Goal: Task Accomplishment & Management: Complete application form

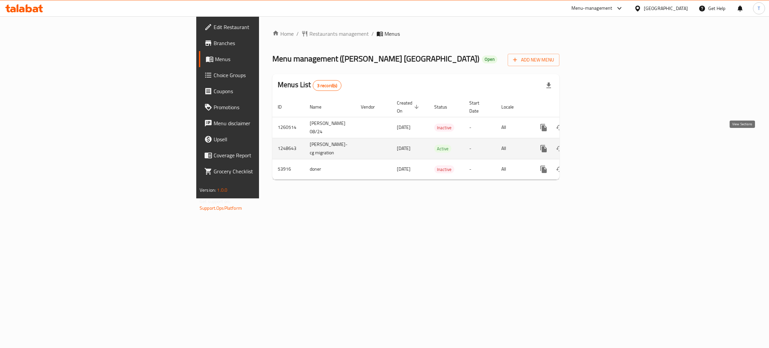
click at [596, 145] on icon "enhanced table" at bounding box center [592, 149] width 8 height 8
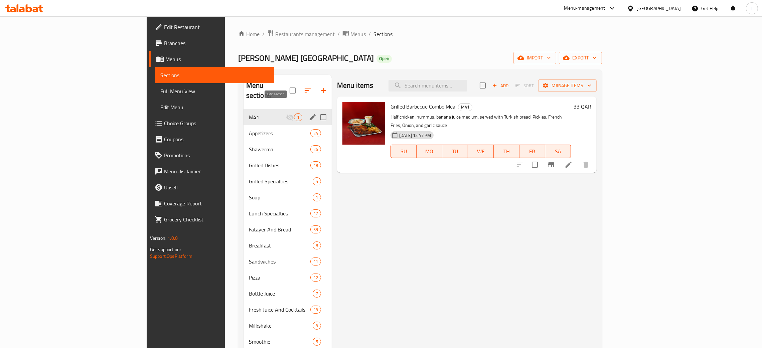
click at [310, 114] on icon "edit" at bounding box center [313, 117] width 6 height 6
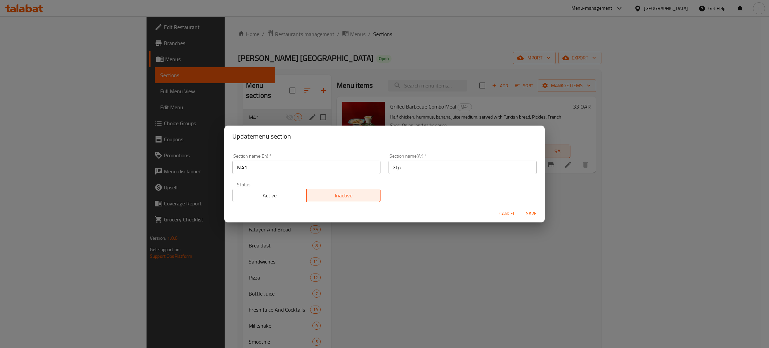
click at [280, 189] on button "Active" at bounding box center [269, 195] width 74 height 13
click at [531, 213] on span "Save" at bounding box center [532, 213] width 16 height 8
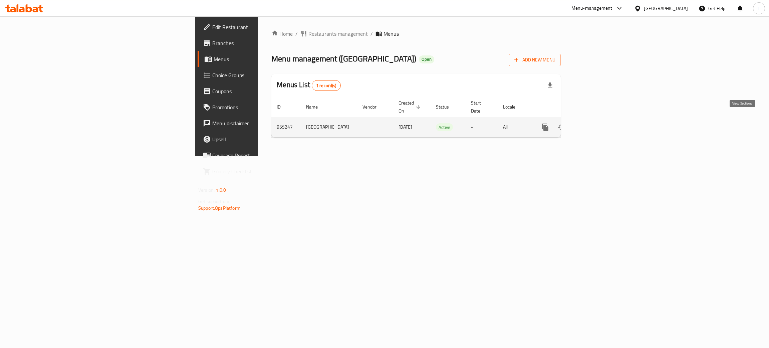
click at [597, 124] on icon "enhanced table" at bounding box center [594, 127] width 6 height 6
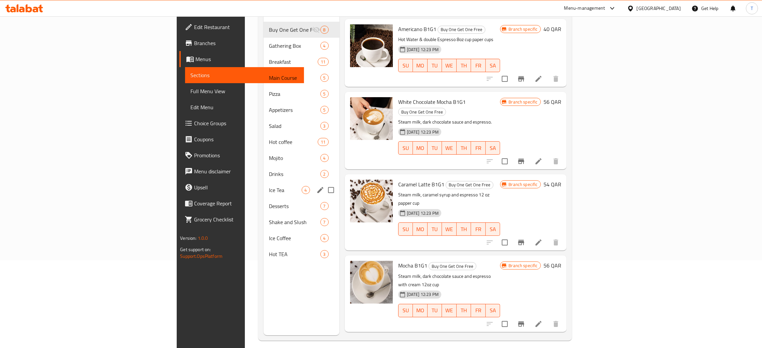
scroll to position [88, 0]
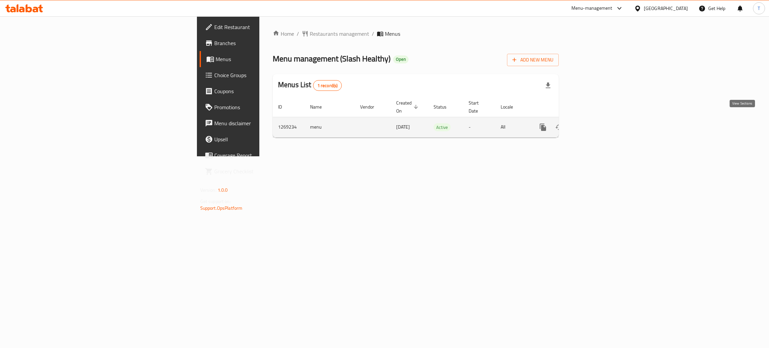
click at [599, 124] on link "enhanced table" at bounding box center [591, 127] width 16 height 16
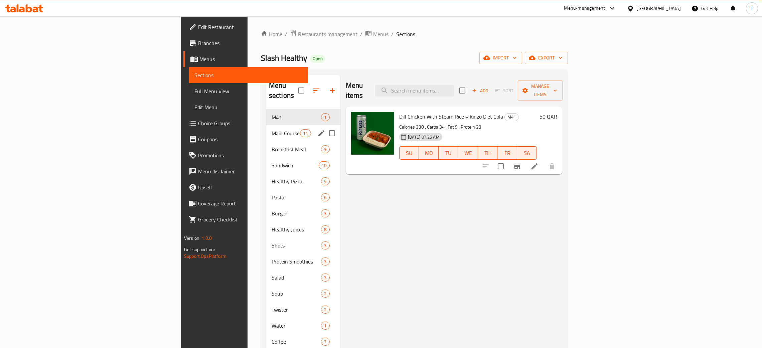
click at [272, 129] on span "Main Course" at bounding box center [286, 133] width 28 height 8
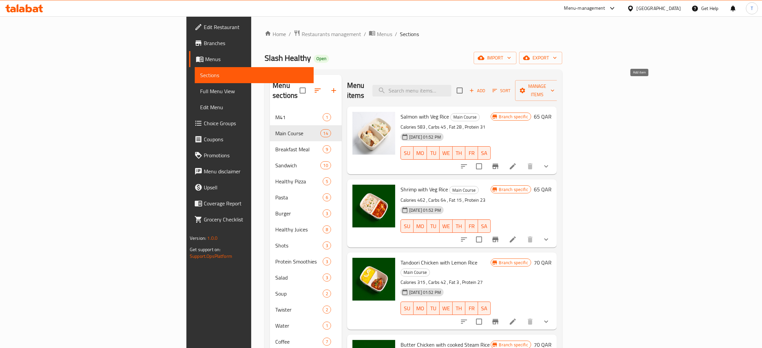
click at [486, 87] on span "Add" at bounding box center [477, 91] width 18 height 8
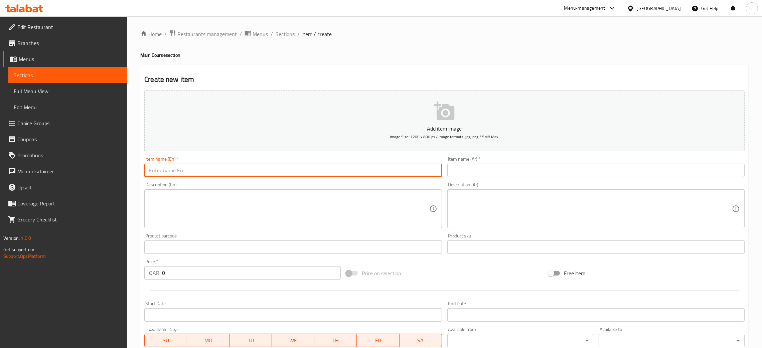
click at [284, 170] on input "text" at bounding box center [292, 170] width 297 height 13
paste input "Philadelphia Beef With Fried Rice"
type input "Philadelphia Beef With Fried Rice"
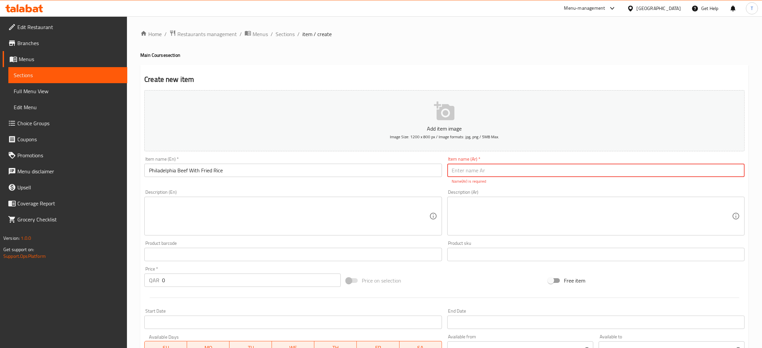
paste input "فيلادلفيا بيف مع الأرز المقلي"
type input "فيلادلفيا بيف مع الأرز المقلي"
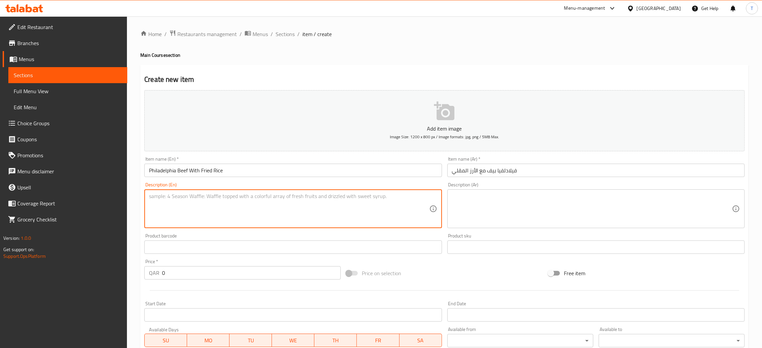
paste textarea "Calories 430 , Carbs 35 , Fat 18 , Protein 25"
type textarea "Calories 430 , Carbs 35 , Fat 18 , Protein 25"
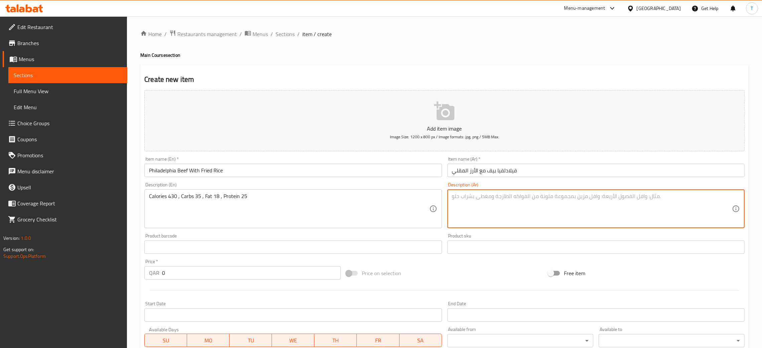
paste textarea "سعرات حرارية 430 ، كربوهيدرات 35 ، دهون 18 ، بروتين 25"
type textarea "سعرات حرارية 430 ، كربوهيدرات 35 ، دهون 18 ، بروتين 25"
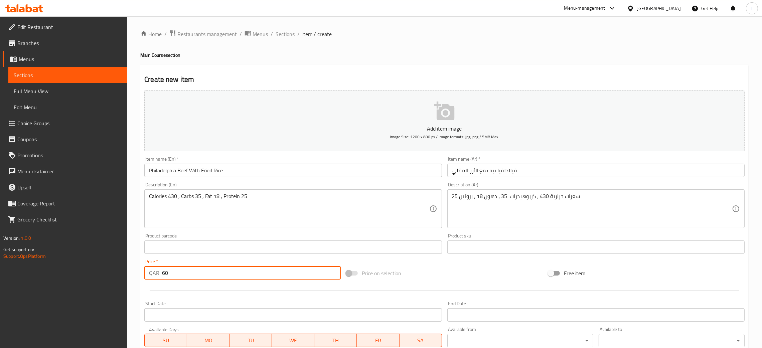
scroll to position [123, 0]
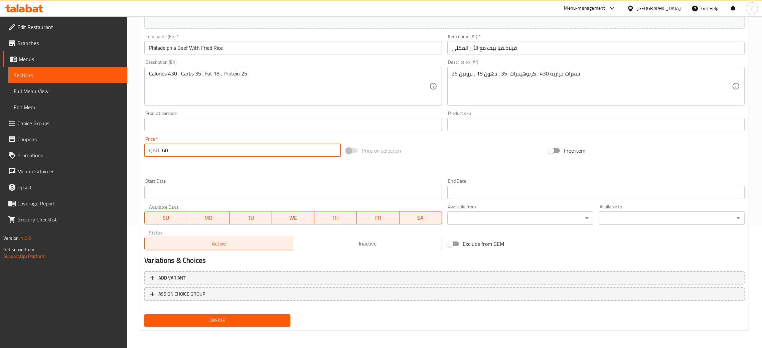
type input "60"
click at [265, 320] on span "Create" at bounding box center [217, 320] width 135 height 8
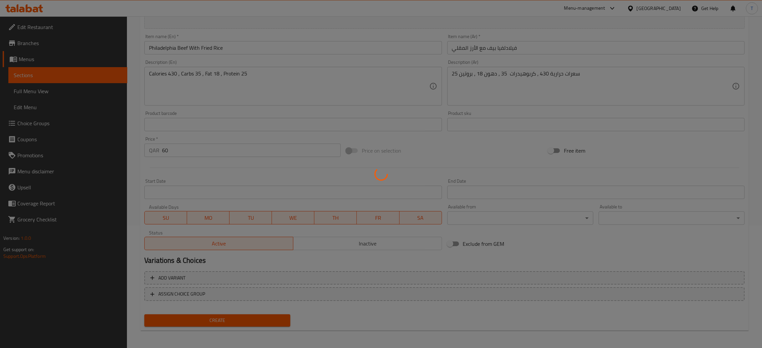
scroll to position [88, 0]
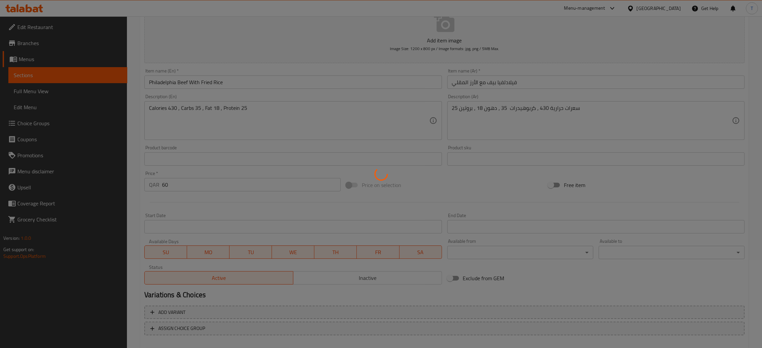
type input "0"
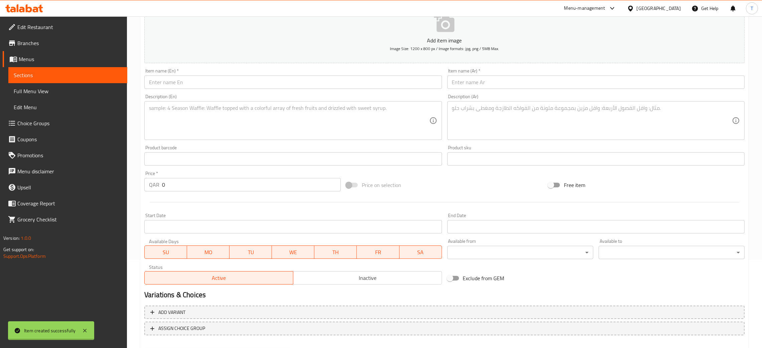
scroll to position [0, 0]
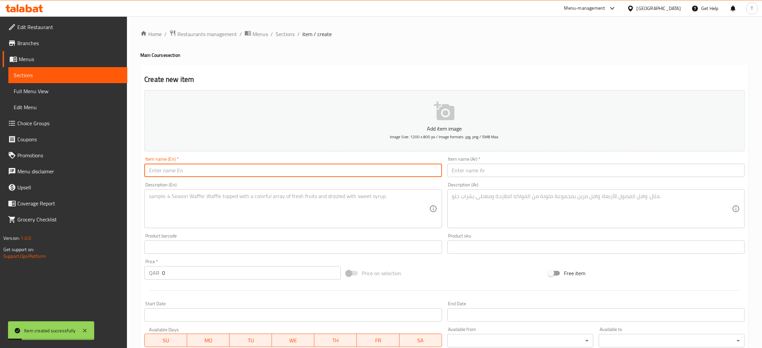
click at [326, 173] on input "text" at bounding box center [292, 170] width 297 height 13
paste input "Beef BBQ With Smashed Spinach"
type input "Beef BBQ With Smashed Spinach"
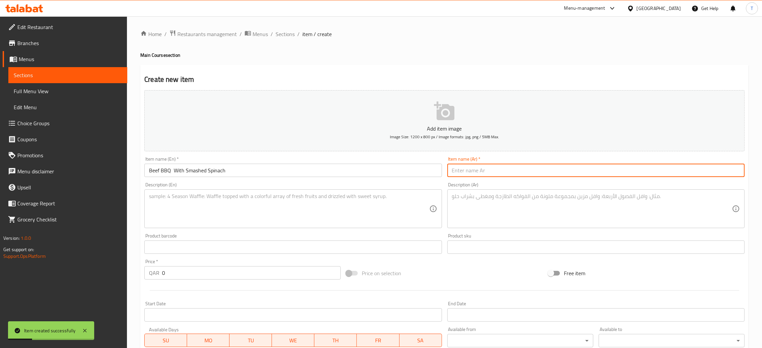
paste input "‎بِيف [PERSON_NAME] مع [PERSON_NAME]"
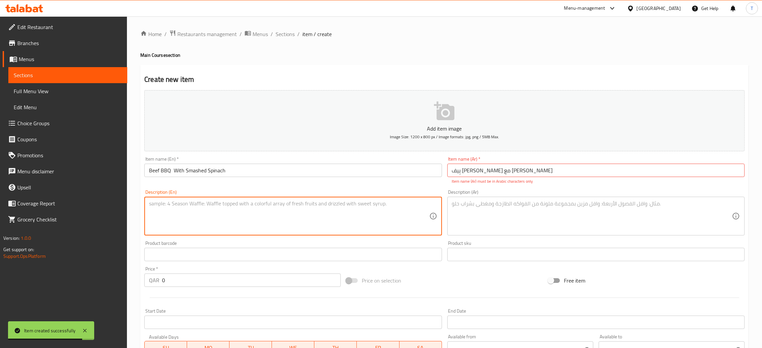
click at [563, 168] on input "‎بِيف [PERSON_NAME] مع [PERSON_NAME]" at bounding box center [595, 170] width 297 height 13
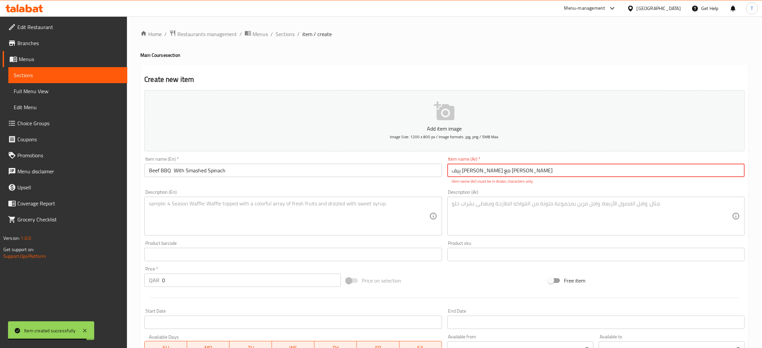
paste input "text"
click at [472, 184] on p "Item name (Ar) must be in Arabic characters only" at bounding box center [596, 181] width 288 height 6
click at [429, 184] on div "Item name (En)   * Beef BBQ With Smashed Spinach Item name (En) *" at bounding box center [293, 170] width 303 height 33
click at [574, 165] on input "‎بِيف [PERSON_NAME] مع [PERSON_NAME]" at bounding box center [595, 170] width 297 height 13
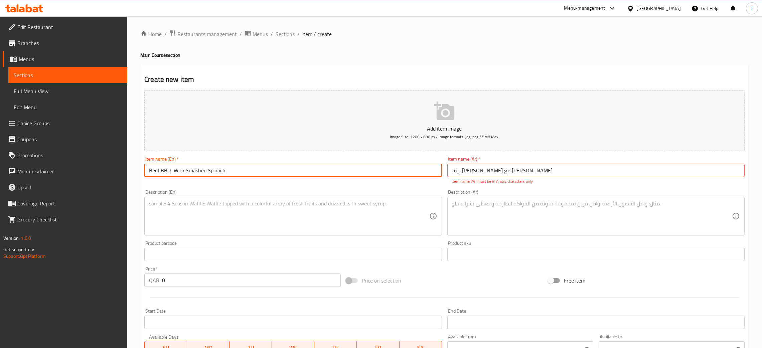
click at [245, 170] on input "Beef BBQ With Smashed Spinach" at bounding box center [292, 170] width 297 height 13
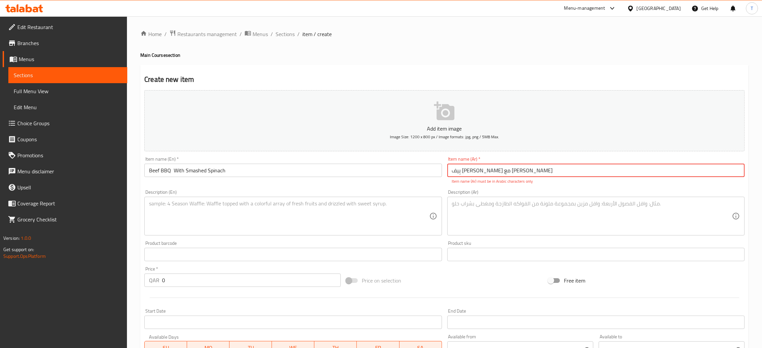
click at [520, 168] on input "‎بِيف [PERSON_NAME] مع [PERSON_NAME]" at bounding box center [595, 170] width 297 height 13
paste input "لحم بقري"
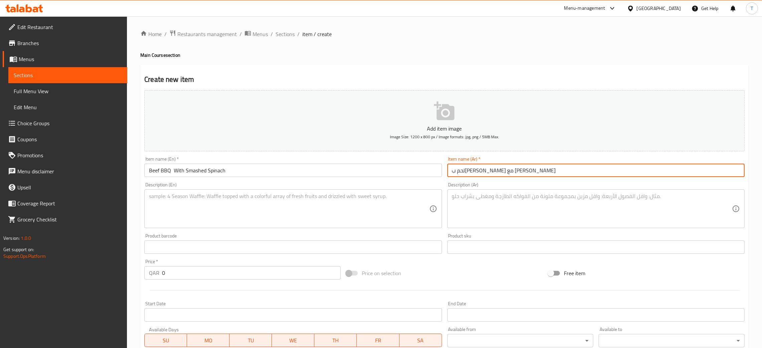
type input "لحم ب[PERSON_NAME] مع [PERSON_NAME]"
click at [420, 155] on div "Item name (En)   * Beef BBQ With Smashed Spinach Item name (En) *" at bounding box center [293, 167] width 303 height 26
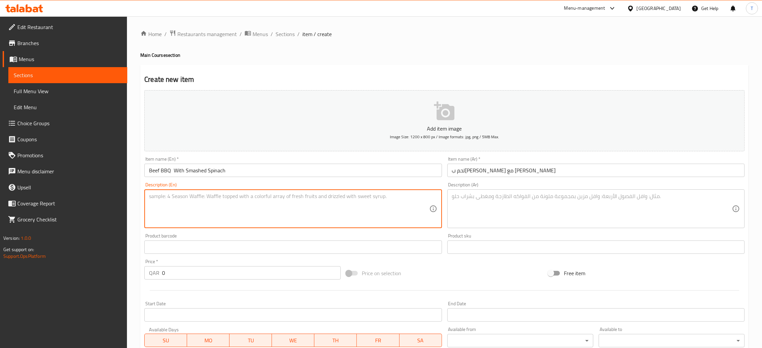
paste textarea "Calories 410 , Carbs 32 , Fat 14 , Protein 27"
type textarea "Calories 410 , Carbs 32 , Fat 14 , Protein 27"
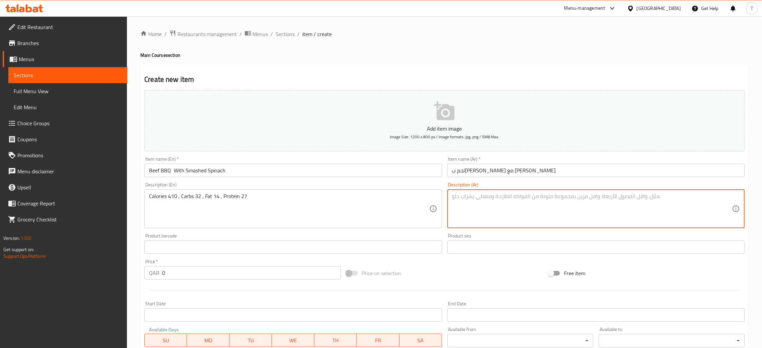
paste textarea "سعرات حرارية 410 ، كربوهيدرات 32 ، دهون 14 ، بروتين 27"
type textarea "سعرات حرارية 410 ، كربوهيدرات 32 ، دهون 14 ، بروتين 27"
click at [432, 274] on div "Price on selection" at bounding box center [444, 273] width 202 height 18
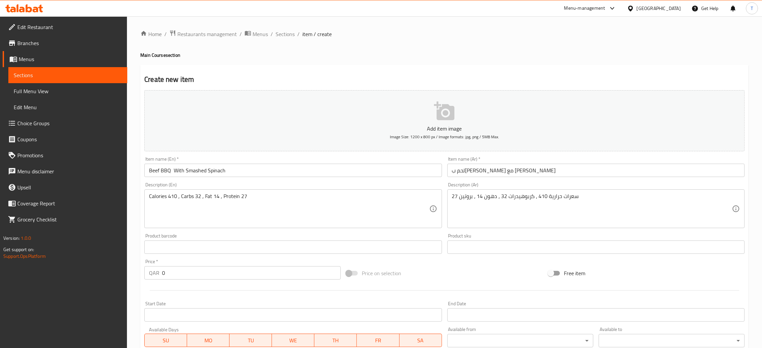
scroll to position [52, 0]
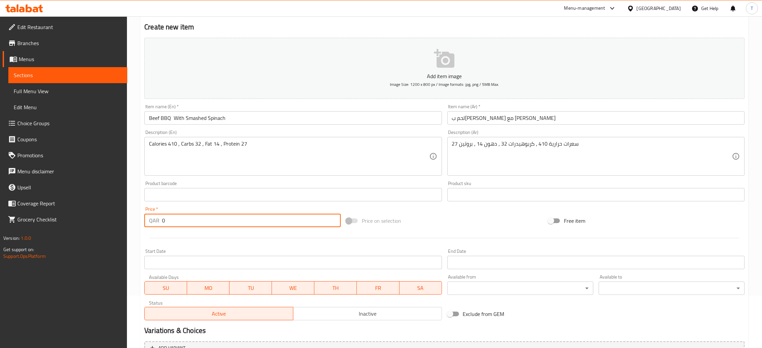
drag, startPoint x: 169, startPoint y: 225, endPoint x: 155, endPoint y: 225, distance: 13.7
click at [155, 225] on div "QAR 0 Price *" at bounding box center [242, 220] width 196 height 13
type input "60"
click at [422, 216] on div "Price on selection" at bounding box center [444, 221] width 202 height 18
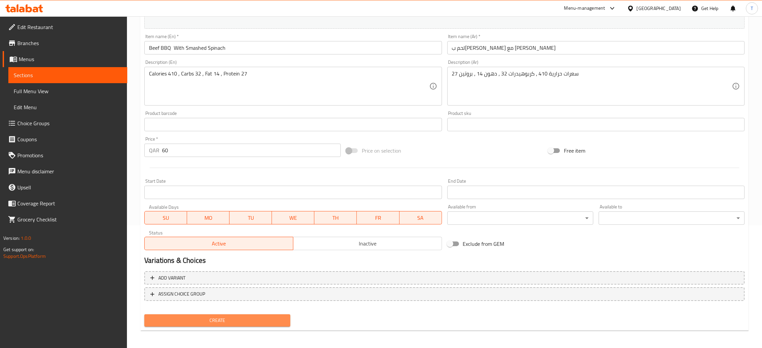
click at [236, 320] on span "Create" at bounding box center [217, 320] width 135 height 8
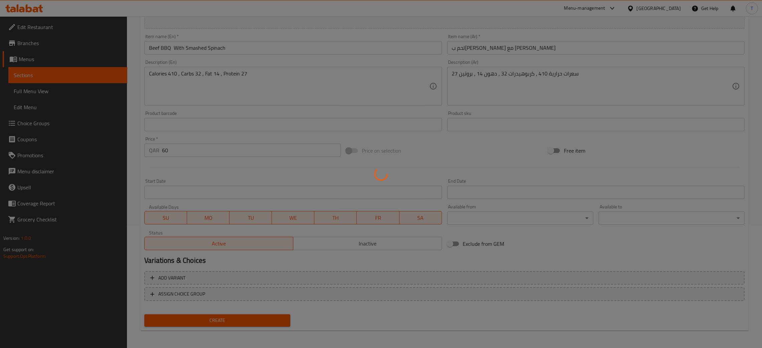
type input "0"
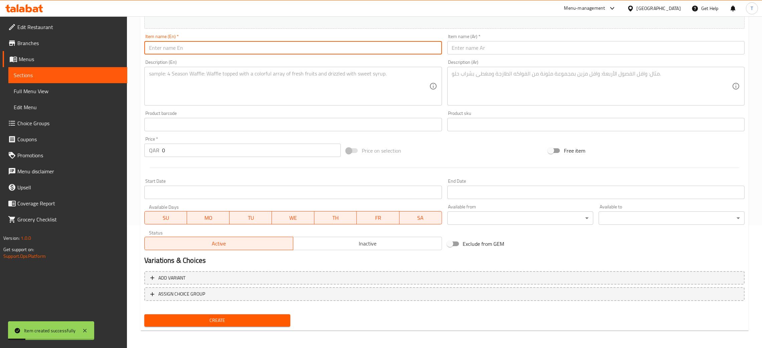
click at [254, 43] on input "text" at bounding box center [292, 47] width 297 height 13
paste input "Dill Chicken With Steam Rice"
type input "Dill Chicken With Steam Rice"
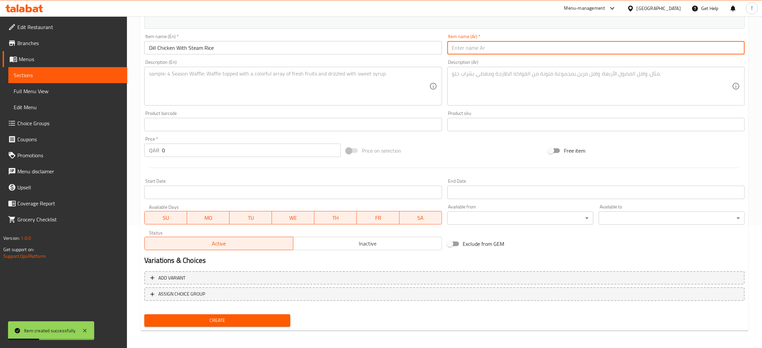
paste input "دجاج بالشبت مع أرز مطهو على البخار"
type input "دجاج بالشبت مع أرز مطهو على البخار"
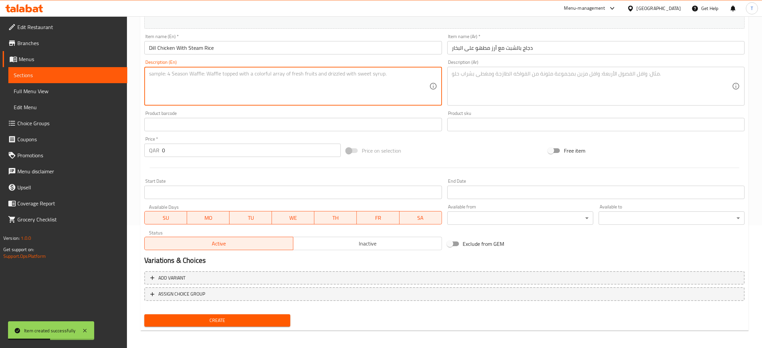
paste textarea "Calories 330 , Carbs 34 , Fat 9 , Protein 23"
type textarea "Calories 330 , Carbs 34 , Fat 9 , Protein 23"
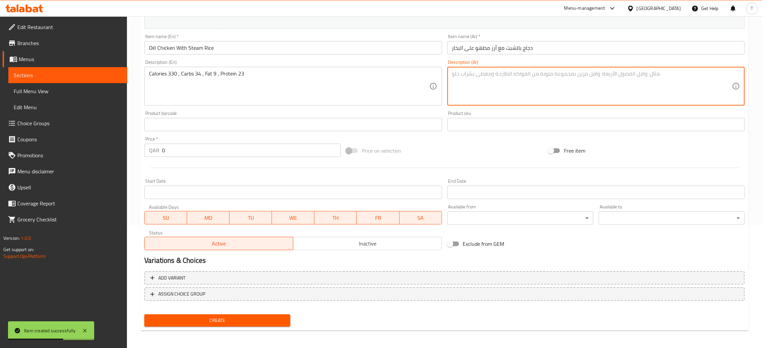
paste textarea "سعرات حرارية 330 ، كربوهيدرات 34 ، دهون 9 ، بروتين 23"
type textarea "سعرات حرارية 330 ، كربوهيدرات 34 ، دهون 9 ، بروتين 23"
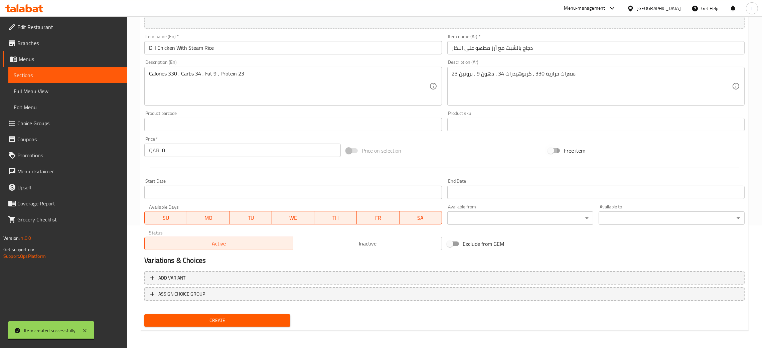
click at [162, 151] on input "0" at bounding box center [251, 150] width 179 height 13
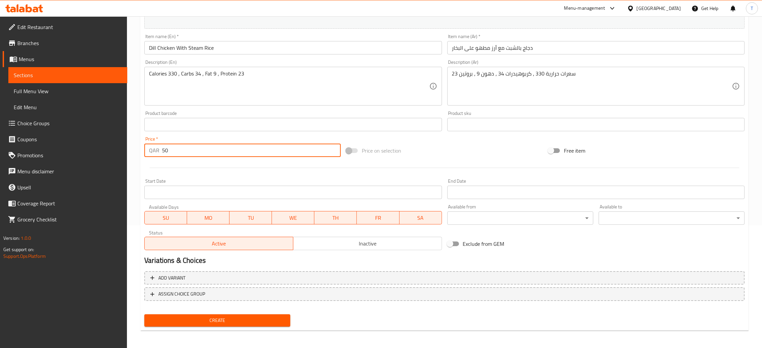
type input "50"
click at [263, 172] on div at bounding box center [444, 168] width 605 height 16
click at [237, 318] on span "Create" at bounding box center [217, 320] width 135 height 8
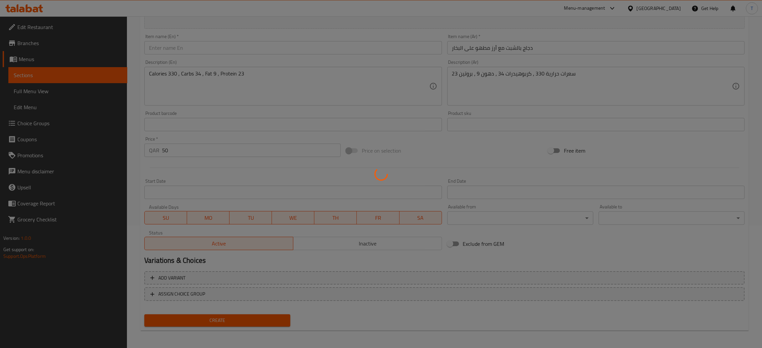
type input "0"
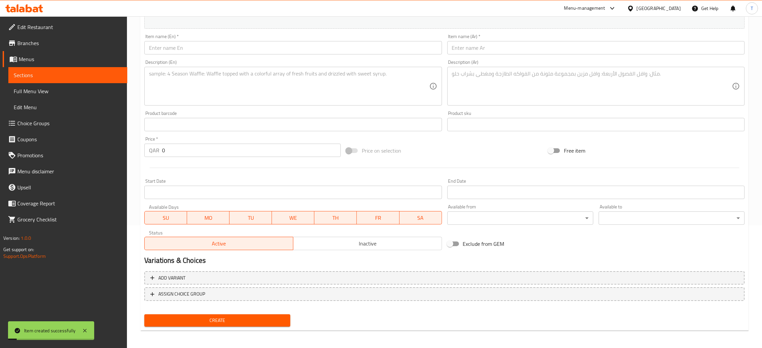
scroll to position [0, 0]
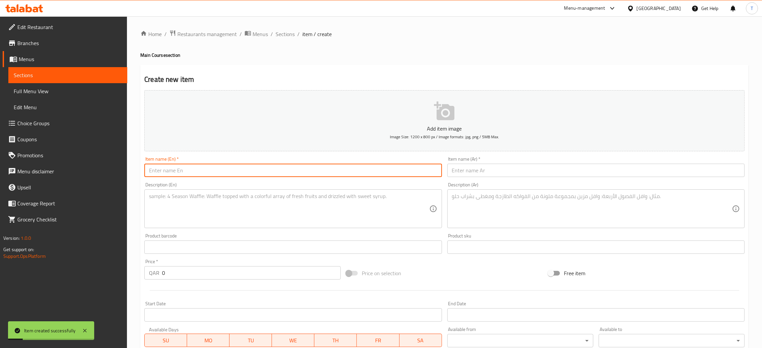
click at [211, 168] on input "text" at bounding box center [292, 170] width 297 height 13
paste input "Chilly Chicken with Steam Rice"
type input "Chilly Chicken with Steam Rice"
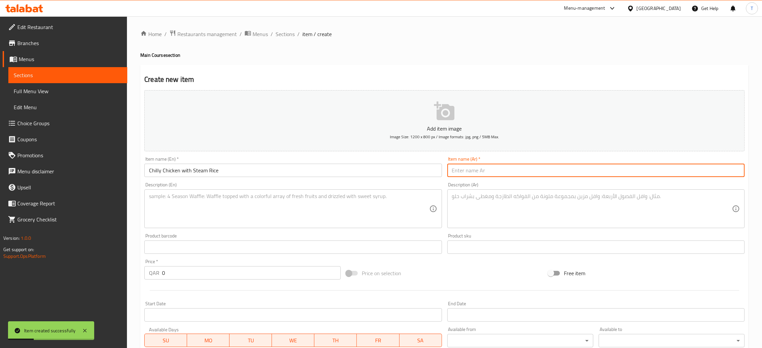
paste input "دجاج حار مع أرز مطهو على البخار"
type input "دجاج حار مع أرز مطهو على البخار"
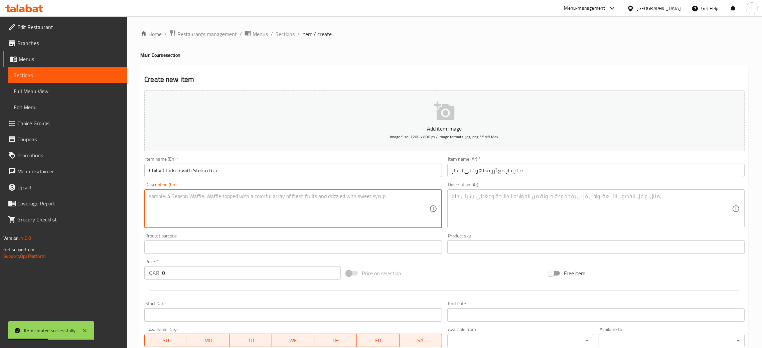
paste textarea "Calories 340 , Carbs 35 , Fat 10 , Protein 22"
type textarea "Calories 340 , Carbs 35 , Fat 10 , Protein 22"
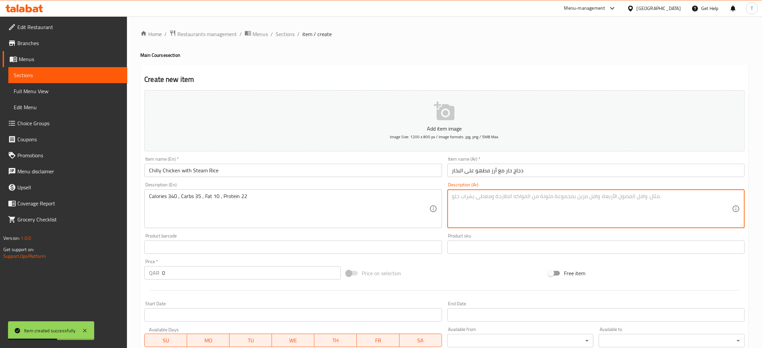
paste textarea "سعرات حرارية 340 ، كربوهيدرات 35 ، دهون 10 ، بروتين 22"
type textarea "سعرات حرارية 340 ، كربوهيدرات 35 ، دهون 10 ، بروتين 22"
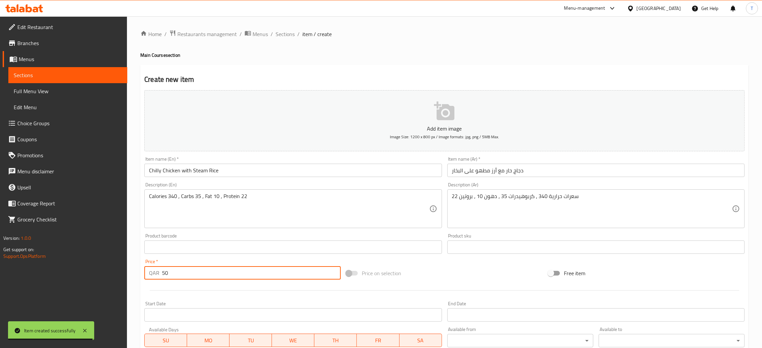
type input "50"
click at [439, 274] on div "Price on selection" at bounding box center [444, 273] width 202 height 18
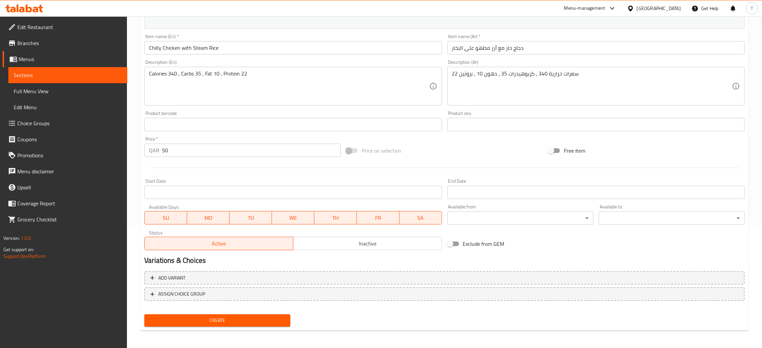
click at [246, 320] on span "Create" at bounding box center [217, 320] width 135 height 8
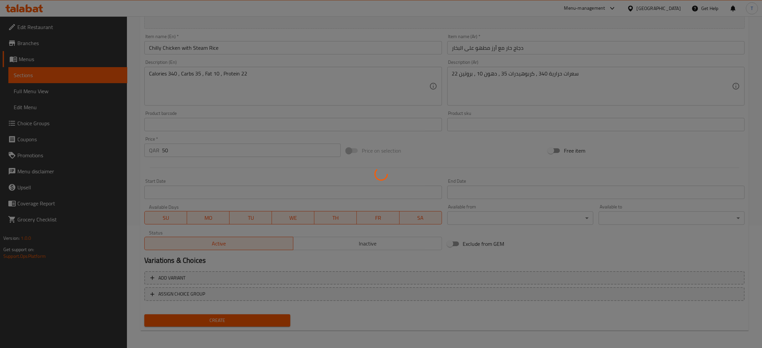
type input "0"
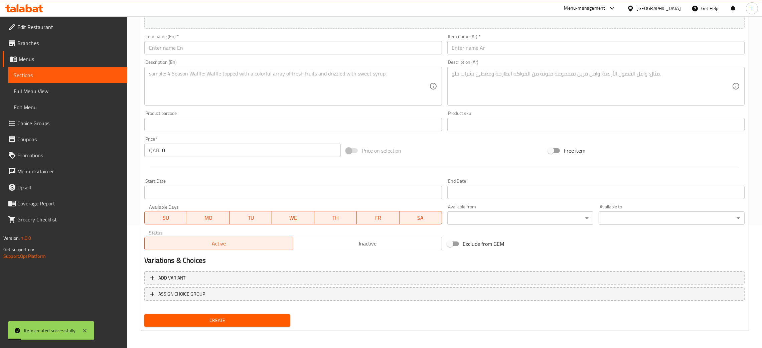
scroll to position [62, 0]
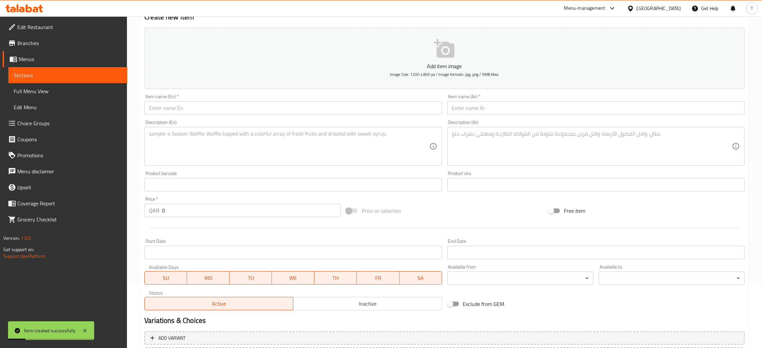
click at [233, 92] on div "Item name (En)   * Item name (En) *" at bounding box center [293, 105] width 303 height 26
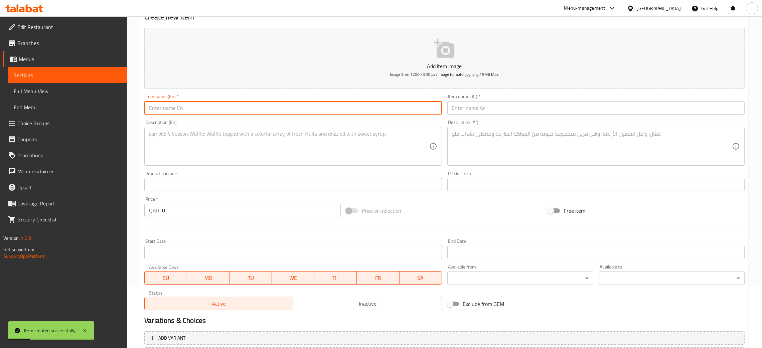
click at [231, 108] on input "text" at bounding box center [292, 107] width 297 height 13
paste input "Creamy Salmon"
type input "Creamy Salmon"
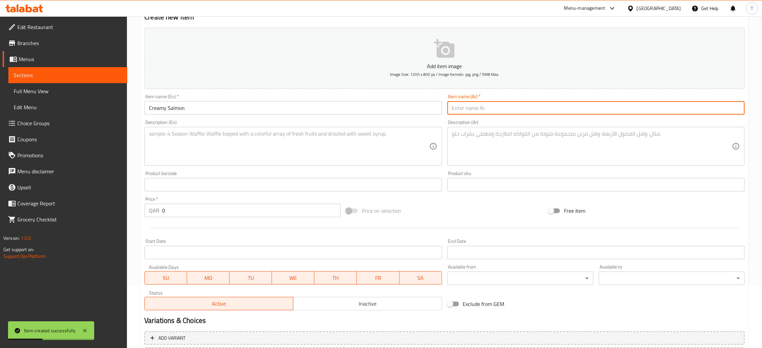
paste input "سلمون بالكريمة"
type input "سلمون بالكريمة"
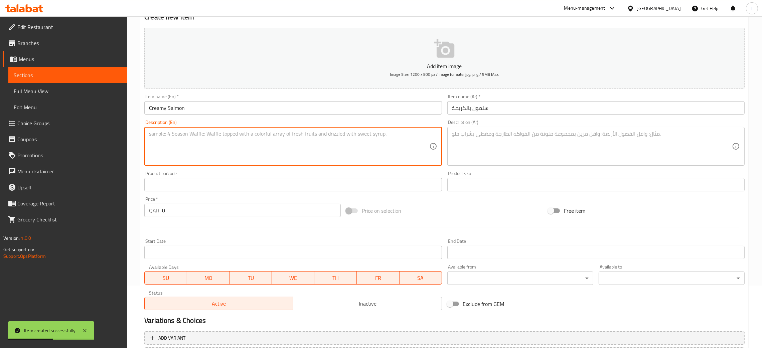
paste textarea "Calories 320 , Carbs 8 , Fat 20 , Protein 25"
type textarea "Calories 320 , Carbs 8 , Fat 20 , Protein 25"
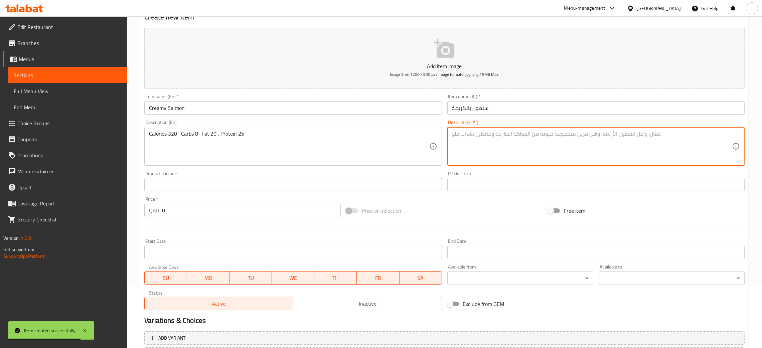
paste textarea "سعرات حرارية 320 ، كربوهيدرات 8 ، دهون 20 ، بروتين 25"
type textarea "سعرات حرارية 320 ، كربوهيدرات 8 ، دهون 20 ، بروتين 25"
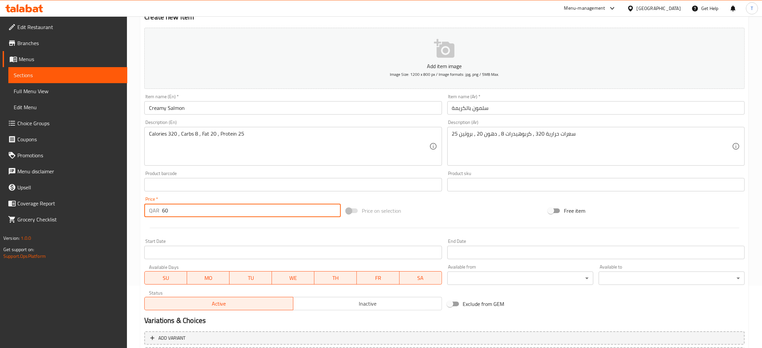
type input "60"
click at [446, 200] on div "Add item image Image Size: 1200 x 800 px / Image formats: jpg, png / 5MB Max. I…" at bounding box center [444, 169] width 605 height 288
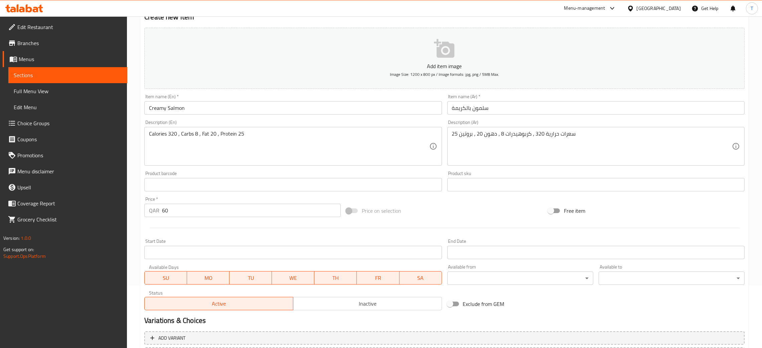
scroll to position [123, 0]
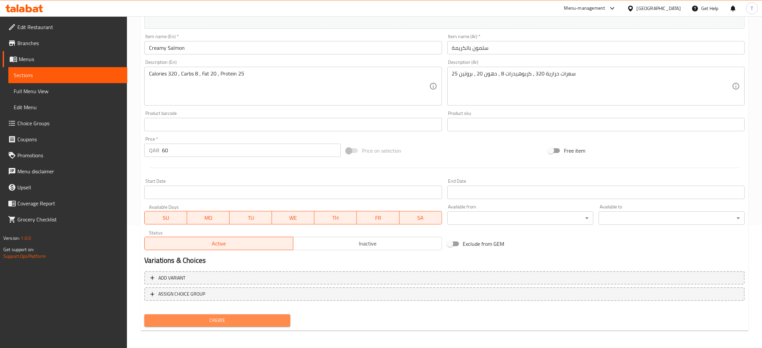
click at [246, 322] on span "Create" at bounding box center [217, 320] width 135 height 8
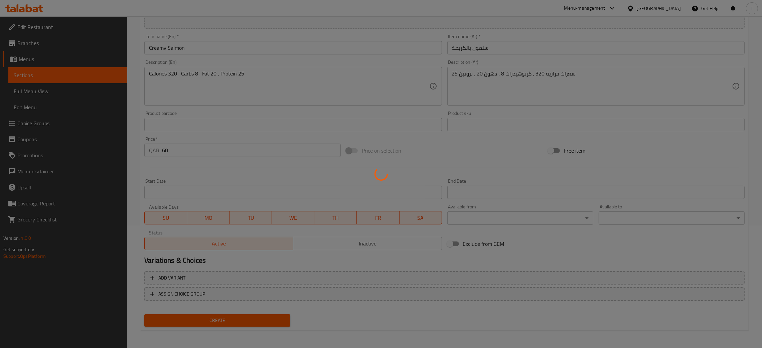
type input "0"
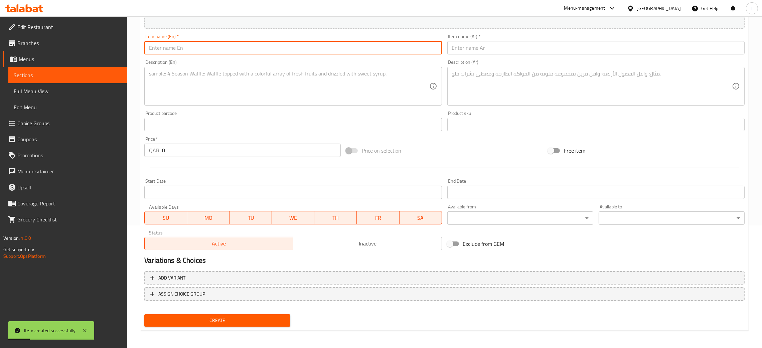
click at [236, 51] on input "text" at bounding box center [292, 47] width 297 height 13
paste input "Dill Salmon"
type input "Dill Salmon"
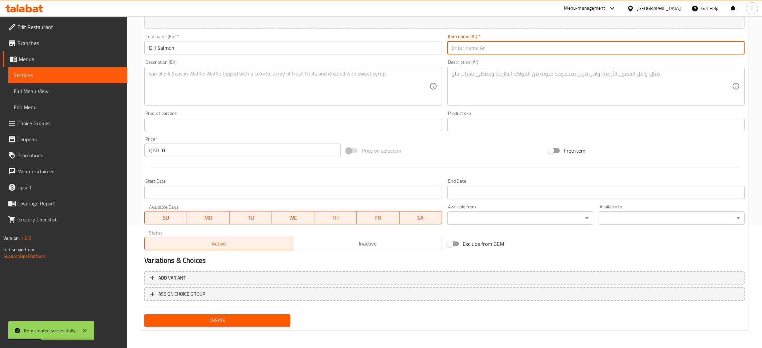
paste input "سلمون بالشبت"
type input "سلمون بالشبت"
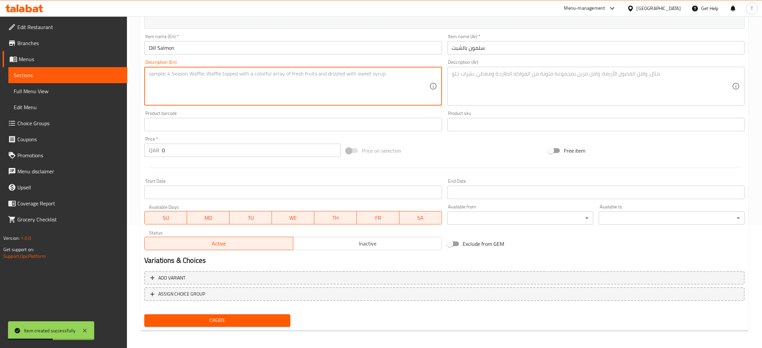
paste textarea "Calories 300 , Carbs 6 , Fat 17 , Protein 24"
type textarea "Calories 300 , Carbs 6 , Fat 17 , Protein 24"
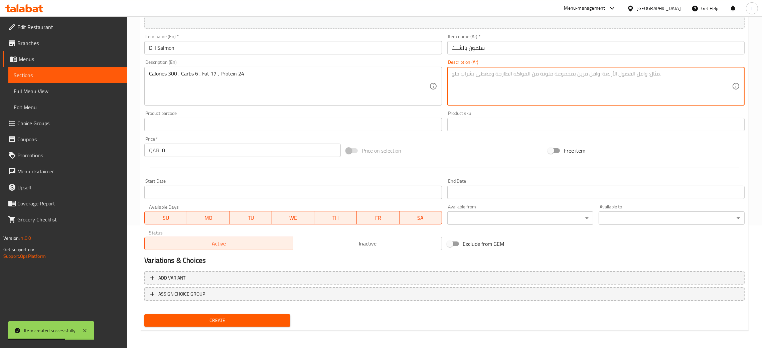
paste textarea "سعرات حرارية 300 ، كربوهيدرات 6 ، دهون 17 ، بروتين 24"
type textarea "سعرات حرارية 300 ، كربوهيدرات 6 ، دهون 17 ، بروتين 24"
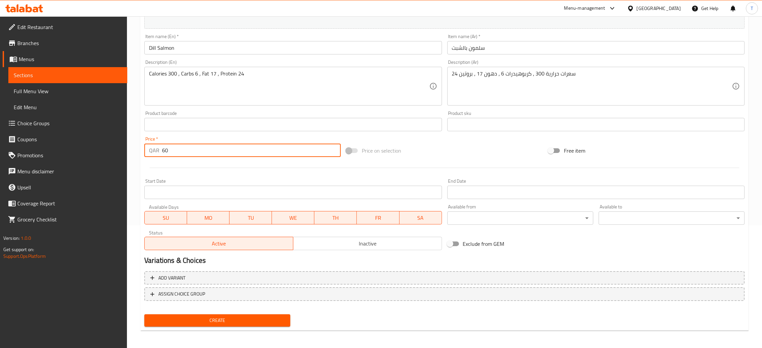
type input "60"
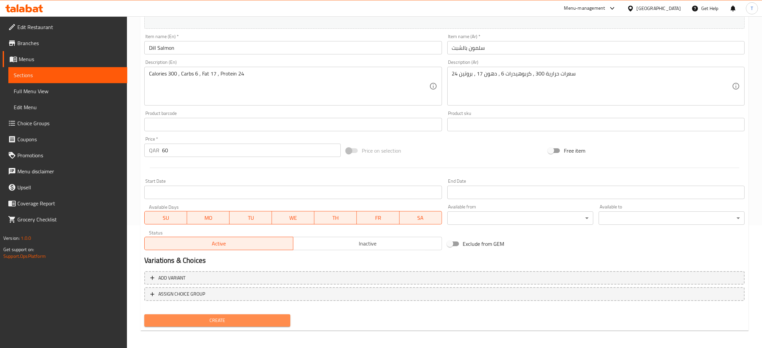
click at [233, 316] on span "Create" at bounding box center [217, 320] width 135 height 8
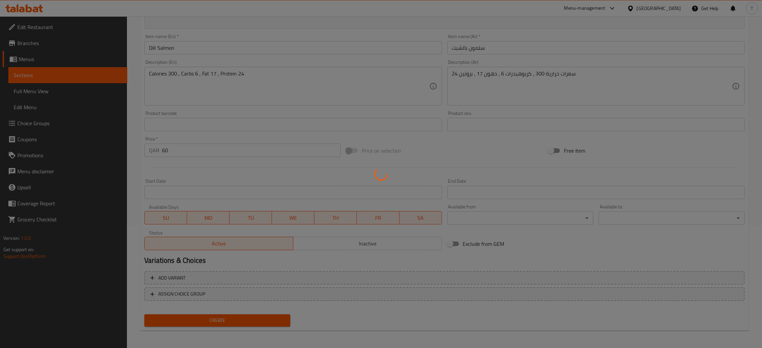
type input "0"
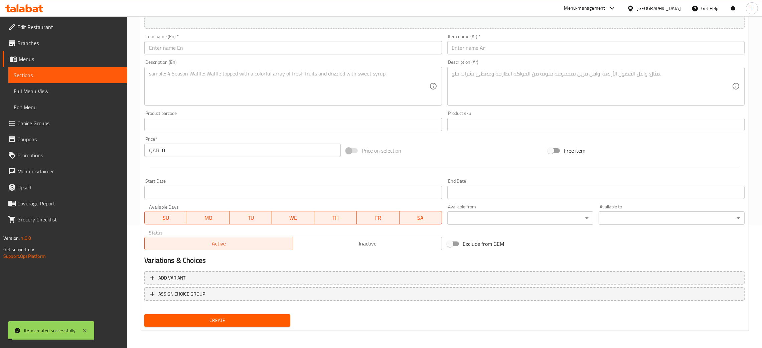
scroll to position [0, 0]
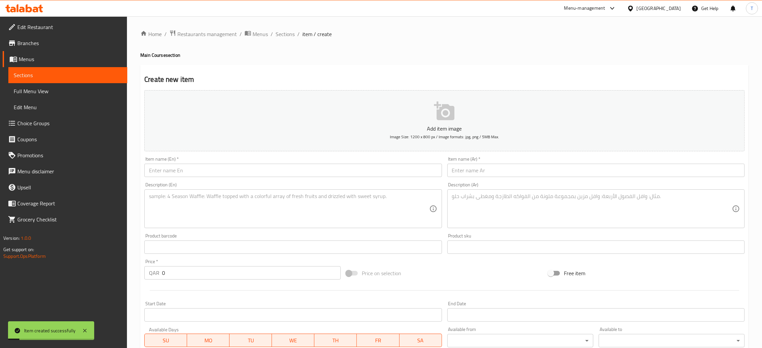
click at [220, 168] on input "text" at bounding box center [292, 170] width 297 height 13
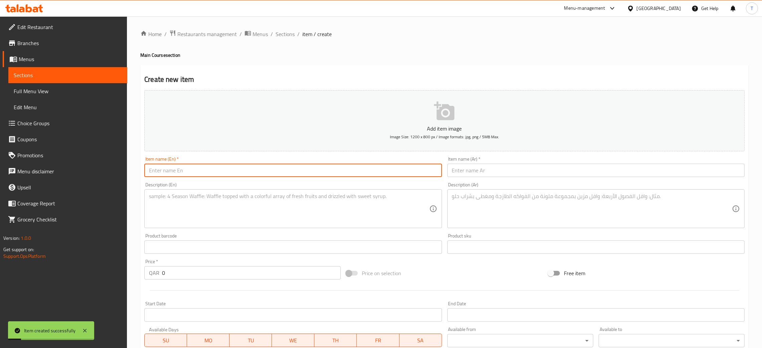
paste input "White Sauce Shrimp with Saffron Rice"
type input "White Sauce Shrimp with Saffron Rice"
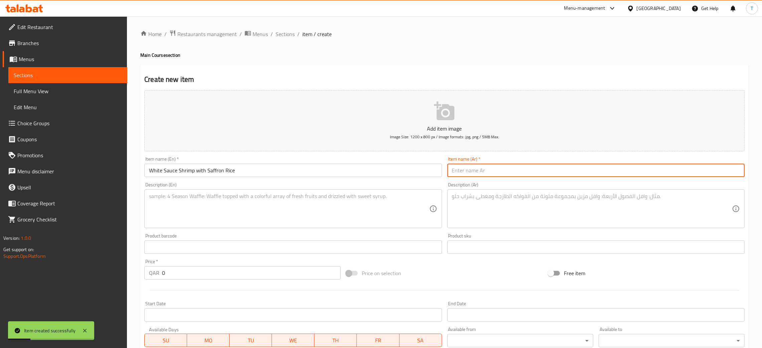
paste input "جمبري بصلصة بيضاء مع أرز بالزعفران"
type input "جمبري بصلصة بيضاء مع أرز بالزعفران"
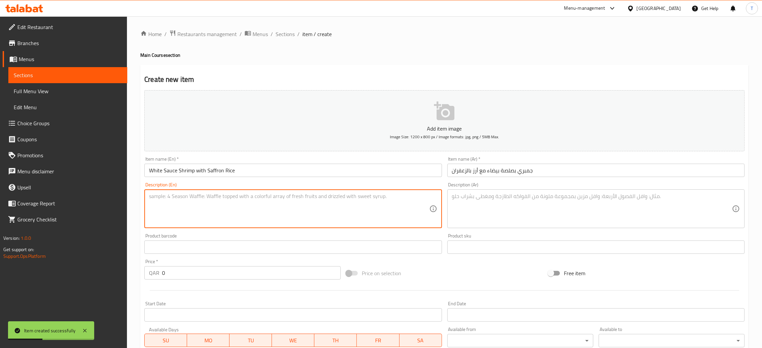
paste textarea "Calories 330 , Carbs 37 , Fat 11 , Protein 21"
type textarea "Calories 330 , Carbs 37 , Fat 11 , Protein 21"
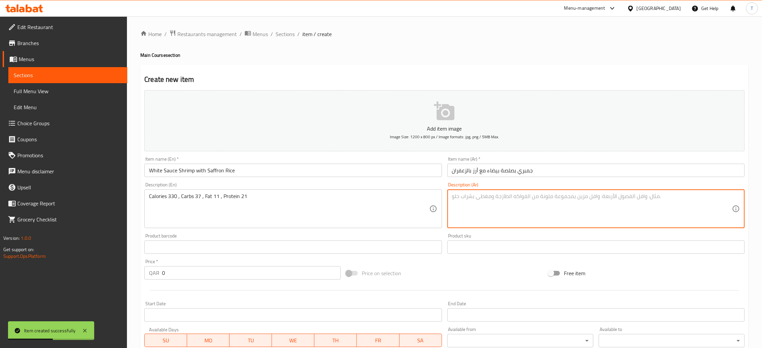
paste textarea "سعرات حرارية 330 ، كربوهيدرات 37 ، دهون 11 ، بروتين 21"
type textarea "سعرات حرارية 330 ، كربوهيدرات 37 ، دهون 11 ، بروتين 21"
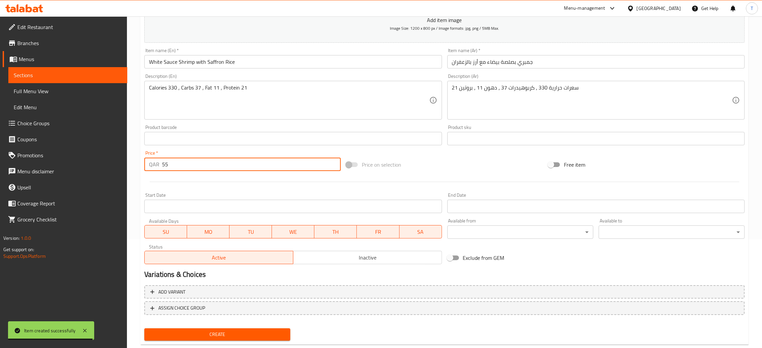
scroll to position [123, 0]
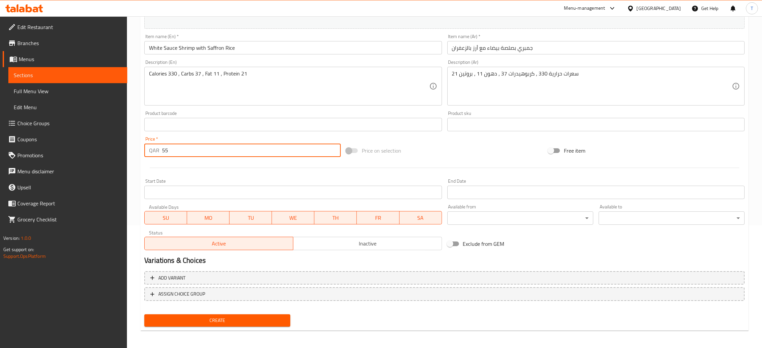
type input "55"
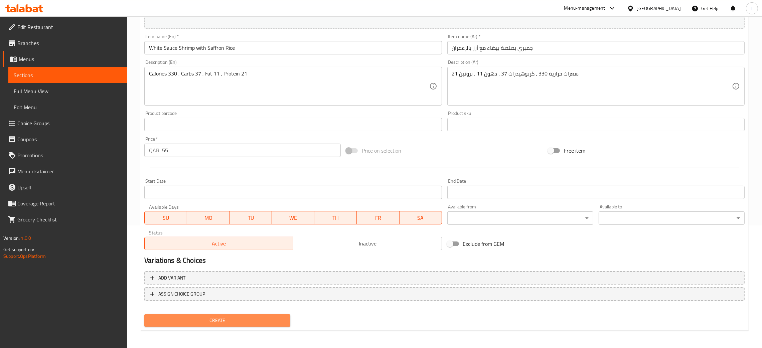
click at [246, 317] on span "Create" at bounding box center [217, 320] width 135 height 8
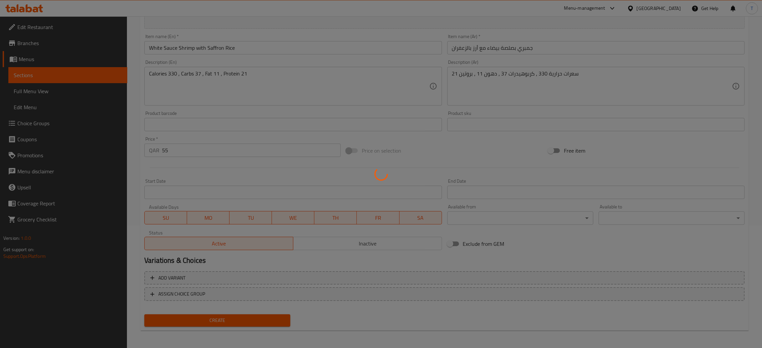
type input "0"
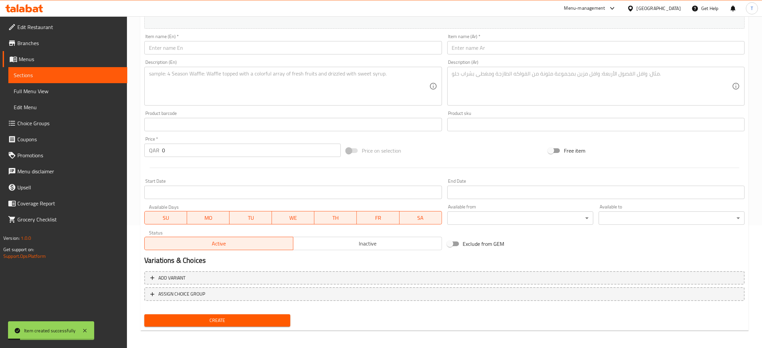
scroll to position [0, 0]
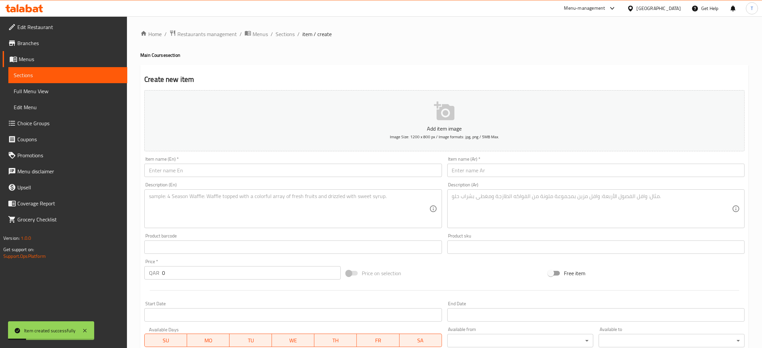
click at [210, 174] on input "text" at bounding box center [292, 170] width 297 height 13
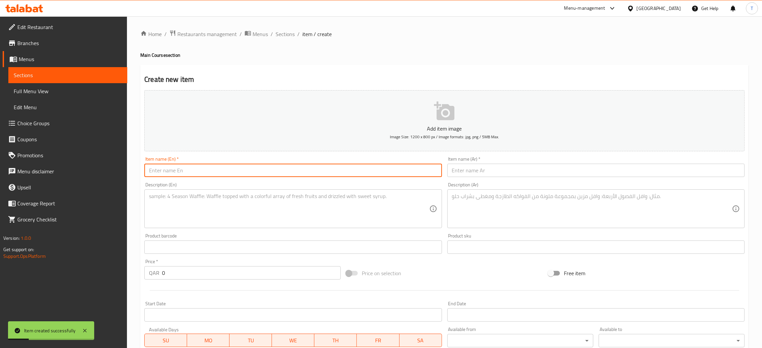
paste input "Pineapple Shrimp with White Rice"
type input "Pineapple Shrimp with White Rice"
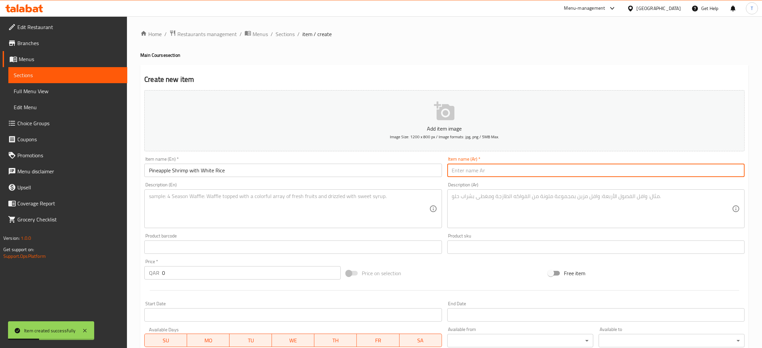
paste input "جمبري بالأناناس مع أرز أبيض"
type input "جمبري بالأناناس مع أرز أبيض"
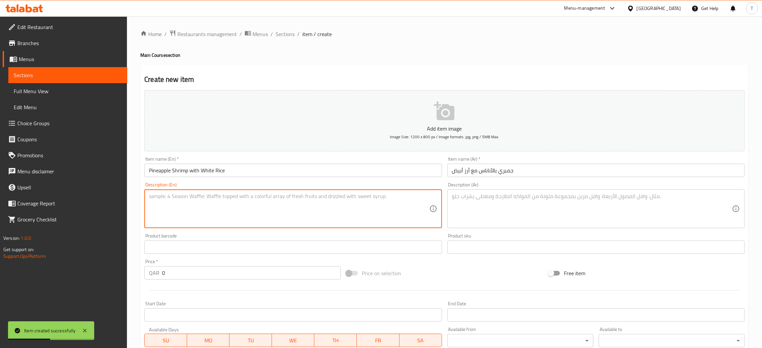
paste textarea "Calories 325 , Carbs 39 , Fat 10 , Protein 20"
type textarea "Calories 325 , Carbs 39 , Fat 10 , Protein 20"
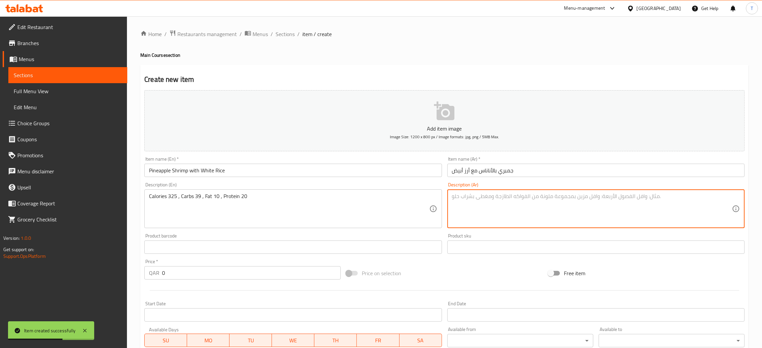
paste textarea "سعرات حرارية 325 ، كربوهيدرات 39 ، دهون 10 ، بروتين 20"
type textarea "سعرات حرارية 325 ، كربوهيدرات 39 ، دهون 10 ، بروتين 20"
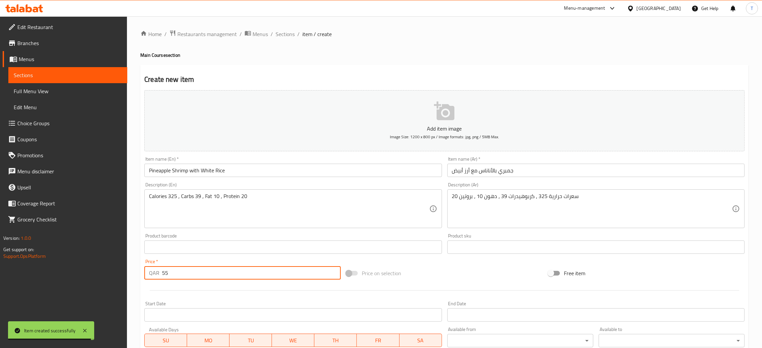
type input "55"
click at [404, 282] on div "Add item image Image Size: 1200 x 800 px / Image formats: jpg, png / 5MB Max. I…" at bounding box center [444, 231] width 605 height 288
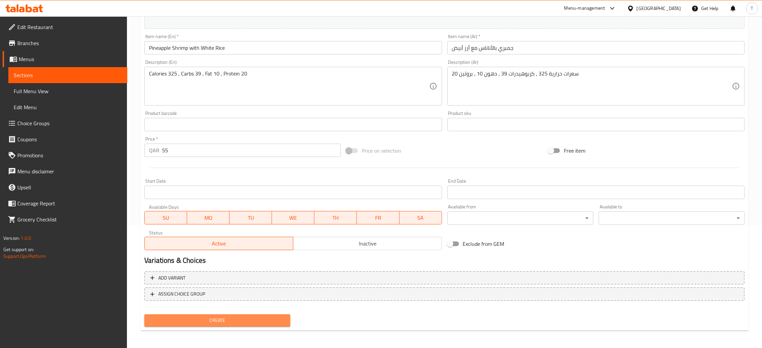
click at [227, 322] on span "Create" at bounding box center [217, 320] width 135 height 8
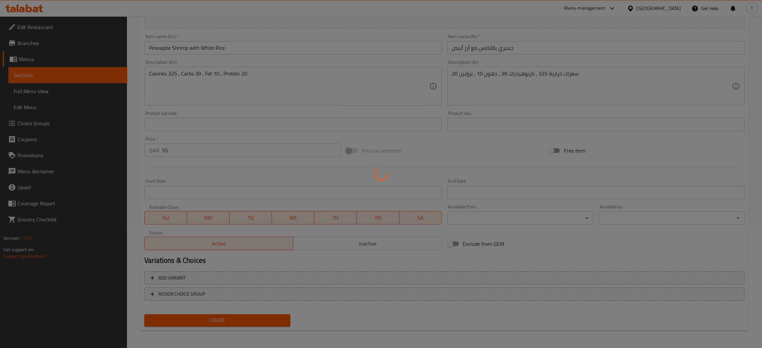
type input "0"
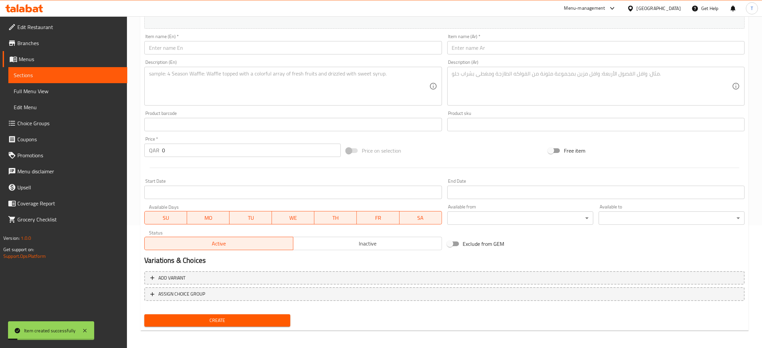
scroll to position [0, 0]
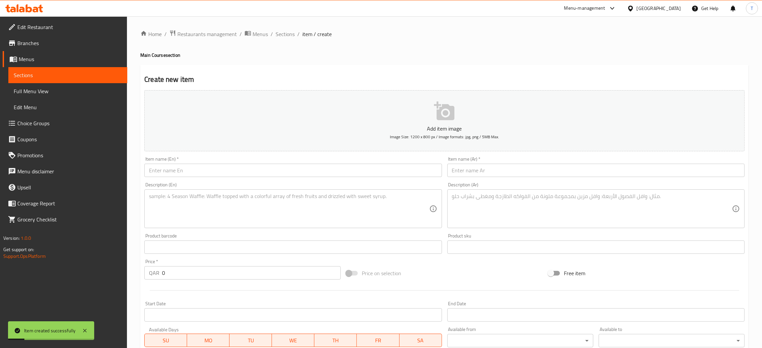
click at [170, 170] on input "text" at bounding box center [292, 170] width 297 height 13
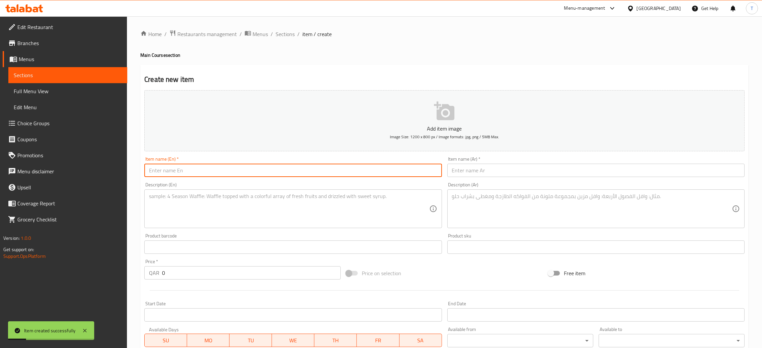
paste input "Potato Egg Wrap"
type input "Potato Egg Wrap"
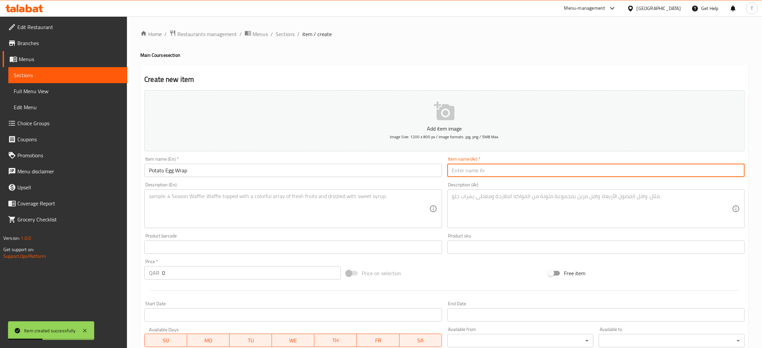
paste input "راب البيض بالبطاطس"
type input "راب البيض بالبطاطس"
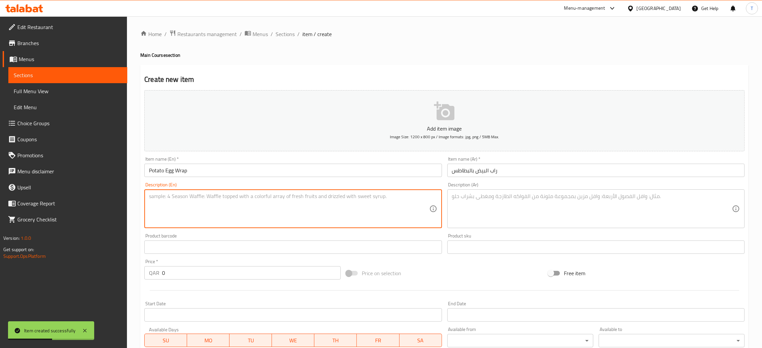
paste textarea "Calories 235 , Carbs 28 , Fat 9 , Protein 10"
type textarea "Calories 235 , Carbs 28 , Fat 9 , Protein 10"
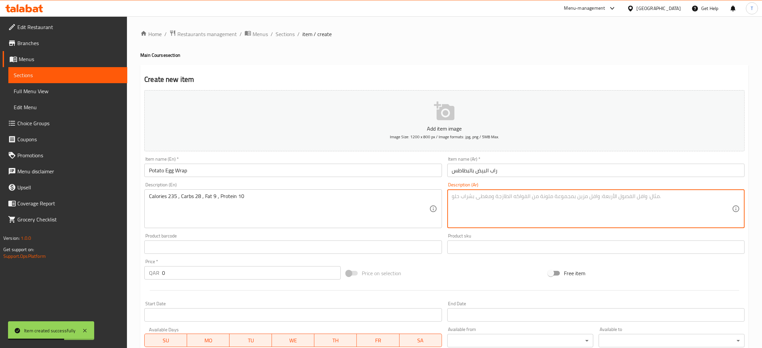
paste textarea "سعرات حرارية 235 ، كربوهيدرات 28 ، دهون 9 ، بروتين 10"
type textarea "سعرات حرارية 235 ، كربوهيدرات 28 ، دهون 9 ، بروتين 10"
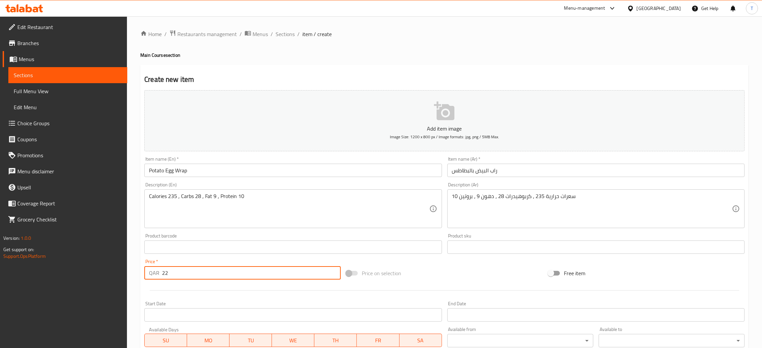
type input "22"
click at [287, 32] on span "Sections" at bounding box center [285, 34] width 19 height 8
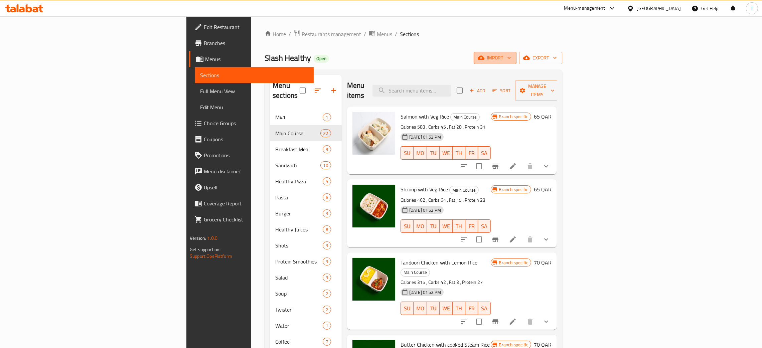
click at [511, 57] on span "import" at bounding box center [495, 58] width 32 height 8
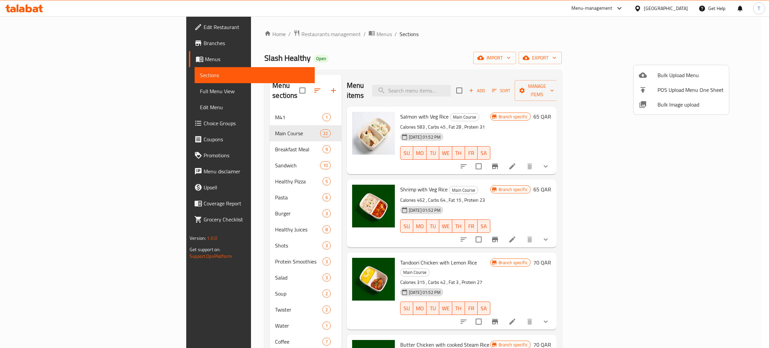
click at [664, 271] on div at bounding box center [384, 174] width 769 height 348
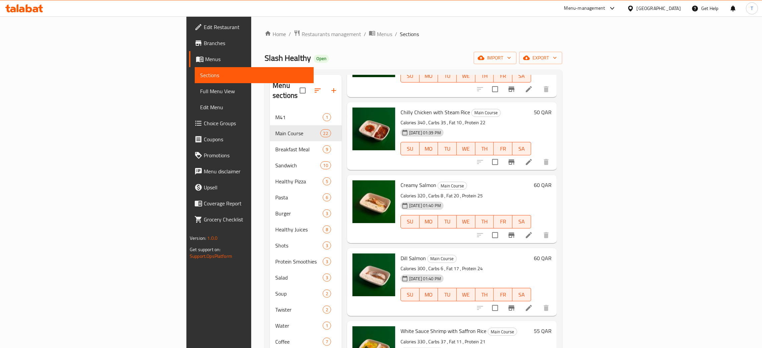
scroll to position [94, 0]
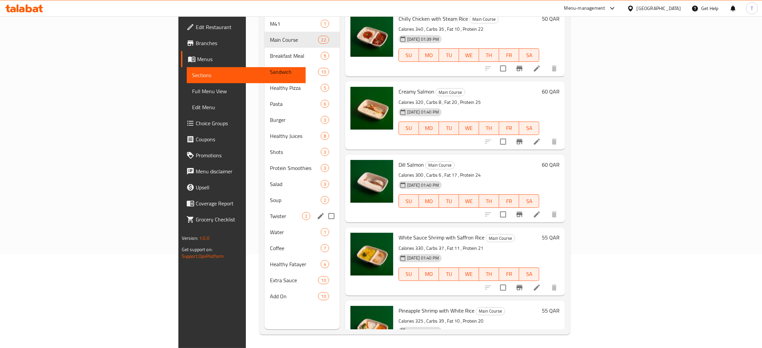
click at [264, 210] on div "Twister 2" at bounding box center [301, 216] width 75 height 16
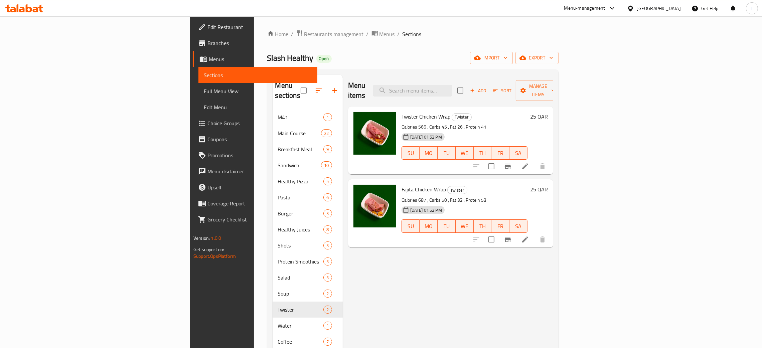
click at [487, 87] on span "Add" at bounding box center [478, 91] width 18 height 8
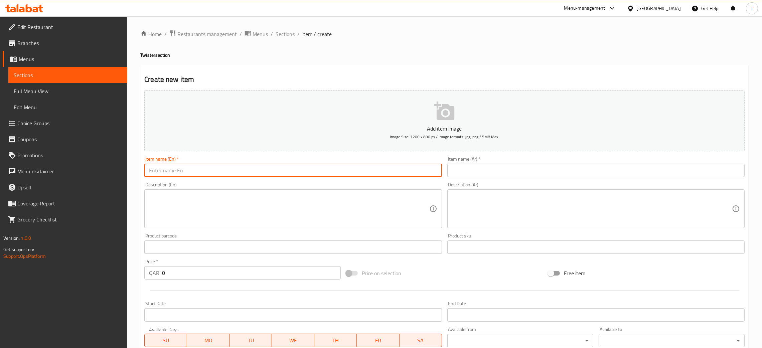
click at [356, 166] on input "text" at bounding box center [292, 170] width 297 height 13
paste input "Potato Egg Wrap"
type input "Potato Egg Wrap"
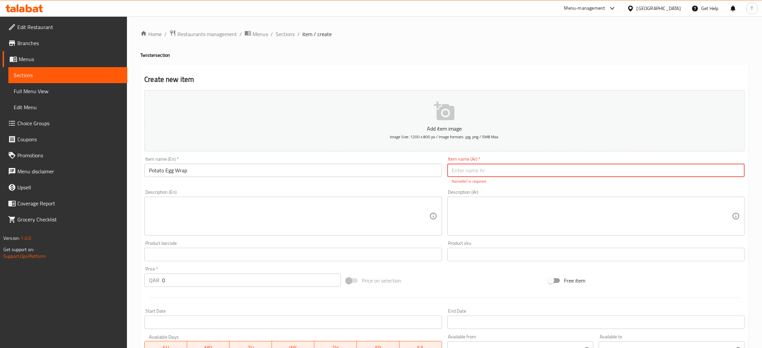
paste input "راب البيض بالبطاطس"
type input "راب البيض بالبطاطس"
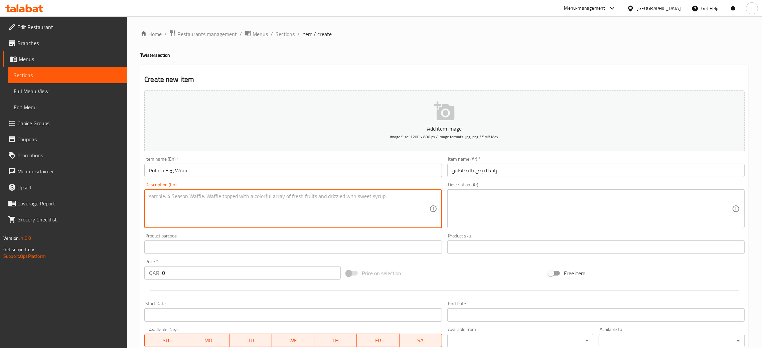
paste textarea "Calories 235 , Carbs 28 , Fat 9 , Protein 10"
type textarea "Calories 235 , Carbs 28 , Fat 9 , Protein 10"
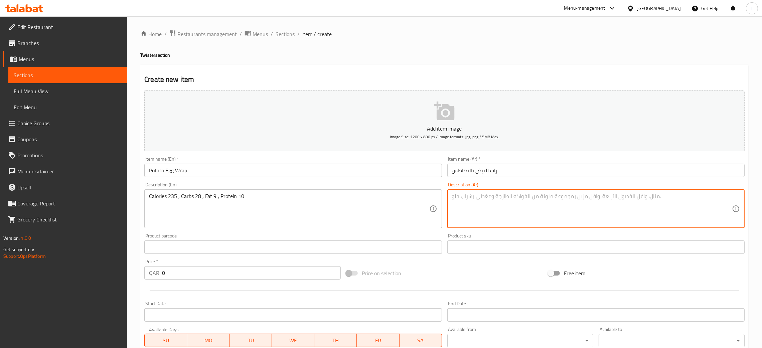
paste textarea "سعرات حرارية 235 ، كربوهيدرات 28 ، دهون 9 ، بروتين 10"
type textarea "سعرات حرارية 235 ، كربوهيدرات 28 ، دهون 9 ، بروتين 10"
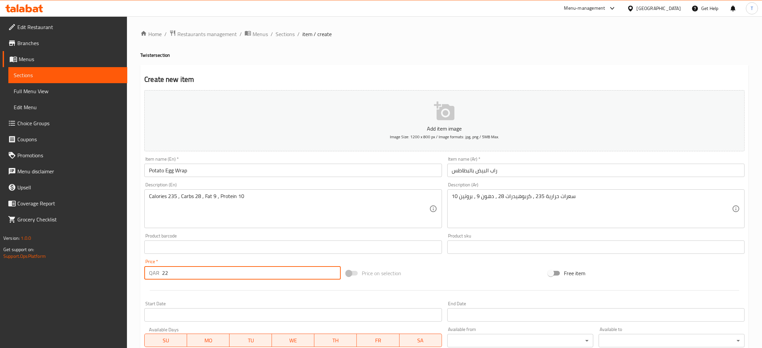
type input "22"
click at [449, 276] on div "Price on selection" at bounding box center [444, 273] width 202 height 18
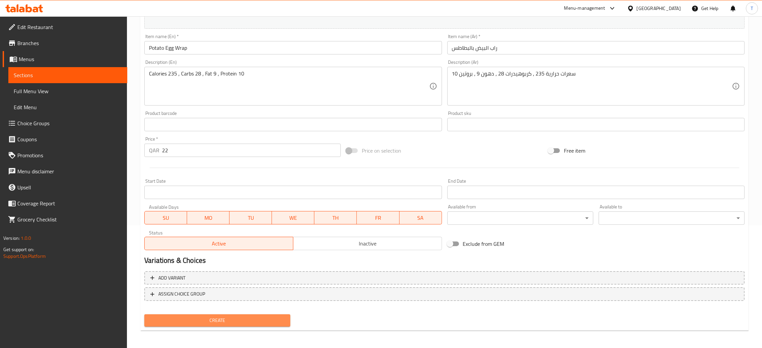
click at [218, 318] on span "Create" at bounding box center [217, 320] width 135 height 8
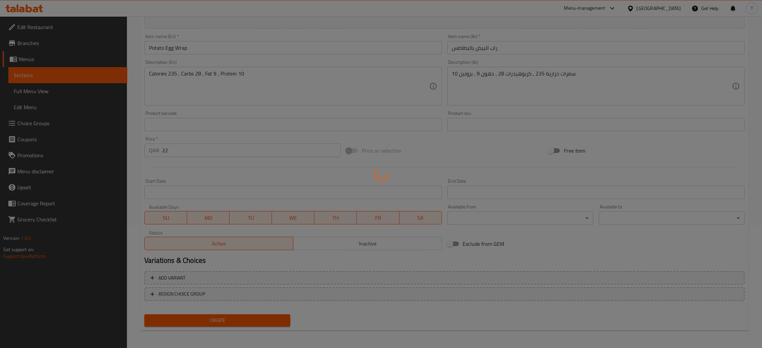
type input "0"
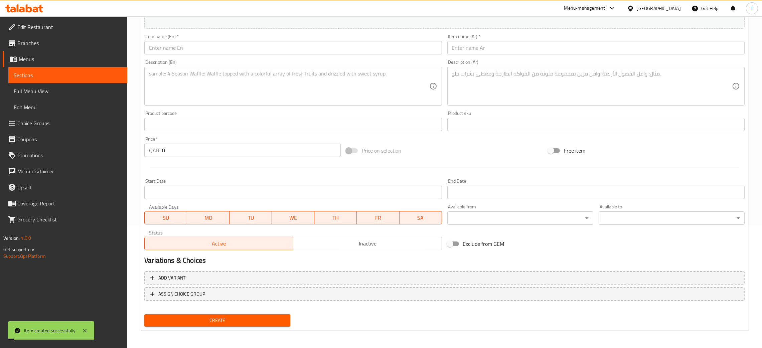
scroll to position [0, 0]
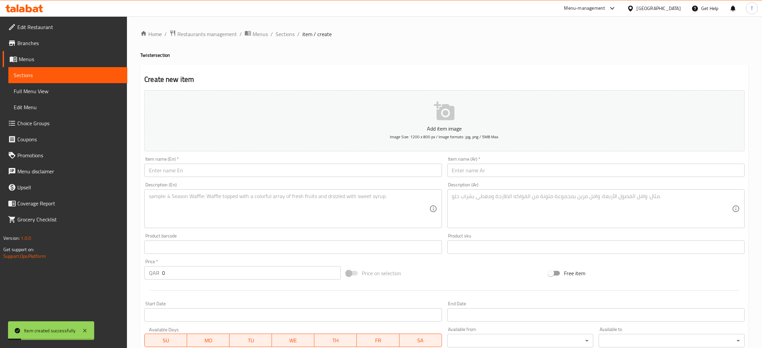
click at [217, 169] on input "text" at bounding box center [292, 170] width 297 height 13
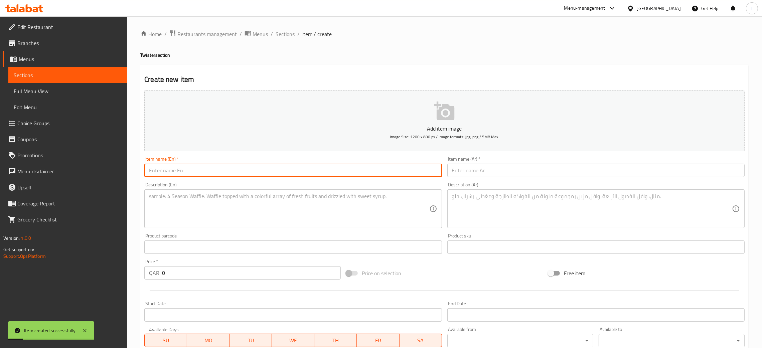
paste input "Chicken Quesadilla"
type input "Chicken Quesadilla"
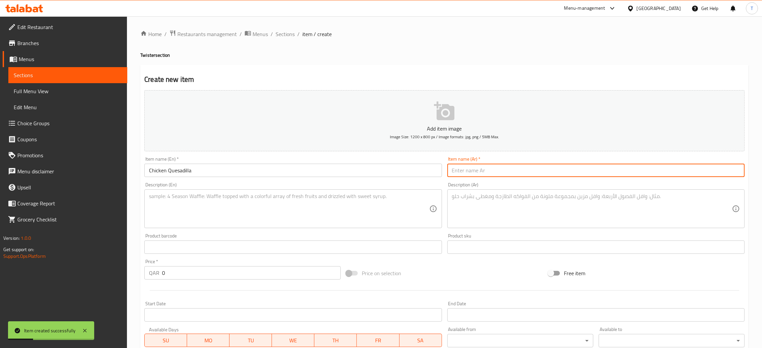
paste input "كاساديا دجاج"
type input "كاساديا دجاج"
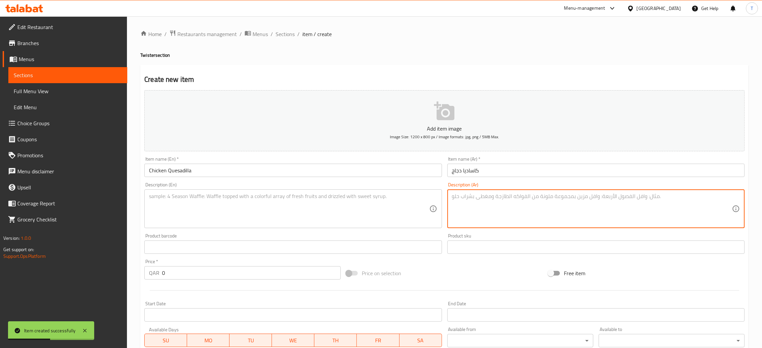
click at [221, 223] on textarea at bounding box center [289, 209] width 280 height 32
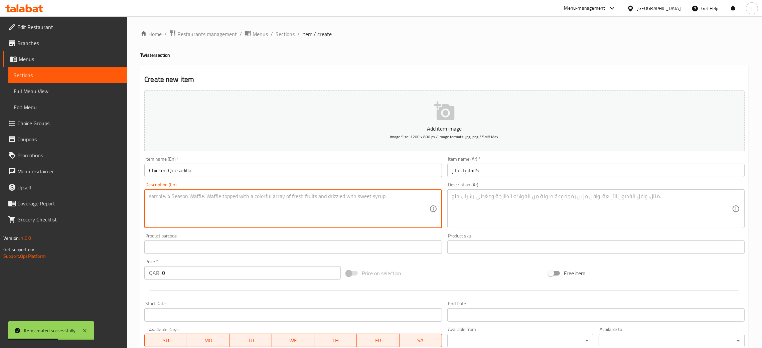
paste textarea "Calories 280 , Carbs 30 , Fat 12 , Protein 16"
type textarea "Calories 280 , Carbs 30 , Fat 12 , Protein 16"
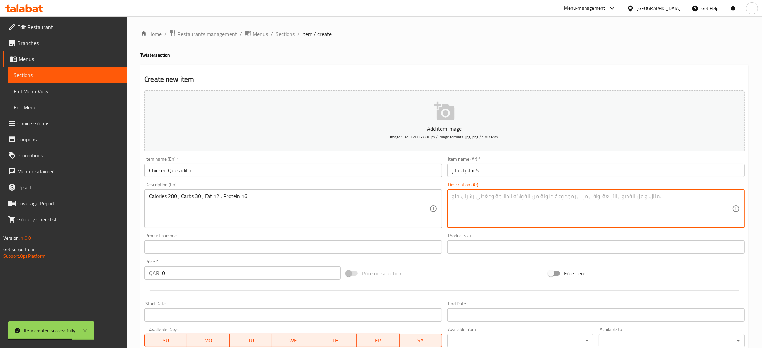
paste textarea "سعرات حرارية 280 ، كربوهيدرات 30 ، دهون 12 ، بروتين 16"
type textarea "سعرات حرارية 280 ، كربوهيدرات 30 ، دهون 12 ، بروتين 16"
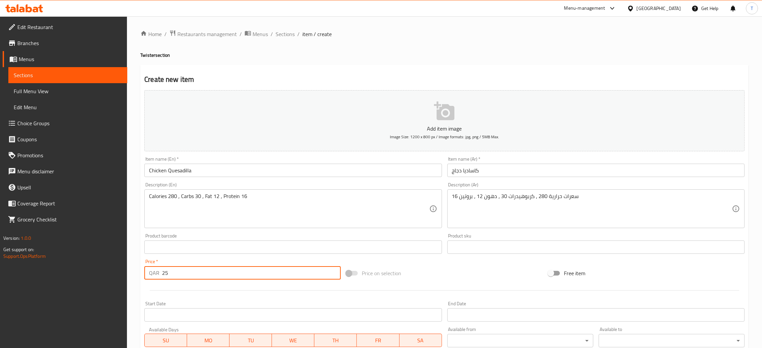
type input "25"
click at [471, 282] on div at bounding box center [444, 290] width 605 height 16
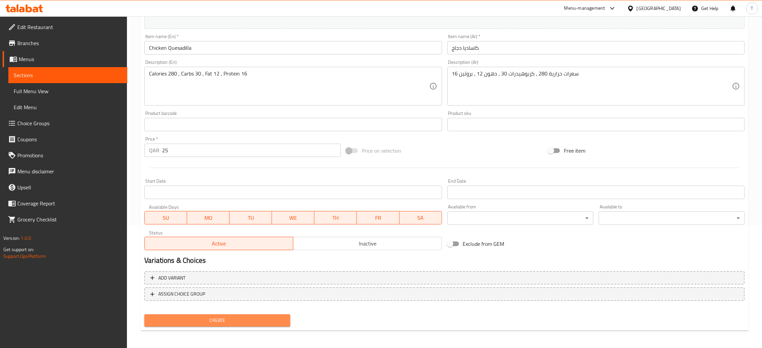
click at [257, 316] on span "Create" at bounding box center [217, 320] width 135 height 8
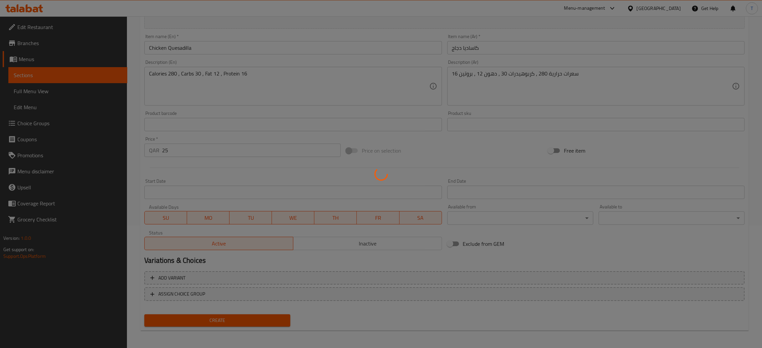
type input "0"
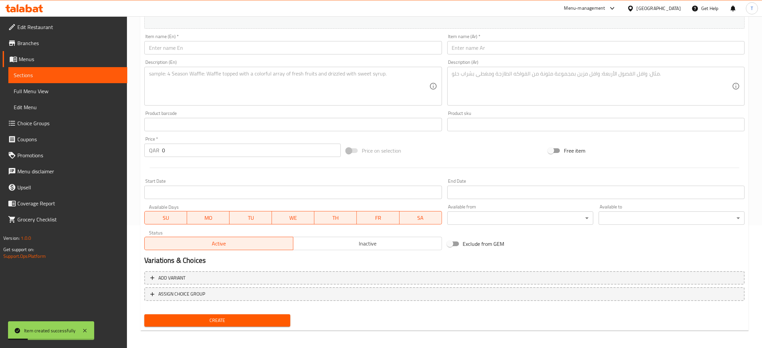
scroll to position [0, 0]
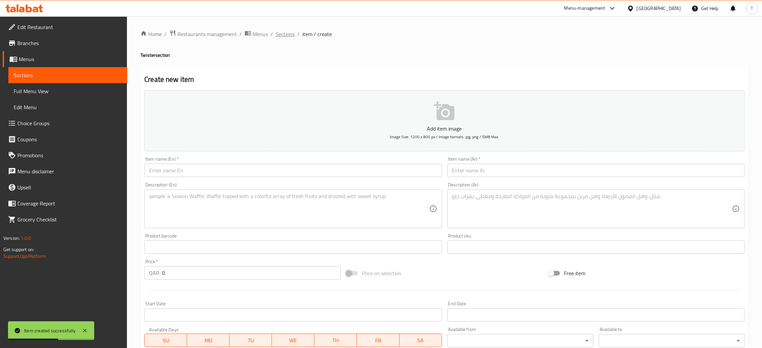
click at [286, 37] on span "Sections" at bounding box center [285, 34] width 19 height 8
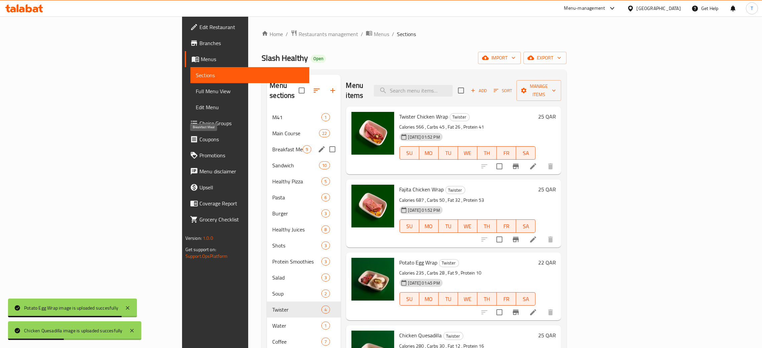
click at [272, 145] on span "Breakfast Meal" at bounding box center [287, 149] width 30 height 8
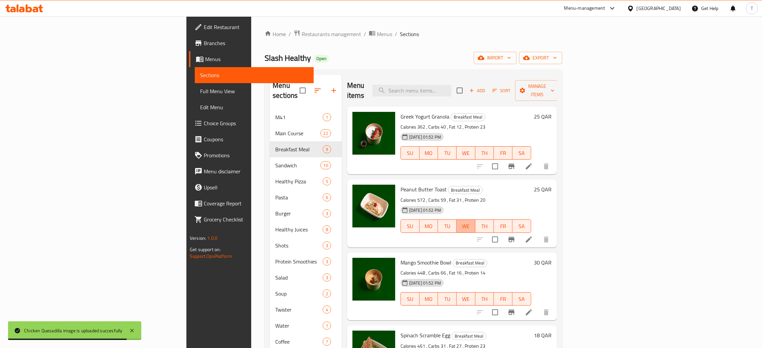
click at [475, 219] on button "WE" at bounding box center [466, 225] width 19 height 13
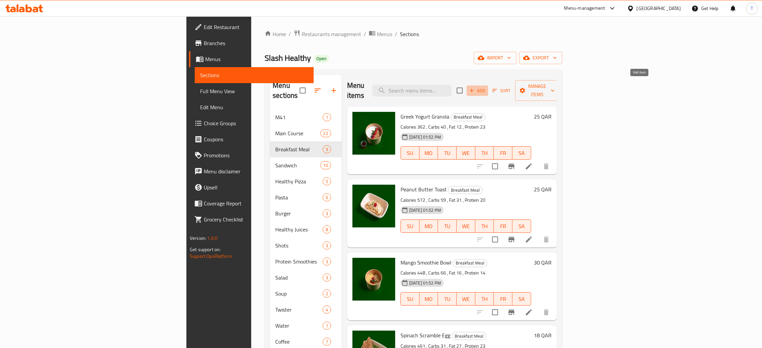
click at [486, 87] on span "Add" at bounding box center [477, 91] width 18 height 8
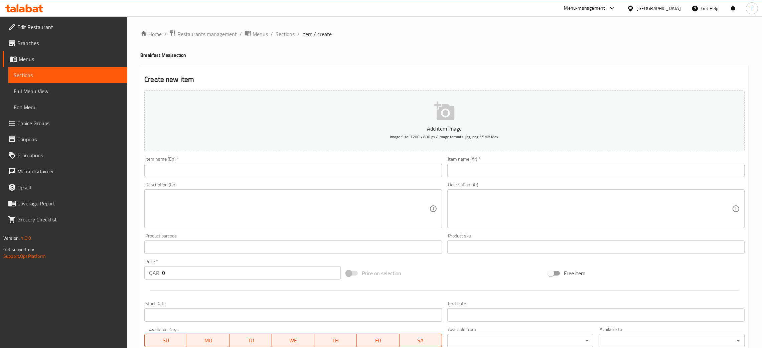
click at [187, 175] on input "text" at bounding box center [292, 170] width 297 height 13
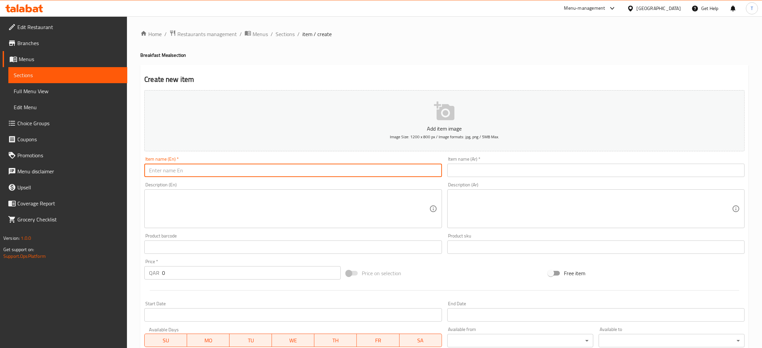
paste input "Sunny Side Eggs With Toast"
type input "Sunny Side Eggs With Toast"
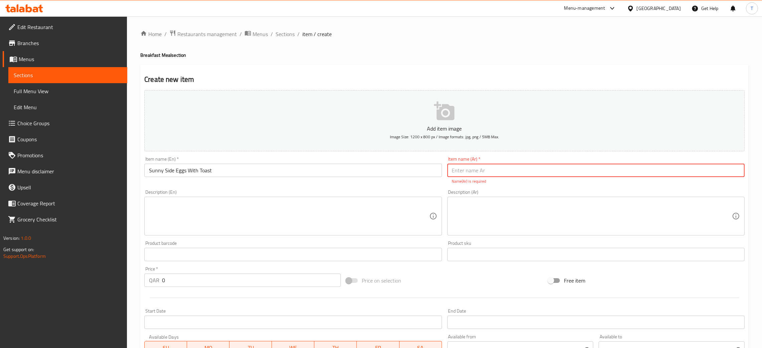
paste input "بيض عيون مع توست"
type input "بيض عيون مع توست"
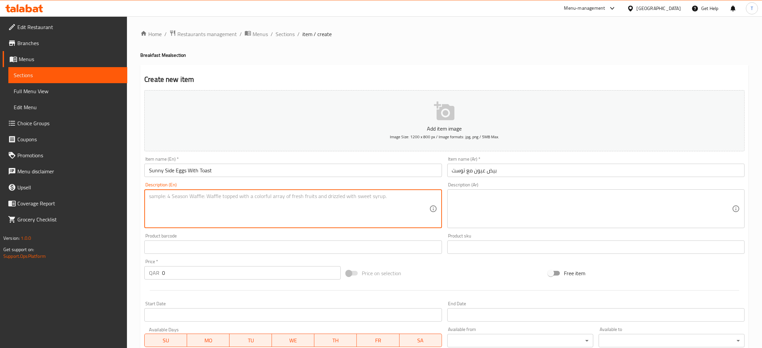
paste textarea "Calories 245 , Carbs 27 , Fat 11 , Protein 13"
type textarea "Calories 245 , Carbs 27 , Fat 11 , Protein 13"
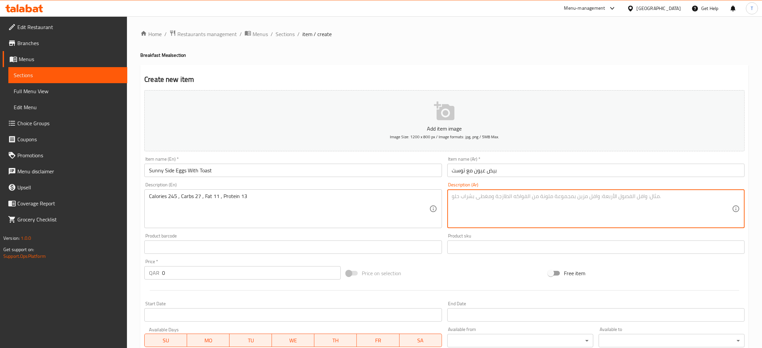
paste textarea "سعرات حرارية 245 ، كربوهيدرات 27 ، دهون 11 ، بروتين 13"
type textarea "سعرات حرارية 245 ، كربوهيدرات 27 ، دهون 11 ، بروتين 13"
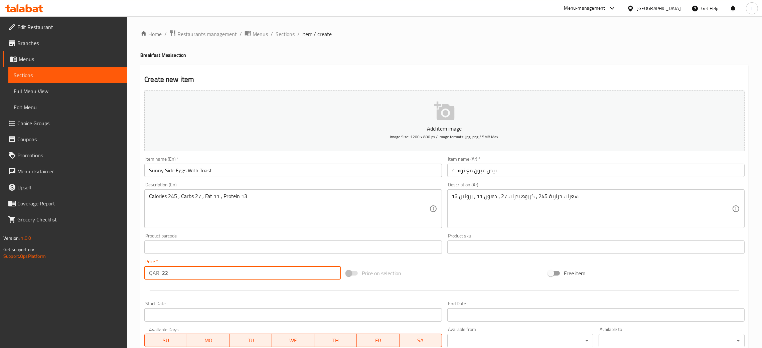
type input "22"
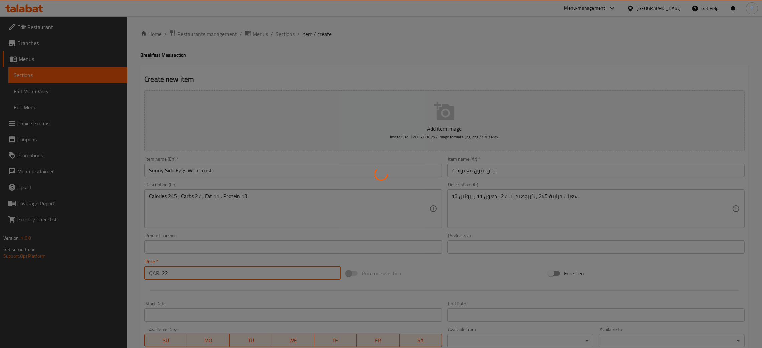
type input "0"
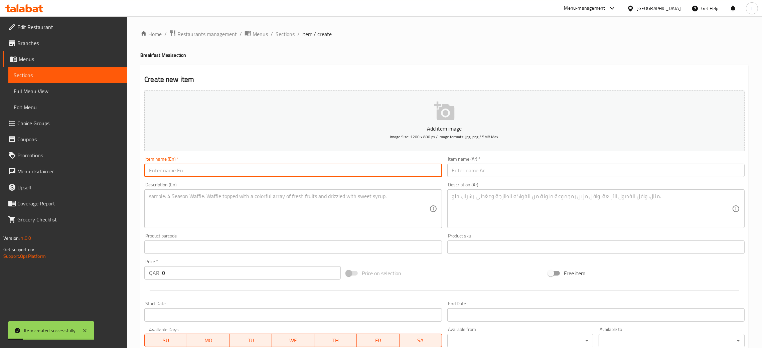
click at [198, 167] on input "text" at bounding box center [292, 170] width 297 height 13
paste input "Turkish Egg with Toast"
type input "Turkish Egg with Toast"
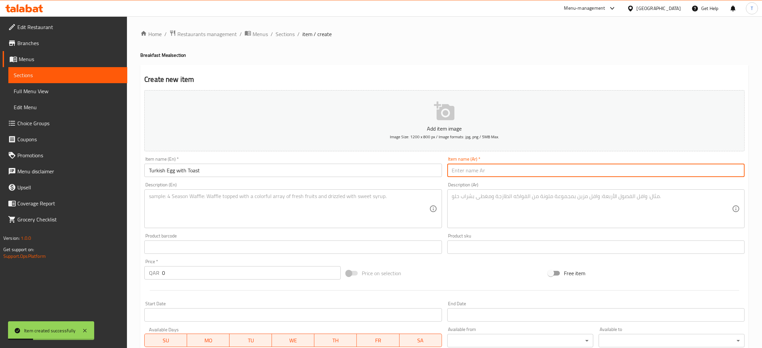
paste input "بيض تركي مع توست"
type input "بيض تركي مع توست"
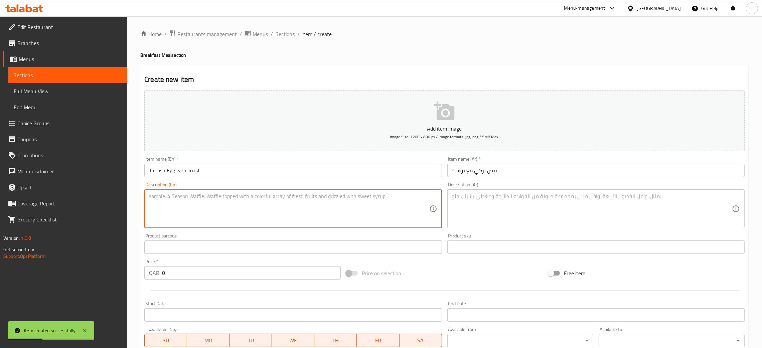
paste textarea "Calories 240 , Carbs 28 , Fat 10 , Protein 12"
type textarea "Calories 240 , Carbs 28 , Fat 10 , Protein 12"
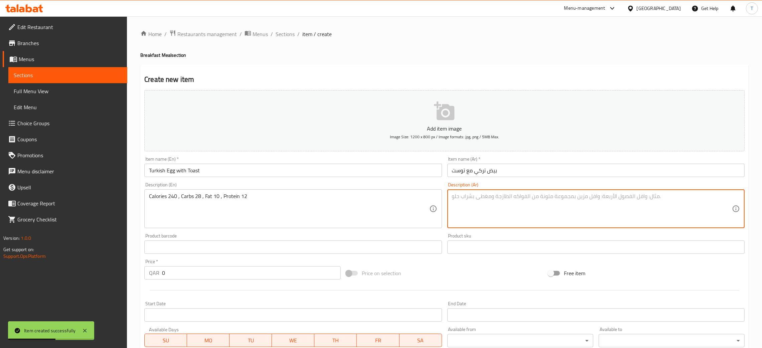
paste textarea "سعرات حرارية 240 ، كربوهيدرات 28 ، دهون 10 ، بروتين 12"
type textarea "سعرات حرارية 240 ، كربوهيدرات 28 ، دهون 10 ، بروتين 12"
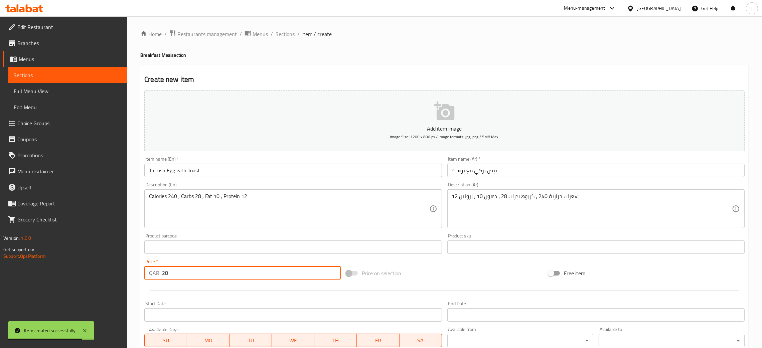
type input "28"
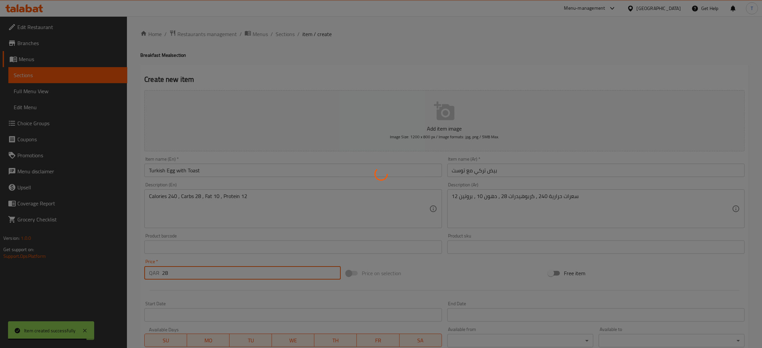
type input "0"
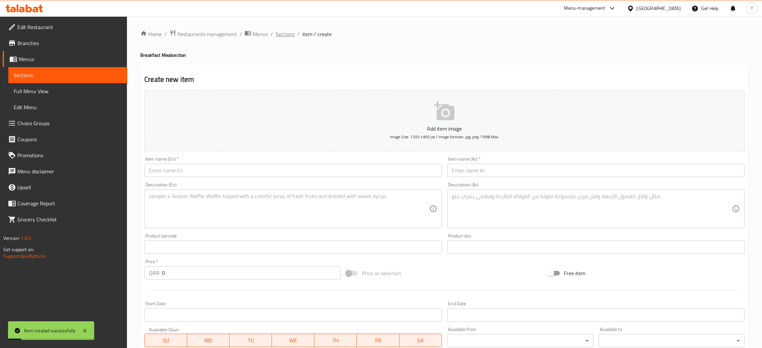
click at [280, 34] on span "Sections" at bounding box center [285, 34] width 19 height 8
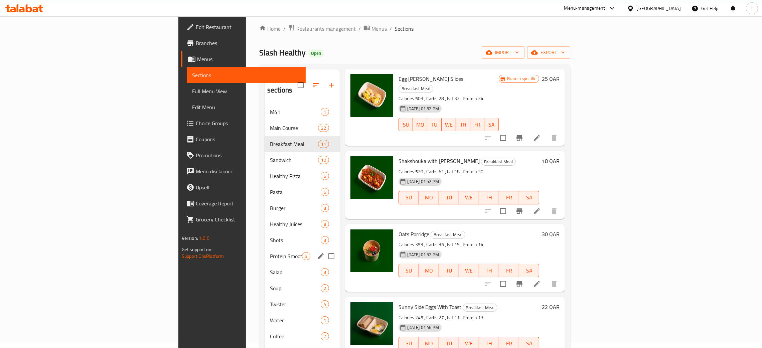
scroll to position [3, 0]
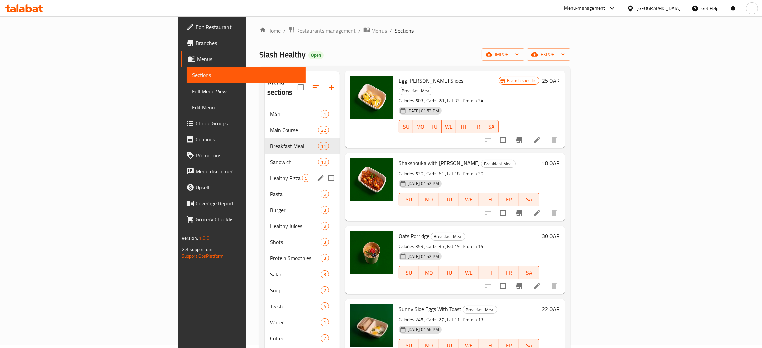
click at [264, 170] on div "Healthy Pizza 5" at bounding box center [301, 178] width 75 height 16
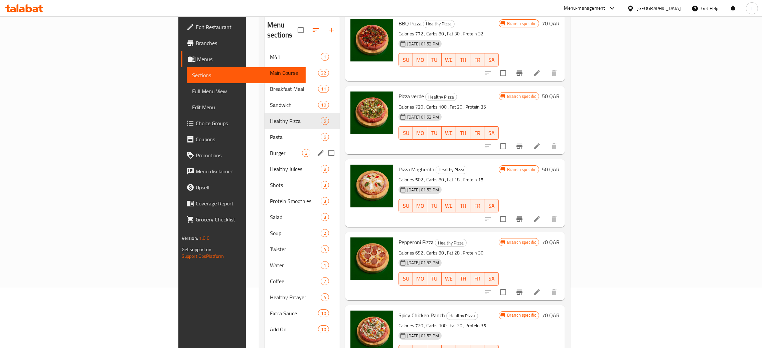
scroll to position [63, 0]
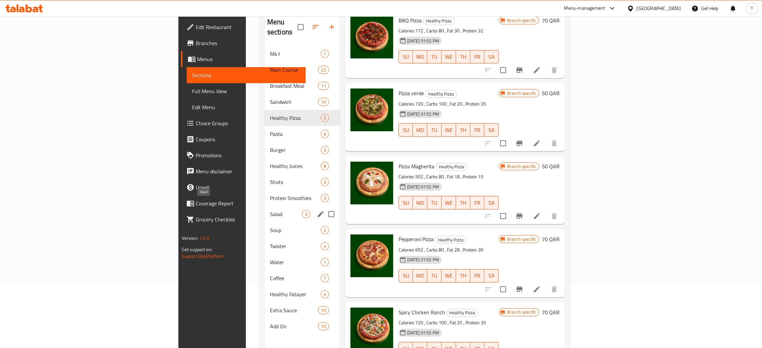
click at [270, 210] on span "Salad" at bounding box center [286, 214] width 32 height 8
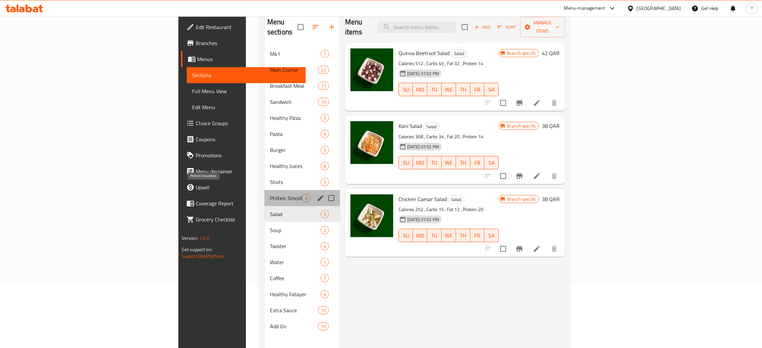
click at [270, 194] on span "Protein Smoothies" at bounding box center [286, 198] width 32 height 8
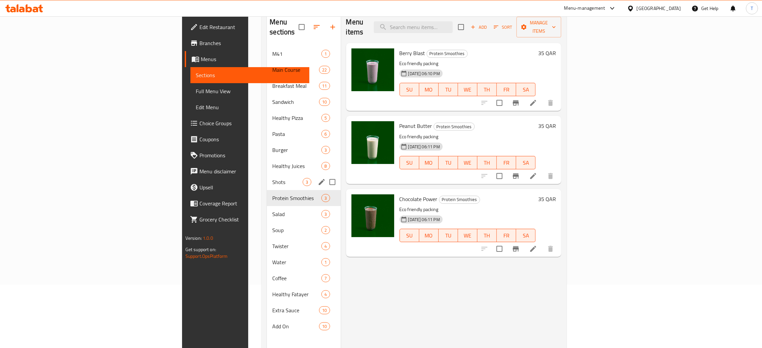
click at [267, 177] on div "Shots 3" at bounding box center [303, 182] width 73 height 16
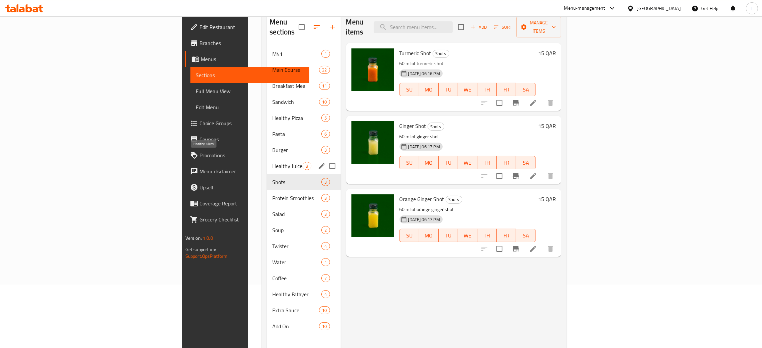
click at [272, 162] on span "Healthy Juices" at bounding box center [287, 166] width 30 height 8
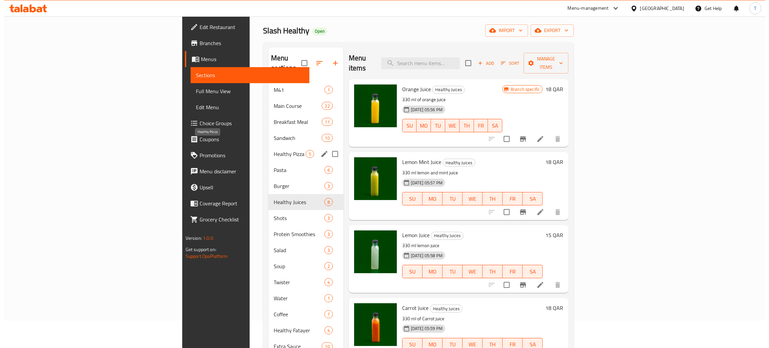
scroll to position [13, 0]
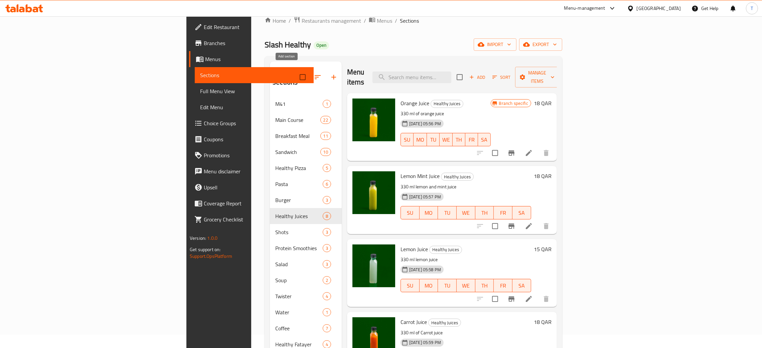
click at [330, 73] on icon "button" at bounding box center [334, 77] width 8 height 8
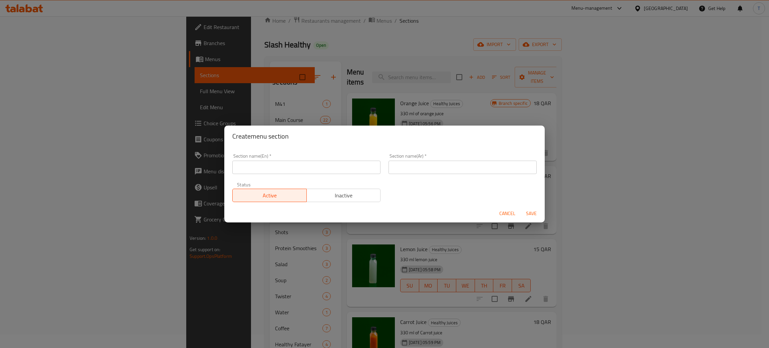
click at [290, 174] on div "Section name(En)   * Section name(En) *" at bounding box center [306, 164] width 156 height 28
click at [288, 172] on input "text" at bounding box center [306, 167] width 148 height 13
paste input "Appetizer"
type input "Appetizer"
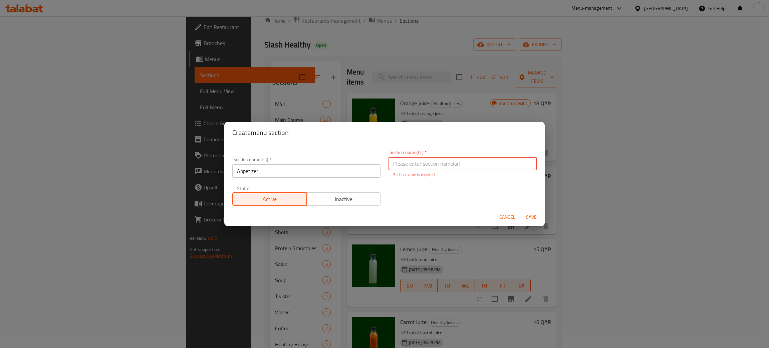
paste input "فاتح الشهية"
type input "فاتح الشهية"
click at [532, 213] on span "Save" at bounding box center [532, 217] width 16 height 8
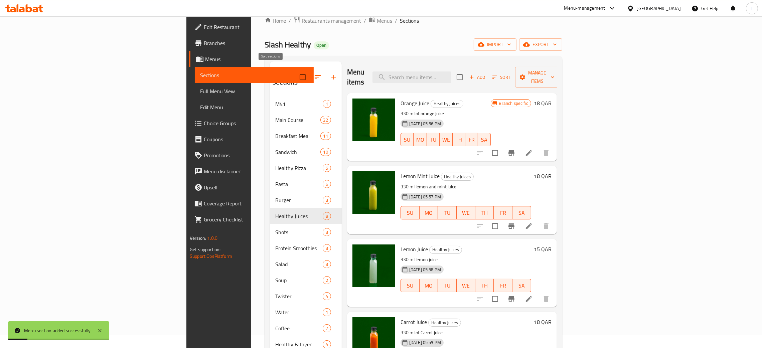
click at [314, 73] on icon "button" at bounding box center [318, 77] width 8 height 8
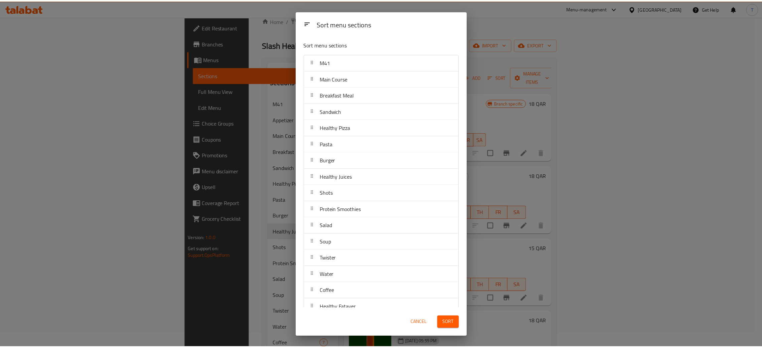
scroll to position [0, 0]
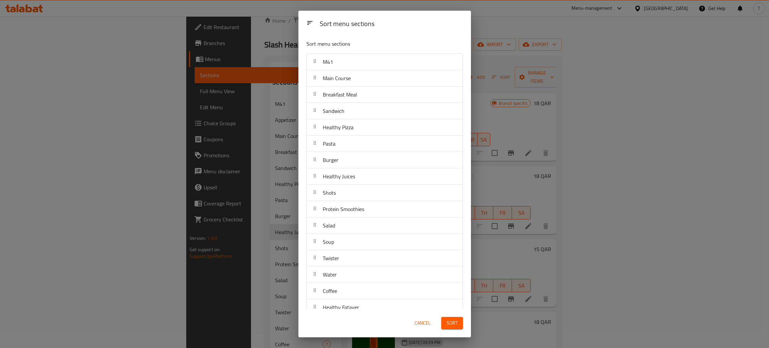
click at [423, 322] on span "Cancel" at bounding box center [423, 323] width 16 height 8
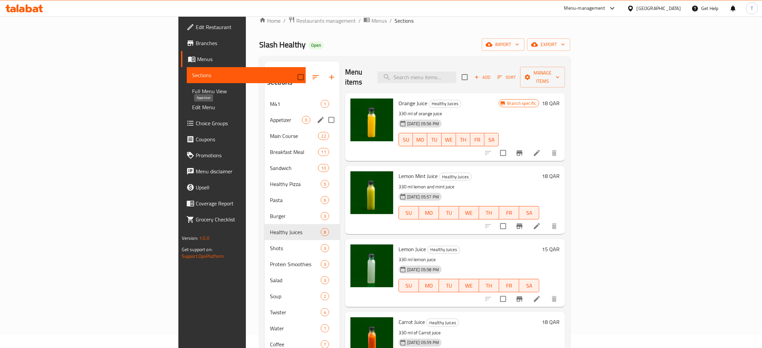
click at [270, 116] on span "Appetizer" at bounding box center [286, 120] width 32 height 8
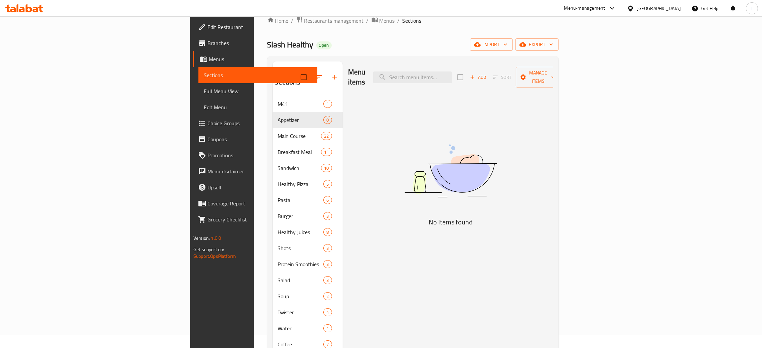
click at [311, 77] on button "button" at bounding box center [319, 77] width 16 height 16
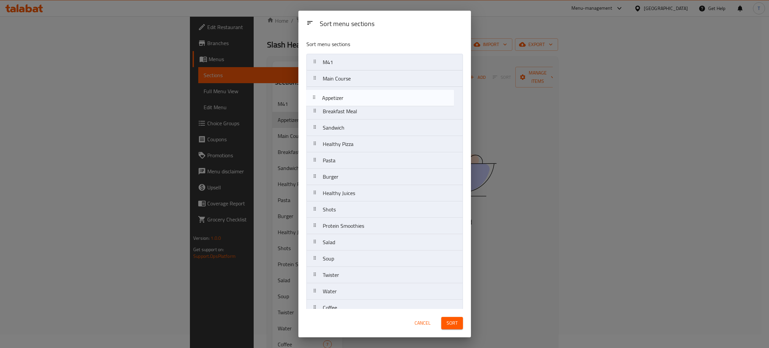
drag, startPoint x: 350, startPoint y: 82, endPoint x: 349, endPoint y: 103, distance: 21.1
click at [349, 103] on nav "M41 Appetizer Main Course Breakfast Meal Sandwich Healthy Pizza Pasta Burger He…" at bounding box center [385, 210] width 157 height 312
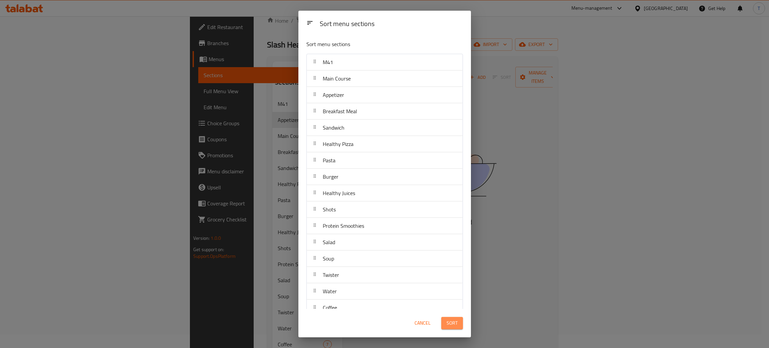
click at [454, 327] on span "Sort" at bounding box center [452, 323] width 11 height 8
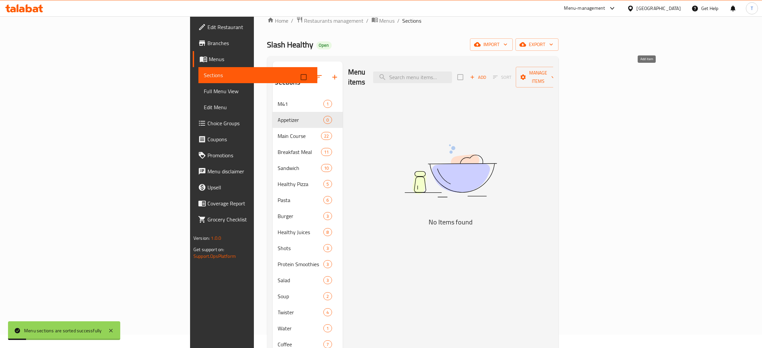
click at [489, 77] on button "Add" at bounding box center [477, 77] width 21 height 10
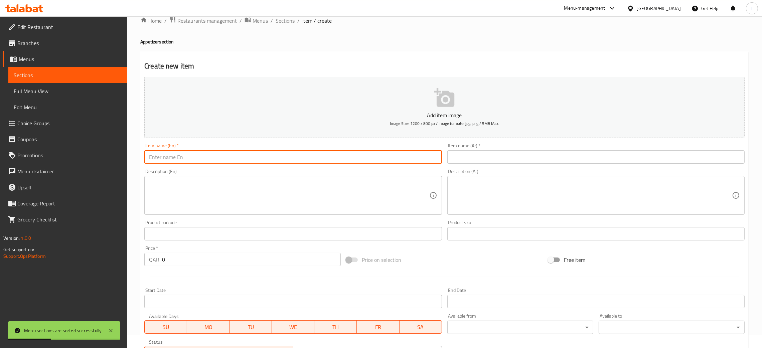
click at [187, 153] on input "text" at bounding box center [292, 156] width 297 height 13
paste input "Shrimp Kunafa"
type input "Shrimp Kunafa"
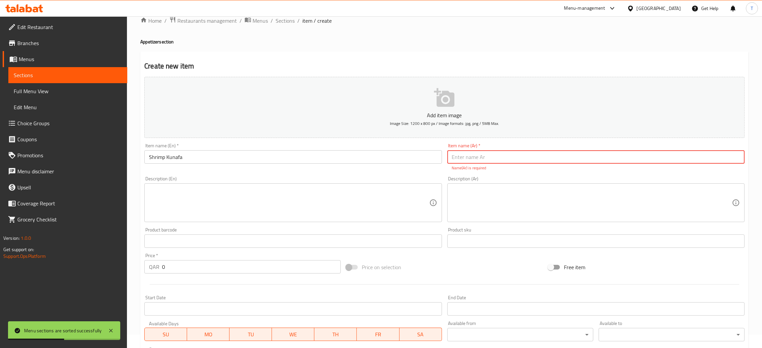
paste input "كنافة الجمبري"
type input "كنافة الجمبري"
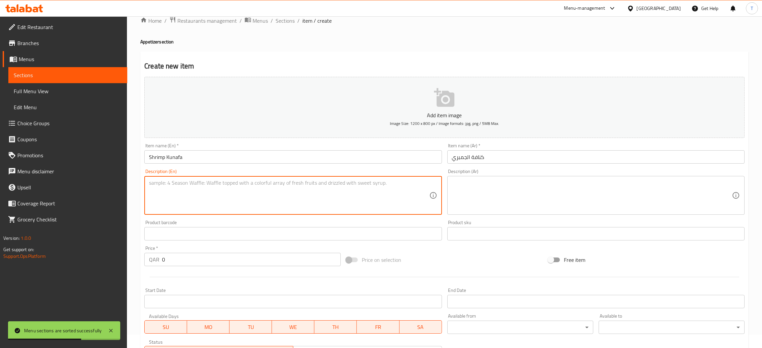
paste textarea "Calories 185 , Carbs 19 , Fat 8 , Protein 11"
type textarea "Calories 185 , Carbs 19 , Fat 8 , Protein 11"
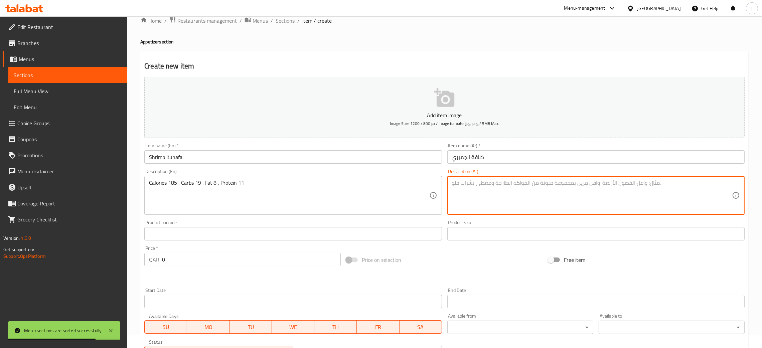
paste textarea "سعرات حرارية 185 ، كربوهيدرات 19 ، دهون 8 ، بروتين 11"
type textarea "سعرات حرارية 185 ، كربوهيدرات 19 ، دهون 8 ، بروتين 11"
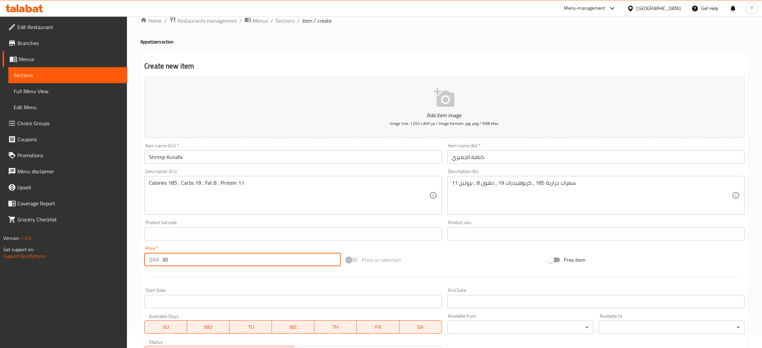
type input "30"
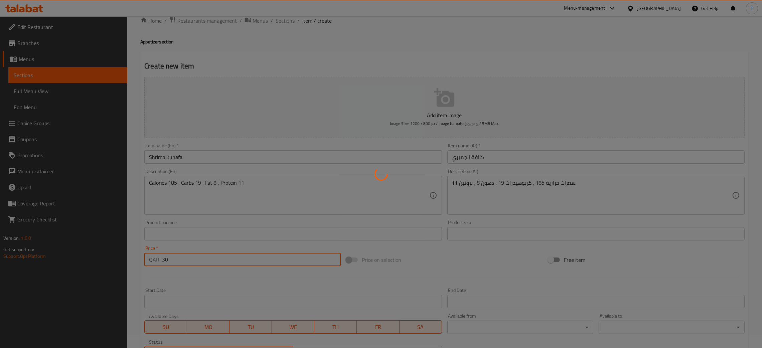
type input "0"
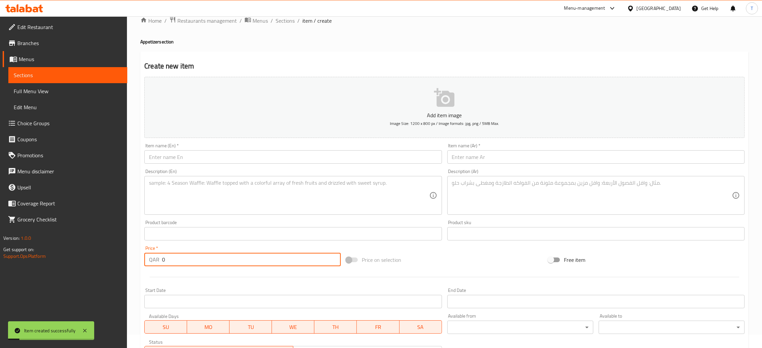
click at [187, 153] on input "text" at bounding box center [292, 156] width 297 height 13
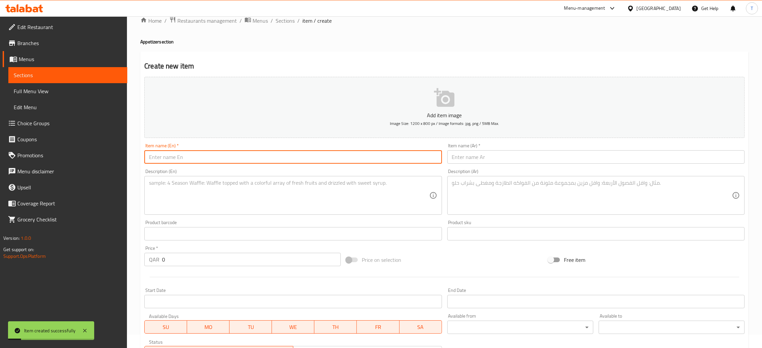
paste input "Chicken Kunafa"
type input "Chicken Kunafa"
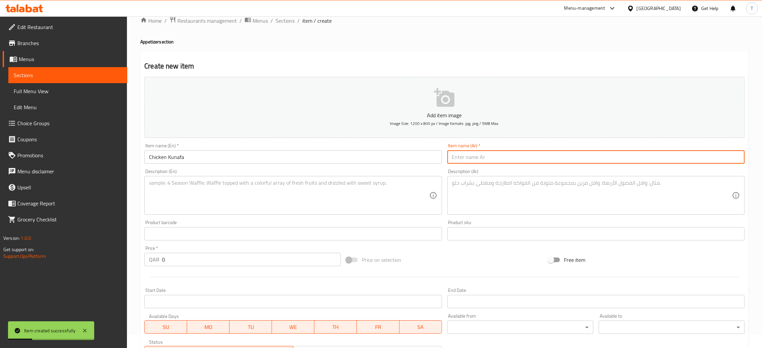
paste input "كنافة الدجاج"
type input "كنافة الدجاج"
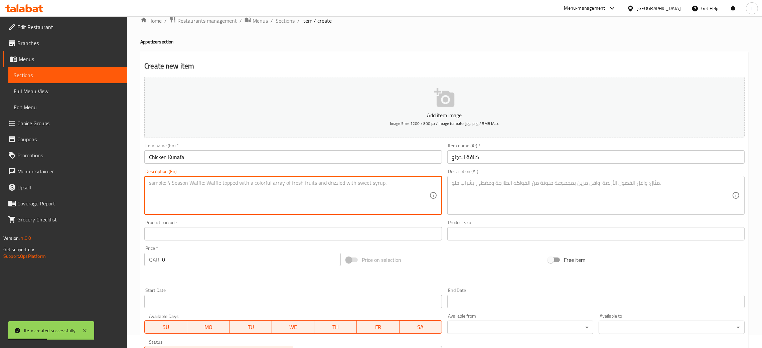
paste textarea "Calories 175 , Carbs 17 , Fat 7 , Protein 11"
type textarea "Calories 175 , Carbs 17 , Fat 7 , Protein 11"
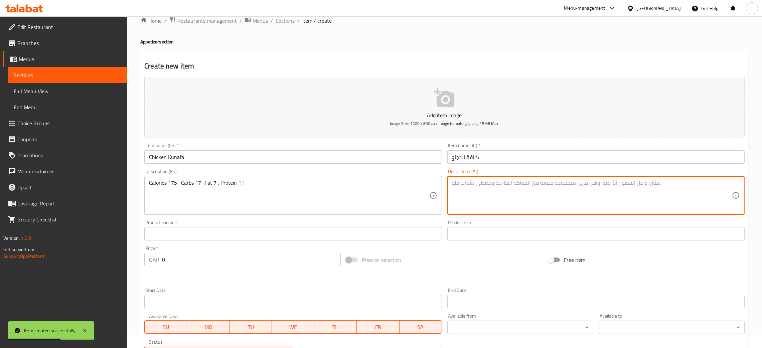
paste textarea "سعرات حرارية 175 ، كربوهيدرات 17 ، دهون 7 ، بروتين 11"
type textarea "سعرات حرارية 175 ، كربوهيدرات 17 ، دهون 7 ، بروتين 11"
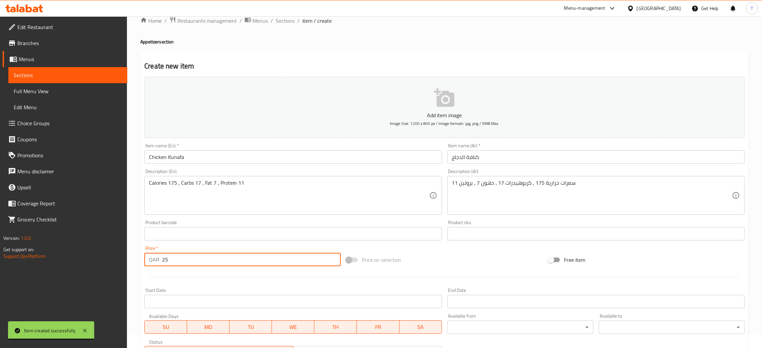
type input "25"
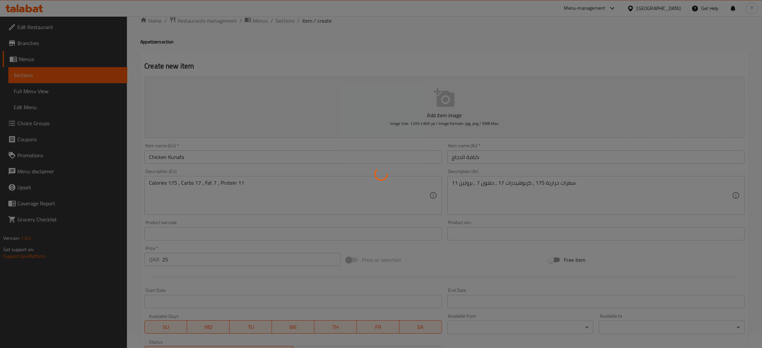
type input "0"
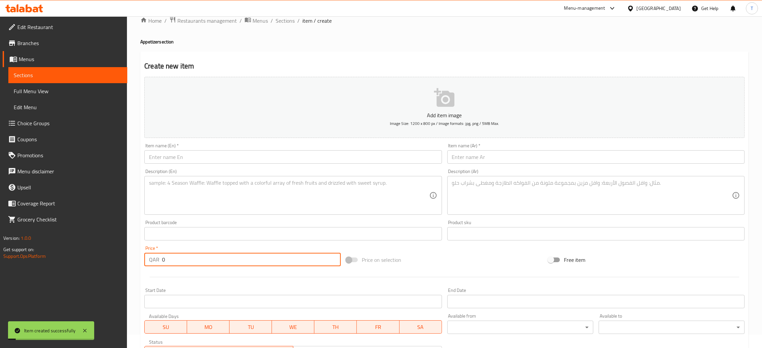
click at [209, 154] on input "text" at bounding box center [292, 156] width 297 height 13
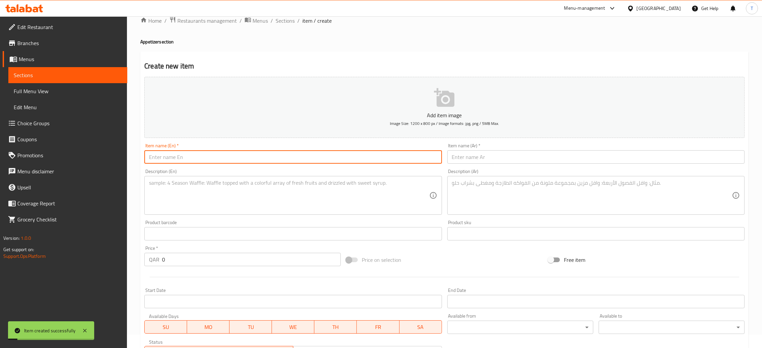
paste input "Shrimp Dynamite"
type input "Shrimp Dynamite"
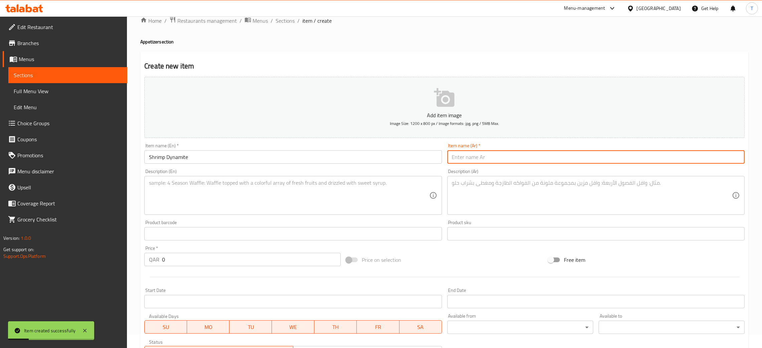
paste input "ديناميت الجمبري"
type input "ديناميت الجمبري"
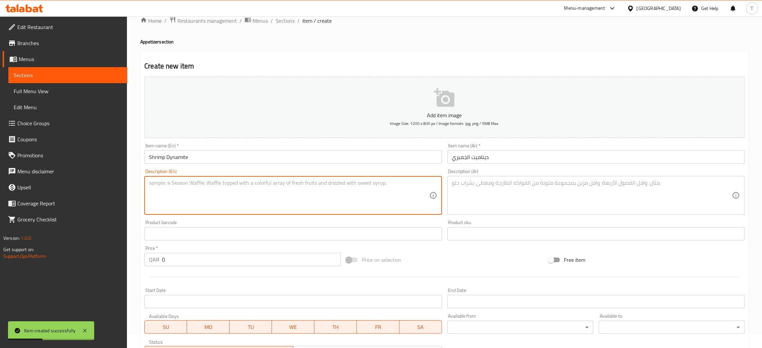
paste textarea "Calories 210 , Carbs 16 , Fat 12 , Protein 13"
type textarea "Calories 210 , Carbs 16 , Fat 12 , Protein 13"
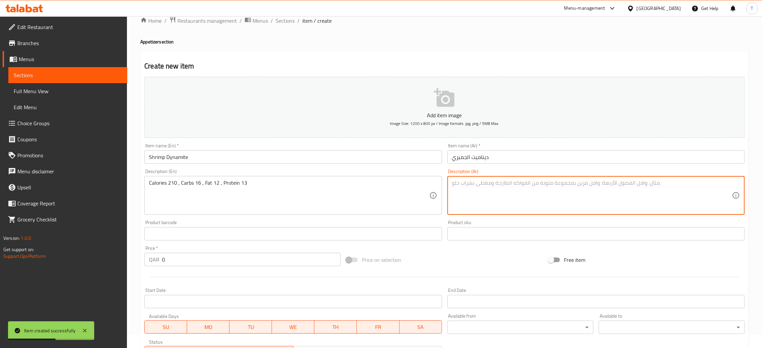
paste textarea "سعرات حرارية 210 ، كربوهيدرات 16 ، دهون 12 ، بروتين 13"
type textarea "سعرات حرارية 210 ، كربوهيدرات 16 ، دهون 12 ، بروتين 13"
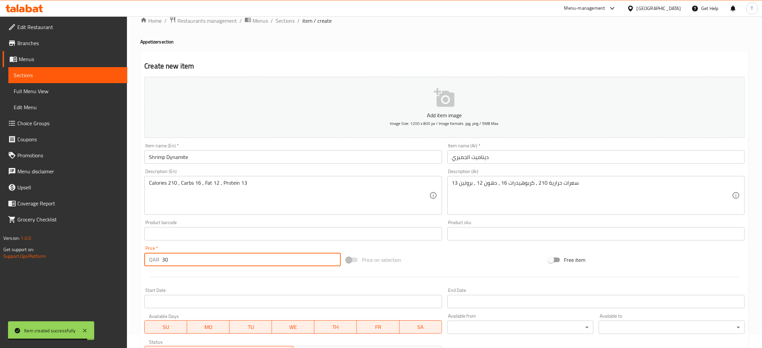
type input "30"
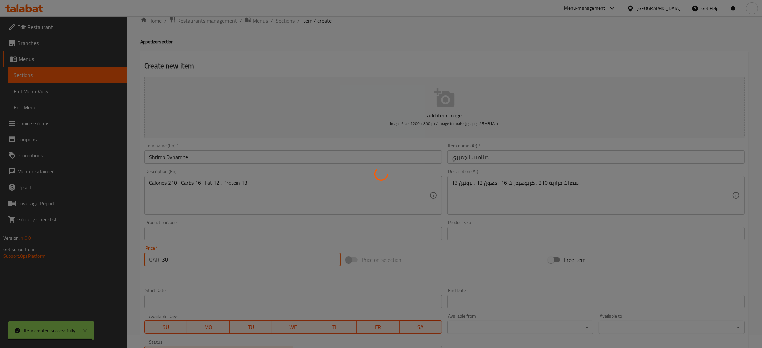
type input "0"
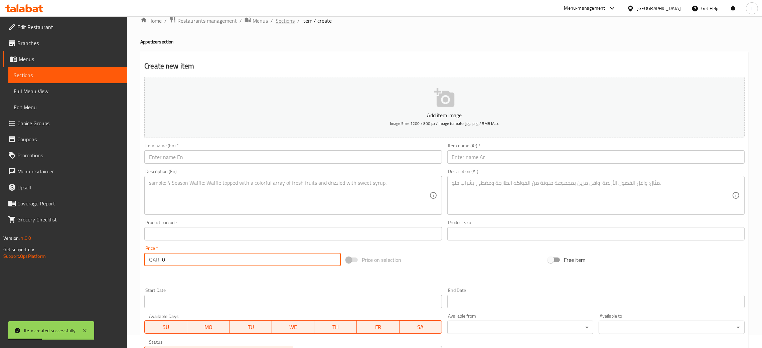
click at [288, 20] on span "Sections" at bounding box center [285, 21] width 19 height 8
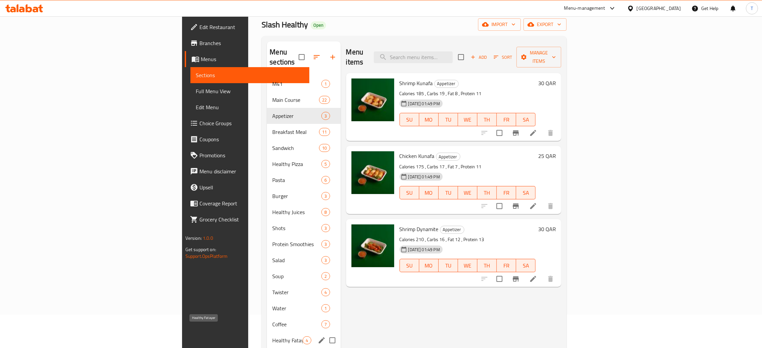
scroll to position [32, 0]
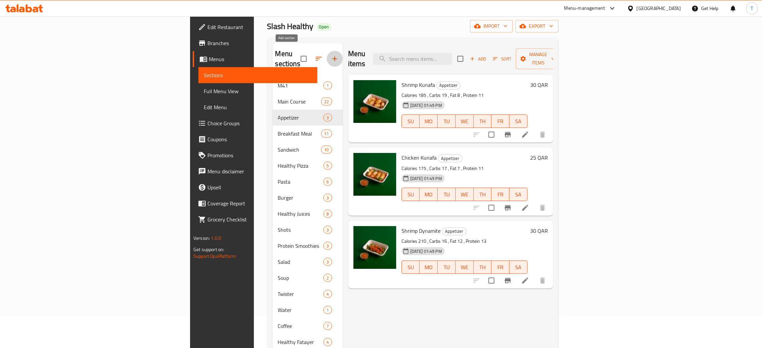
click at [327, 51] on button "button" at bounding box center [335, 59] width 16 height 16
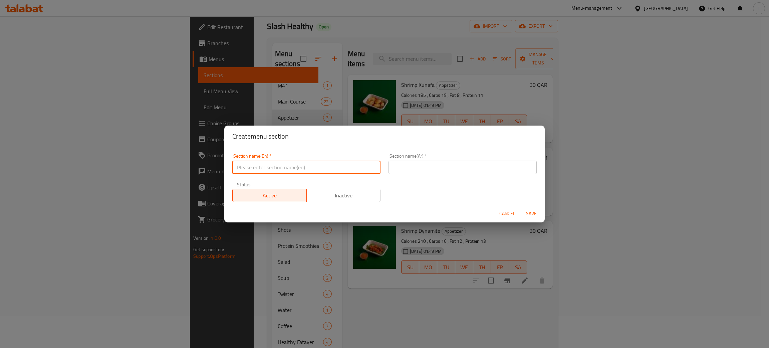
click at [318, 167] on input "text" at bounding box center [306, 167] width 148 height 13
paste input "Dessert"
type input "Dessert"
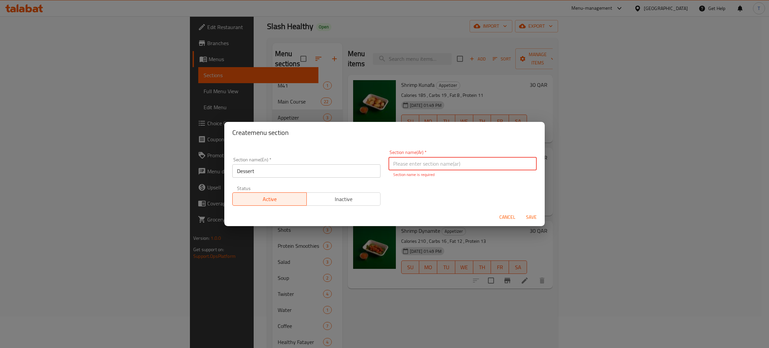
paste input "حلويات"
type input "حلويات"
click at [435, 138] on h2 "Create menu section" at bounding box center [384, 132] width 305 height 11
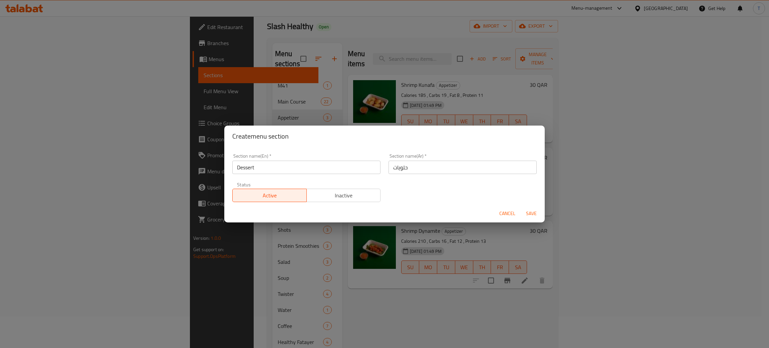
click at [527, 212] on span "Save" at bounding box center [532, 213] width 16 height 8
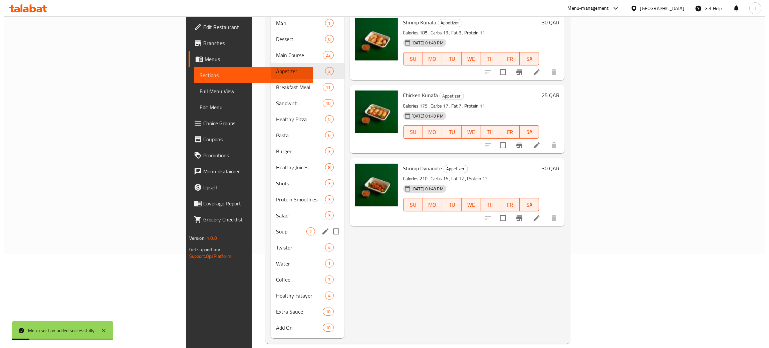
scroll to position [0, 0]
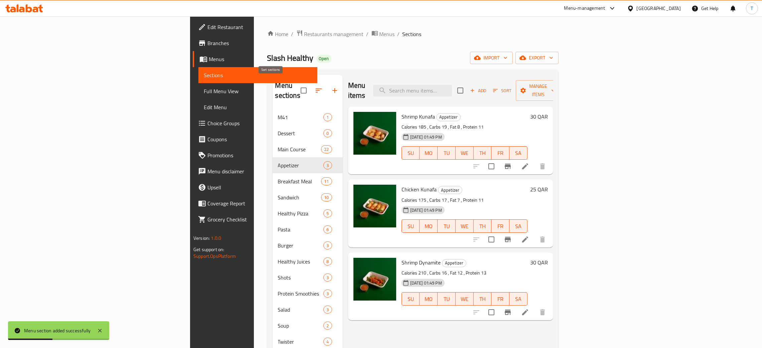
click at [315, 89] on icon "button" at bounding box center [319, 90] width 8 height 8
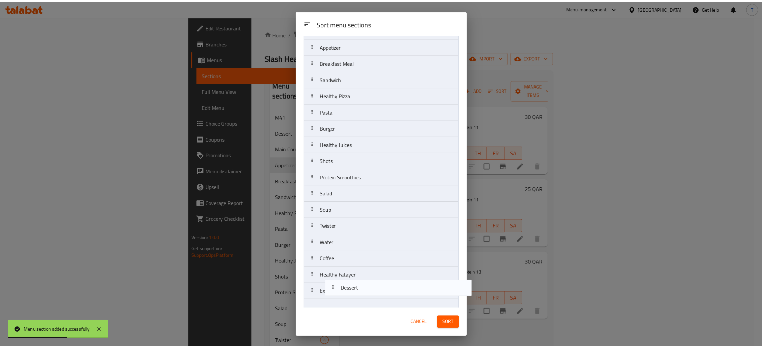
scroll to position [76, 0]
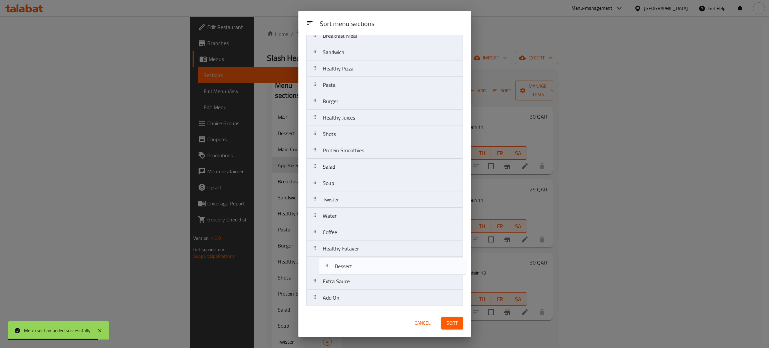
drag, startPoint x: 360, startPoint y: 84, endPoint x: 372, endPoint y: 281, distance: 196.7
click at [372, 281] on nav "M41 Dessert Main Course Appetizer Breakfast Meal Sandwich Healthy Pizza Pasta B…" at bounding box center [385, 142] width 157 height 328
click at [372, 281] on div "Extra Sauce" at bounding box center [385, 281] width 151 height 16
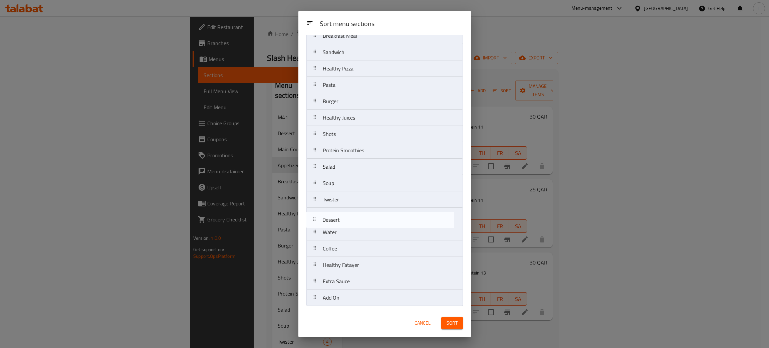
drag, startPoint x: 361, startPoint y: 266, endPoint x: 360, endPoint y: 216, distance: 50.1
click at [360, 216] on nav "M41 Main Course Appetizer Breakfast Meal Sandwich Healthy Pizza Pasta Burger He…" at bounding box center [385, 142] width 157 height 328
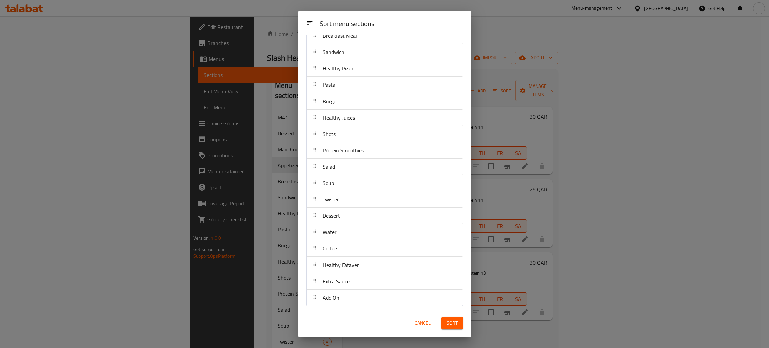
click at [452, 325] on span "Sort" at bounding box center [452, 323] width 11 height 8
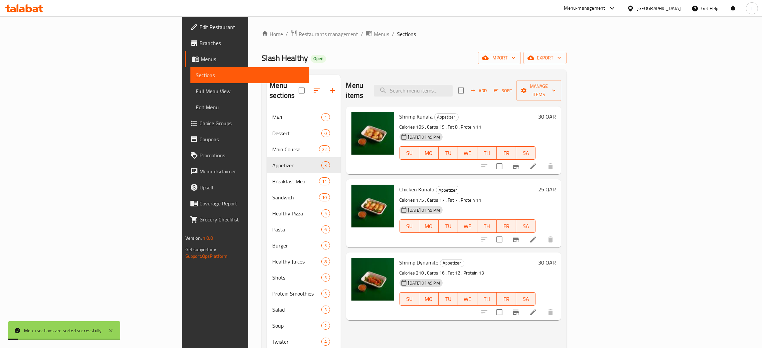
scroll to position [94, 0]
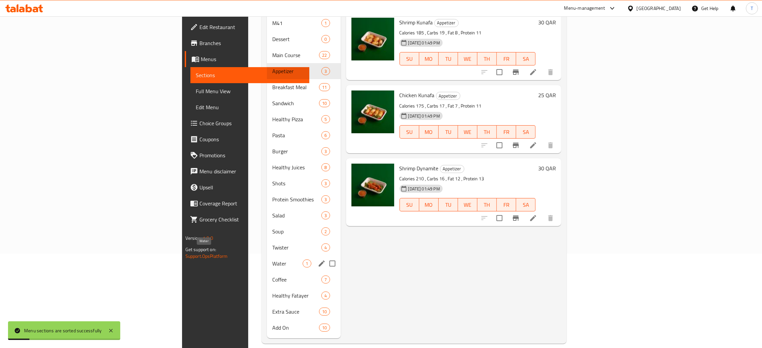
click at [272, 259] on span "Water" at bounding box center [287, 263] width 30 height 8
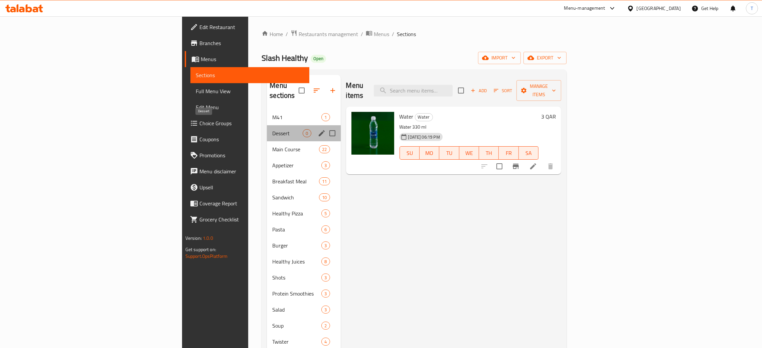
click at [272, 129] on span "Dessert" at bounding box center [287, 133] width 30 height 8
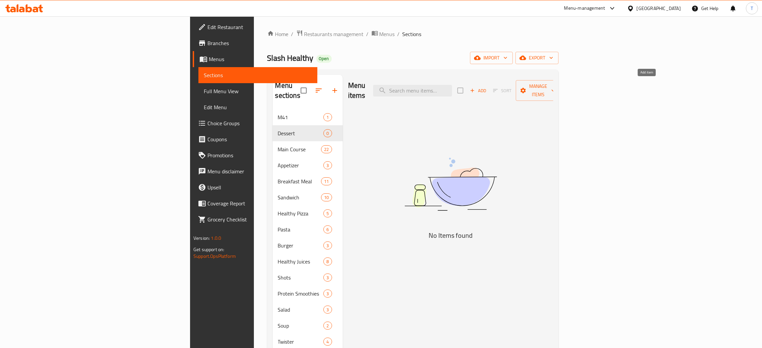
click at [475, 87] on icon "button" at bounding box center [472, 90] width 6 height 6
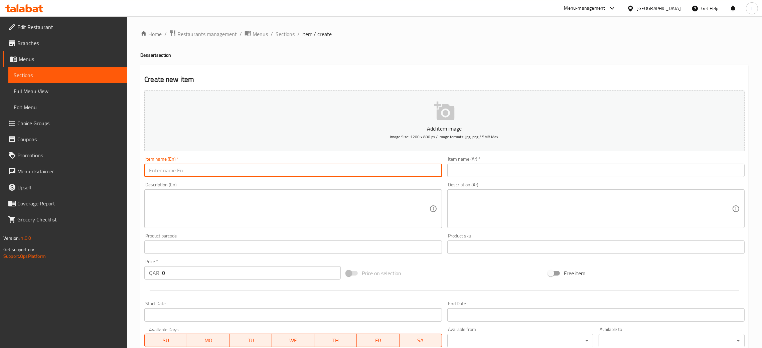
click at [343, 168] on input "text" at bounding box center [292, 170] width 297 height 13
paste input "Cheesecake Bowl"
type input "Cheesecake Bowl"
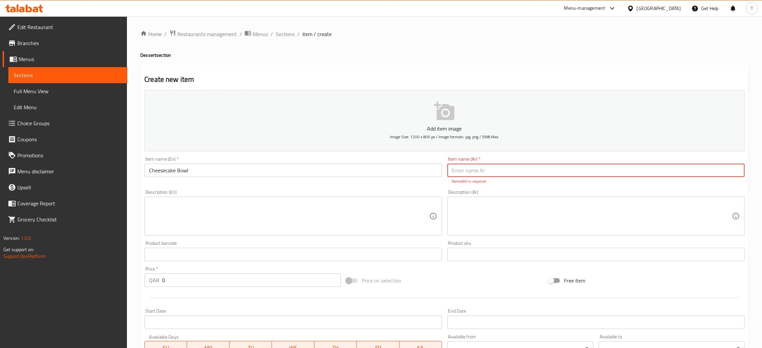
paste input "طبق كيك الجبنة"
type input "طبق كيك الجبنة"
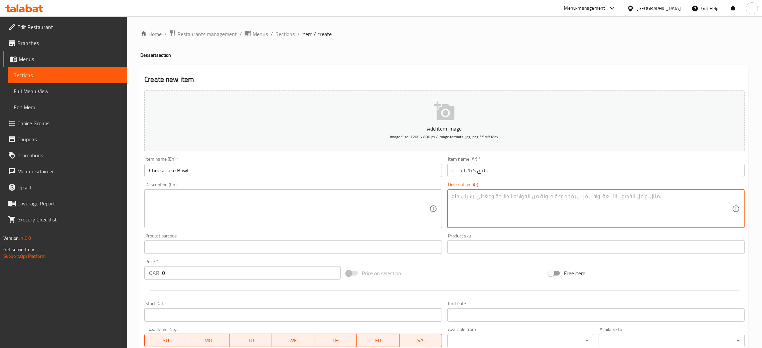
click at [354, 205] on textarea at bounding box center [289, 209] width 280 height 32
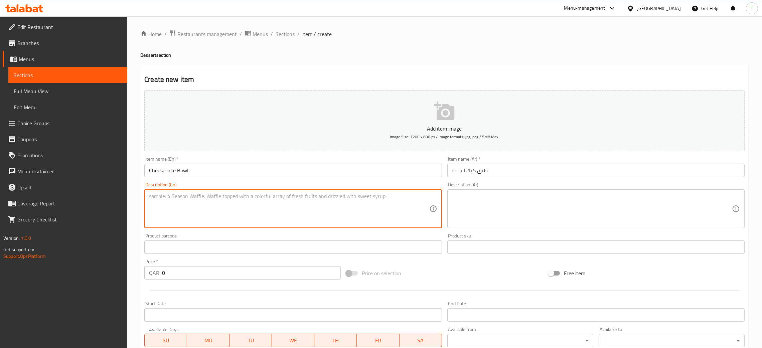
paste textarea "Calories 210 , Carbs 26 , Fat 13 , Protein 6"
type textarea "Calories 210 , Carbs 26 , Fat 13 , Protein 6"
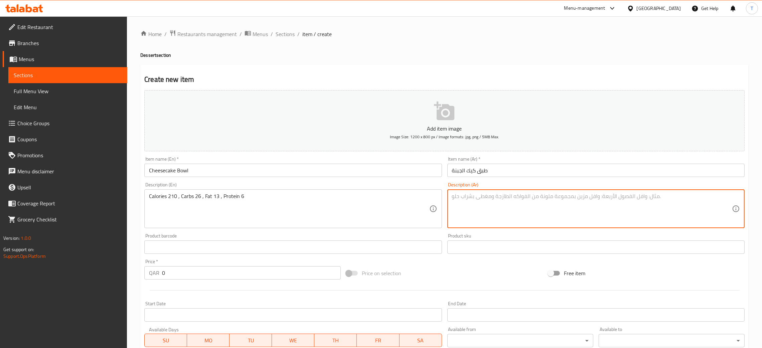
paste textarea "سعرات حرارية 210 ، كربوهيدرات 26 ، دهون 13 ، بروتين 6"
type textarea "سعرات حرارية 210 ، كربوهيدرات 26 ، دهون 13 ، بروتين 6"
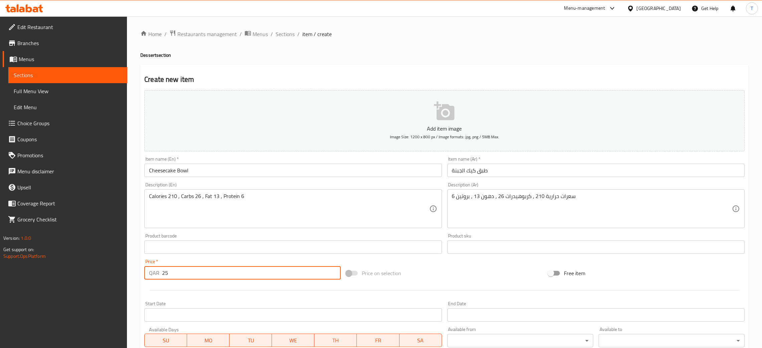
type input "25"
click at [401, 273] on div "Price on selection" at bounding box center [444, 273] width 202 height 18
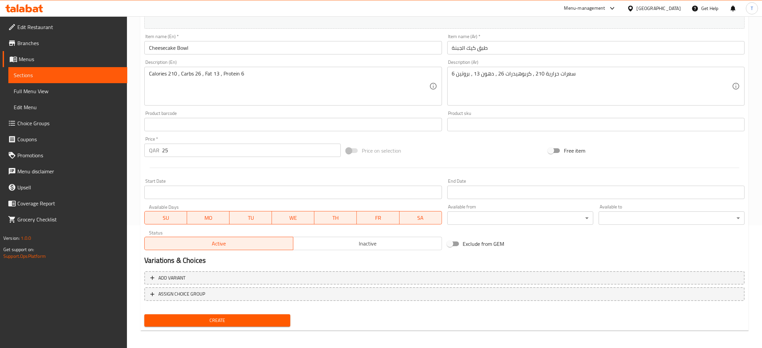
click at [236, 320] on span "Create" at bounding box center [217, 320] width 135 height 8
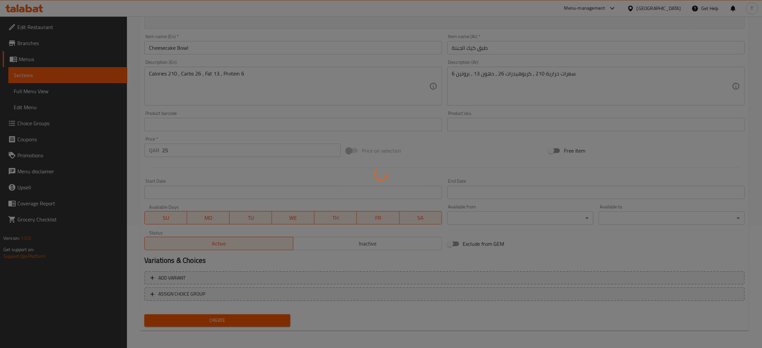
type input "0"
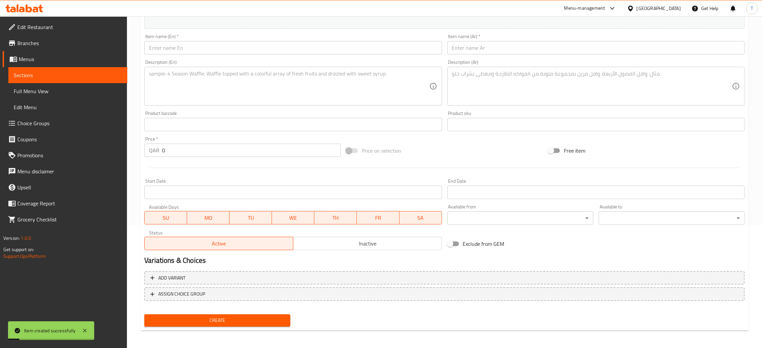
scroll to position [0, 0]
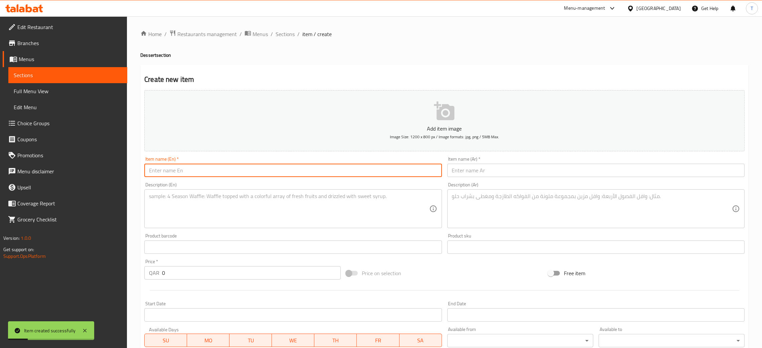
click at [213, 165] on input "text" at bounding box center [292, 170] width 297 height 13
paste input "Energy Peanut Butter Ball"
type input "Energy Peanut Butter Ball"
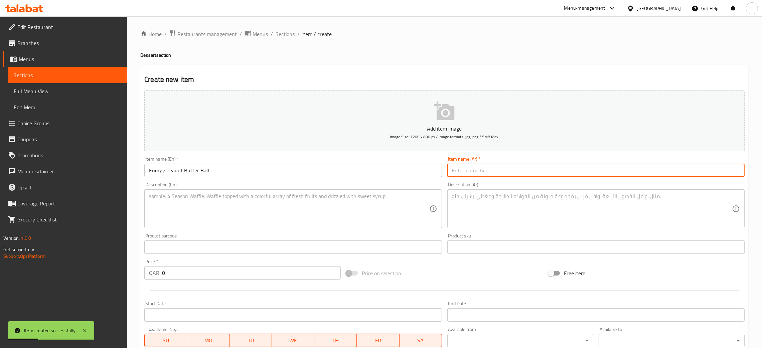
paste input "كرة زبدة الفول السوداني"
type input "كرة زبدة الفول السوداني"
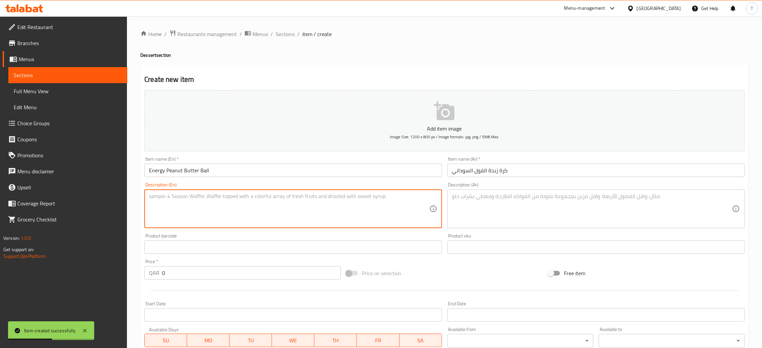
paste textarea "Calories 110 , Carbs 14 , Fat 7 , Protein 4"
type textarea "Calories 110 , Carbs 14 , Fat 7 , Protein 4"
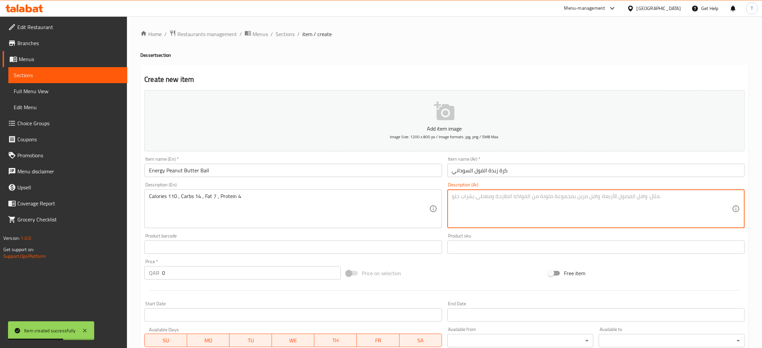
paste textarea "سعرات حرارية 110 ، كربوهيدرات 14 ، دهون 7 ، بروتين 4"
type textarea "سعرات حرارية 110 ، كربوهيدرات 14 ، دهون 7 ، بروتين 4"
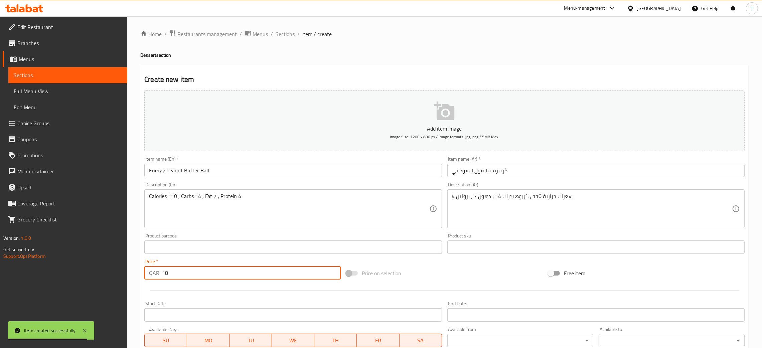
type input "18"
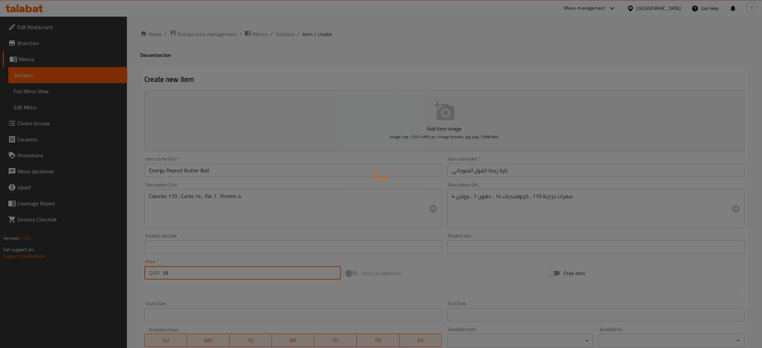
type input "0"
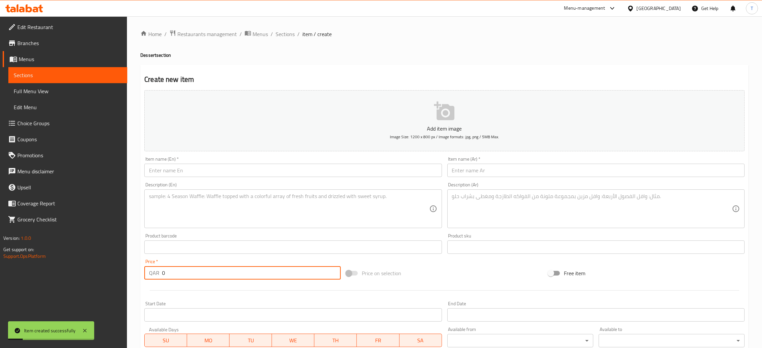
click at [213, 165] on input "text" at bounding box center [292, 170] width 297 height 13
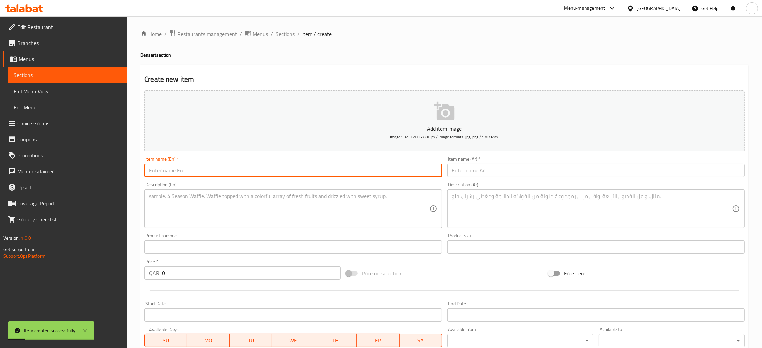
click at [213, 165] on input "text" at bounding box center [292, 170] width 297 height 13
paste input "Energy Dates Butter Ball"
type input "Energy Dates Butter Ball"
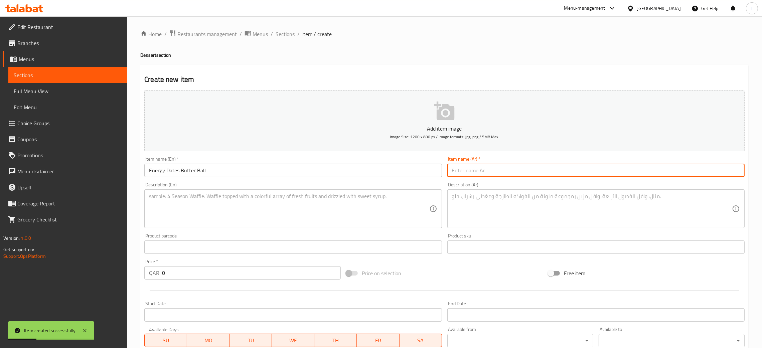
paste input "كرة الزبدة والتمر"
type input "كرة الزبدة والتمر"
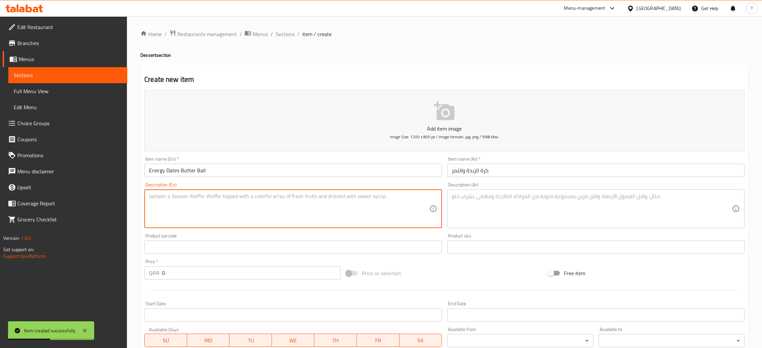
paste textarea "Calories 110 , Carbs 16 , Fat 6 , Protein 3"
type textarea "Calories 110 , Carbs 16 , Fat 6 , Protein 3"
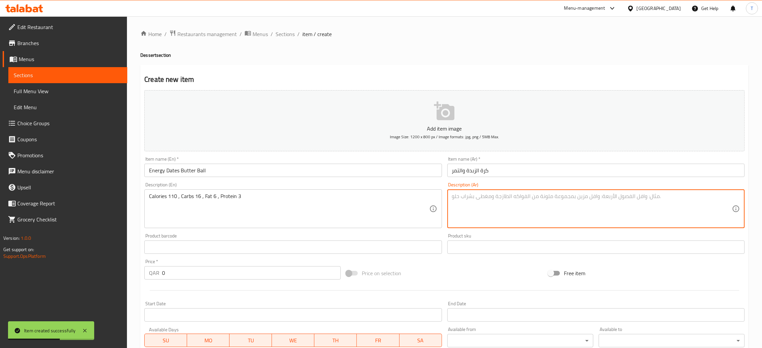
paste textarea "سعرات حرارية 110 ، كربوهيدرات 16 ، دهون 6 ، بروتين 3"
type textarea "سعرات حرارية 110 ، كربوهيدرات 16 ، دهون 6 ، بروتين 3"
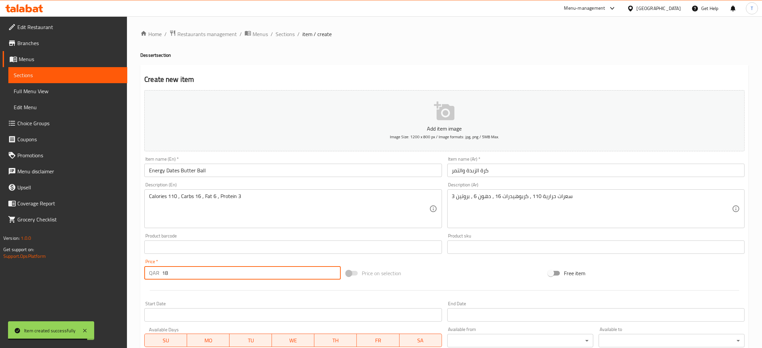
type input "18"
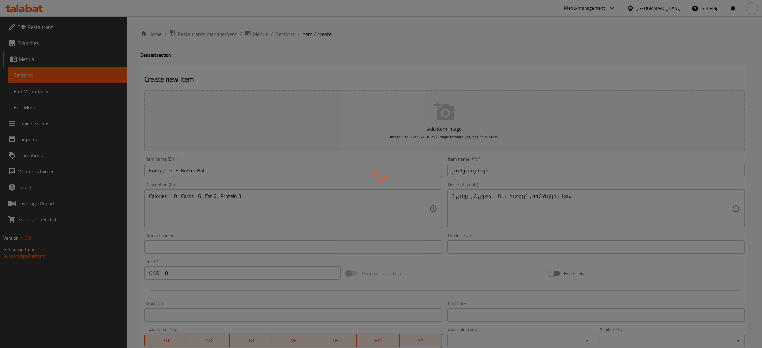
type input "0"
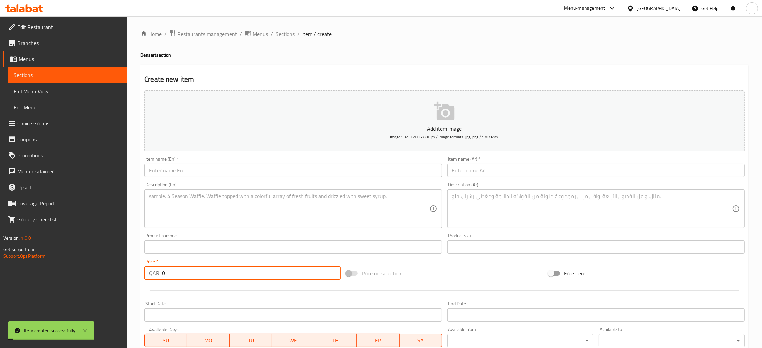
paste input "number"
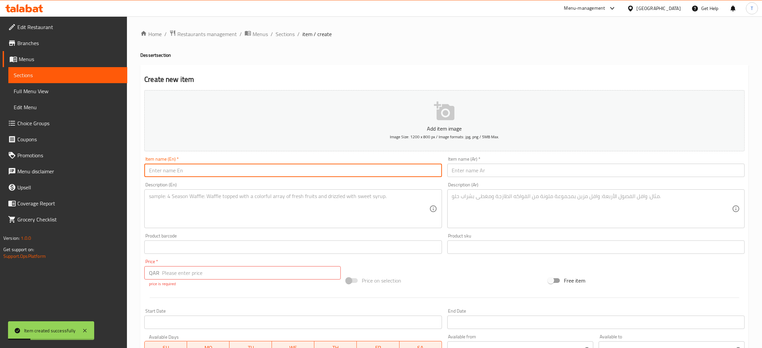
click at [213, 165] on input "text" at bounding box center [292, 170] width 297 height 13
paste input "Lazy Cake"
type input "Lazy Cake"
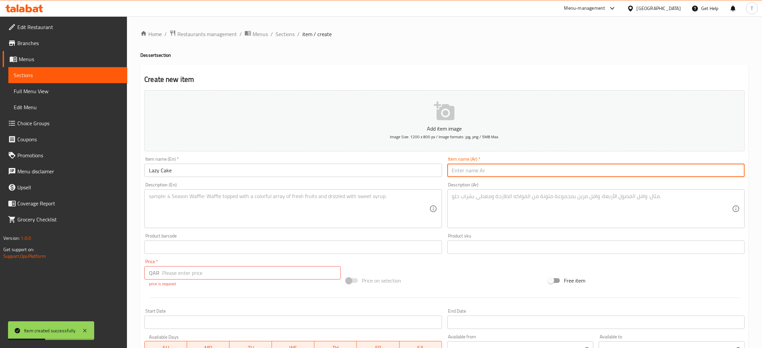
paste input "[PERSON_NAME]"
type input "[PERSON_NAME]"
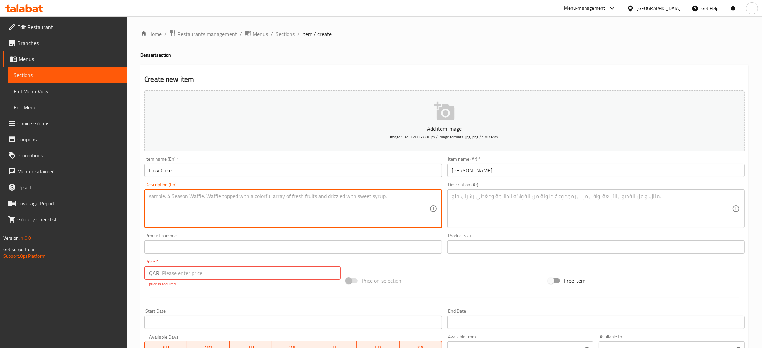
paste textarea "Calories 180 , Carbs 22 , Fat 11 , Protein 3"
type textarea "Calories 180 , Carbs 22 , Fat 11 , Protein 3"
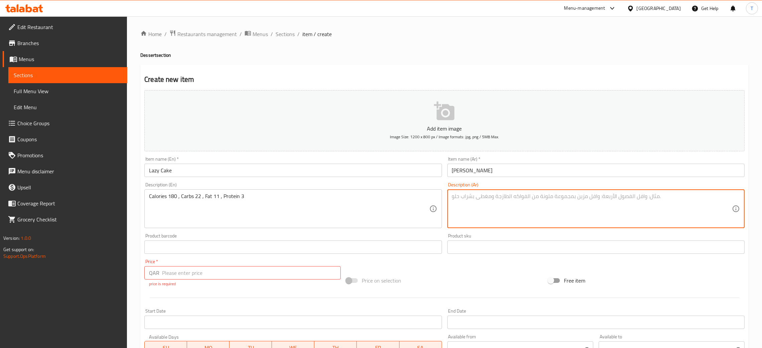
paste textarea "سعرات حرارية 180 ، كربوهيدرات 22 ، دهون 11 ، بروتين 3"
type textarea "سعرات حرارية 180 ، كربوهيدرات 22 ، دهون 11 ، بروتين 3"
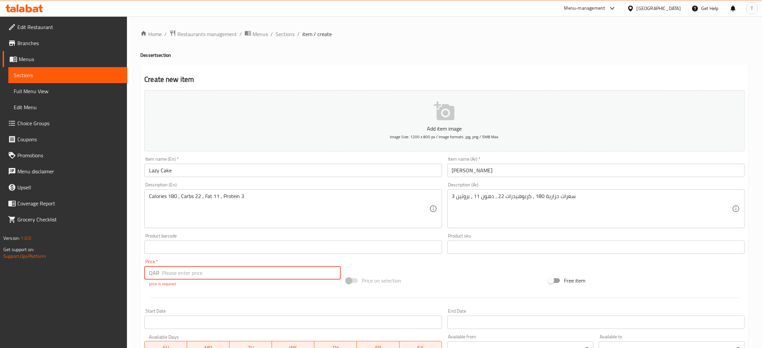
paste input "22"
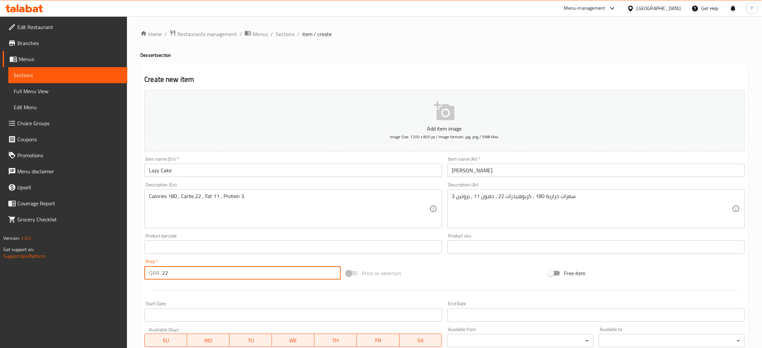
type input "22"
click at [409, 281] on div "Price on selection" at bounding box center [444, 273] width 202 height 18
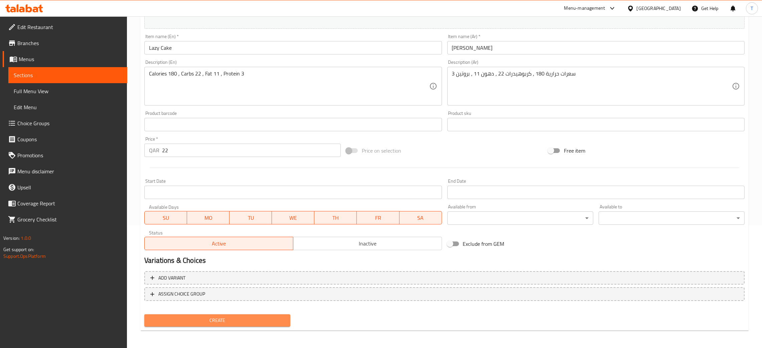
click at [256, 314] on button "Create" at bounding box center [217, 320] width 146 height 12
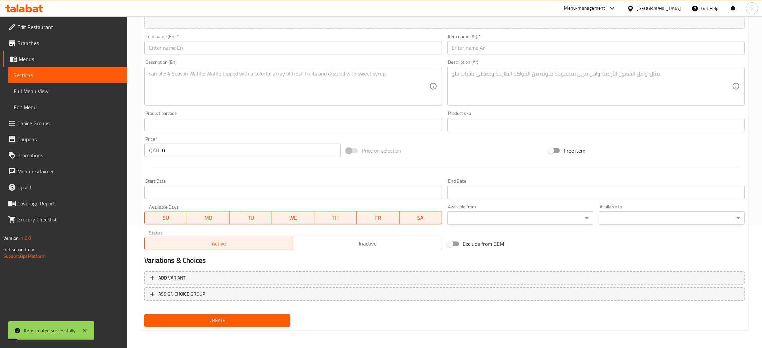
scroll to position [0, 0]
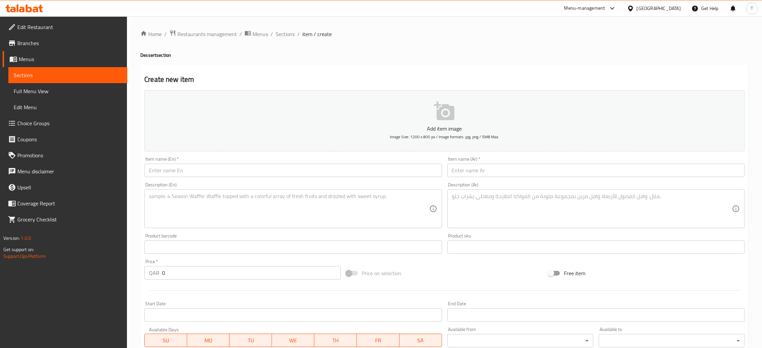
click at [235, 170] on input "text" at bounding box center [292, 170] width 297 height 13
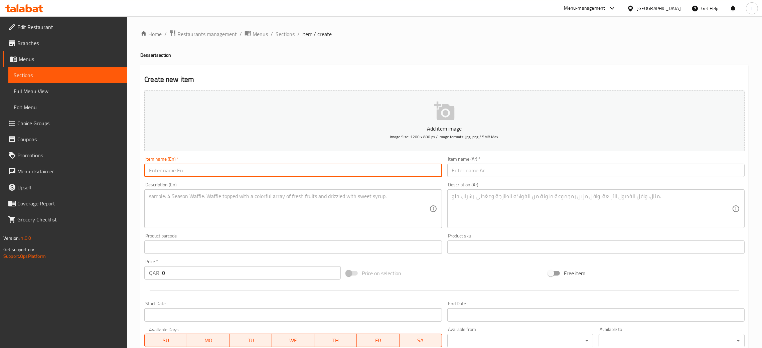
paste input "Brownie"
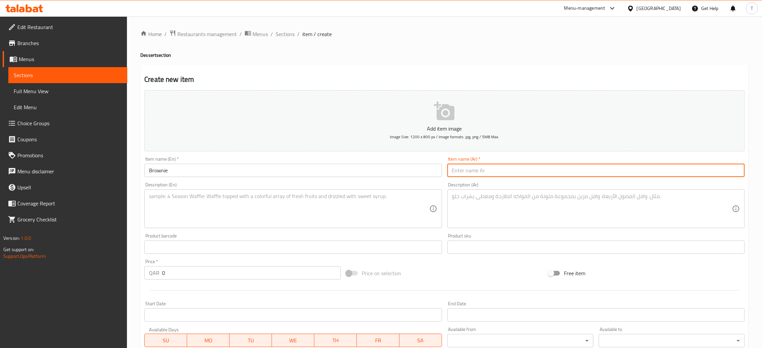
paste input "براوني"
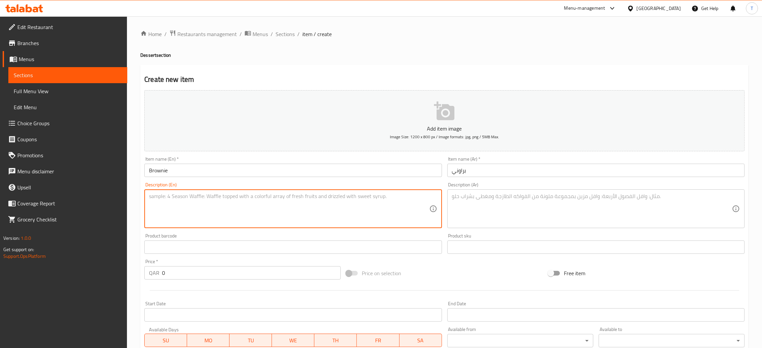
paste textarea "Calories 254 , Carbs 17 , Fat 18 , Protein 3"
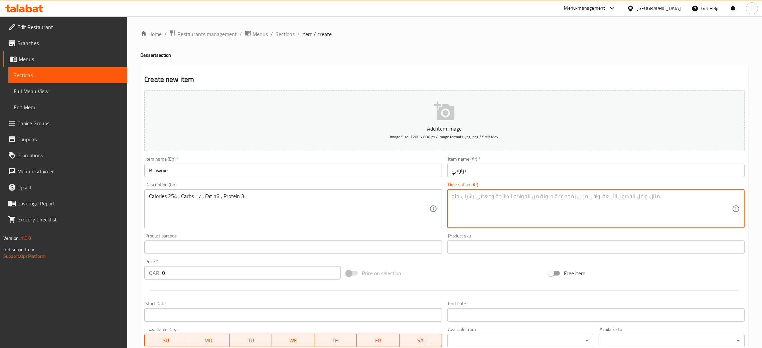
paste textarea "سعرات حرارية 254 ، كربوهيدرات 17 ، دهون 18 ، بروتين 3"
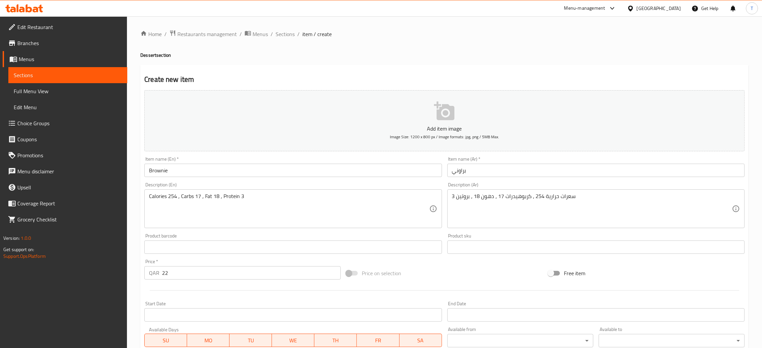
click at [420, 265] on div "Price on selection" at bounding box center [444, 273] width 202 height 18
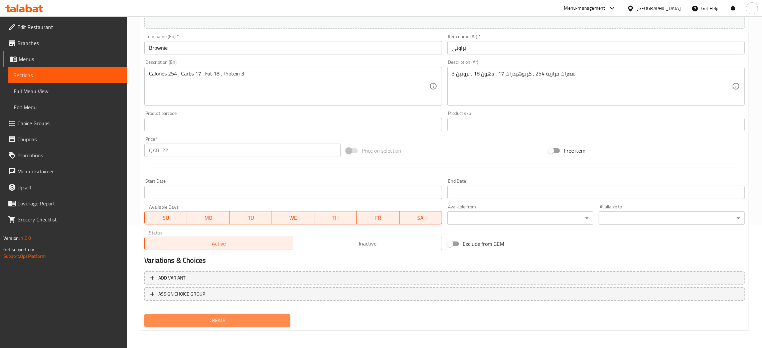
click at [238, 314] on button "Create" at bounding box center [217, 320] width 146 height 12
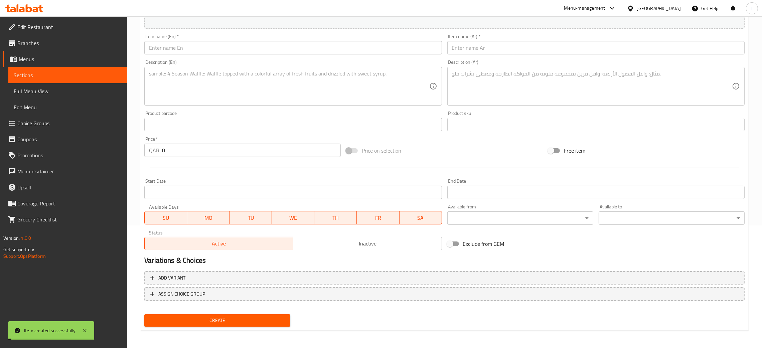
scroll to position [0, 0]
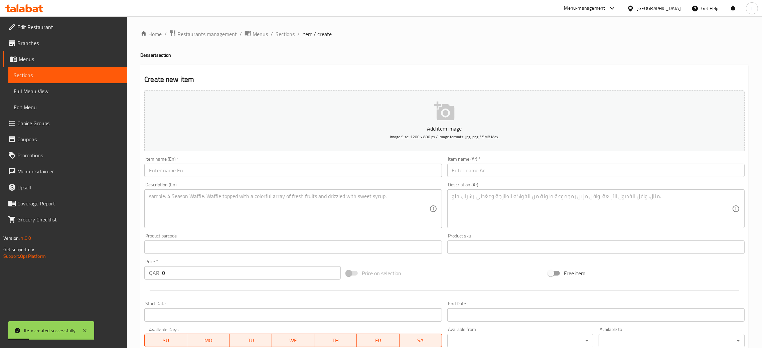
click at [198, 171] on input "text" at bounding box center [292, 170] width 297 height 13
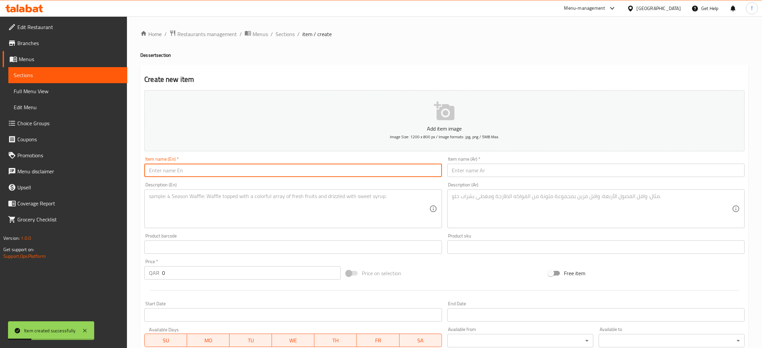
paste input "Tiramisu Bowl"
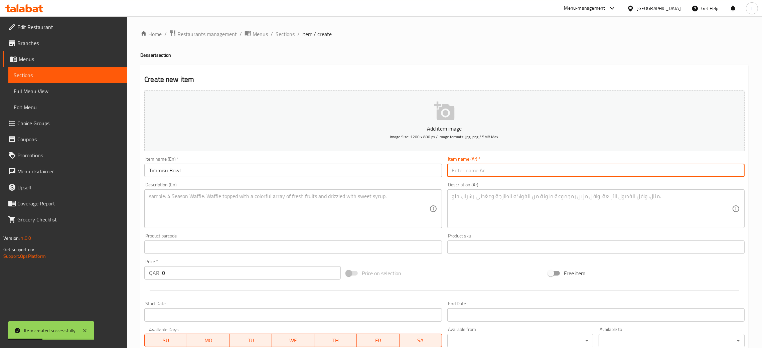
paste input "[PERSON_NAME]"
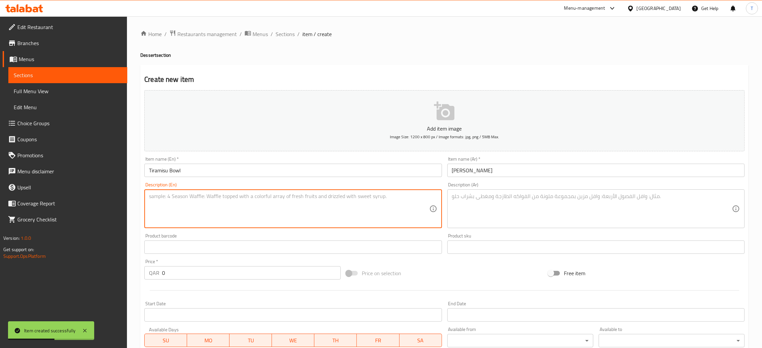
paste textarea "Calories 219 , Carbs 19 , Fat 7 , Protein 4"
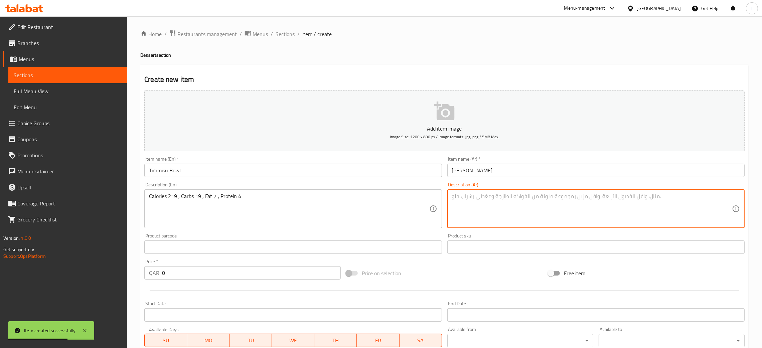
paste textarea "سعرات حرارية 219 ، كربوهيدرات 19 ، دهون 7 ، بروتين 4"
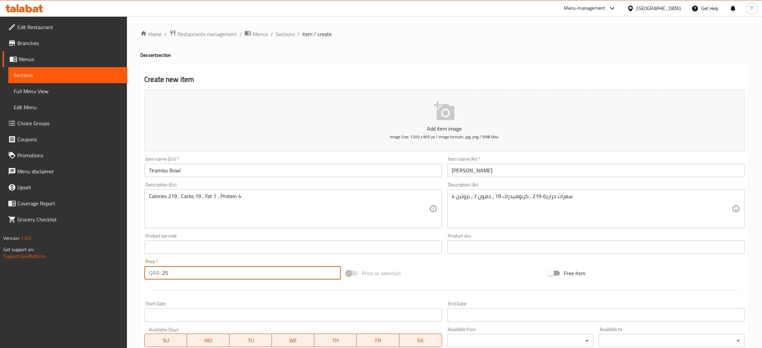
click at [441, 276] on div "Price on selection" at bounding box center [444, 273] width 202 height 18
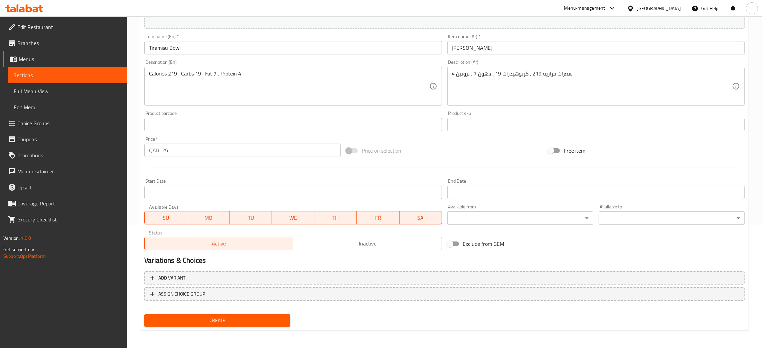
click at [267, 320] on span "Create" at bounding box center [217, 320] width 135 height 8
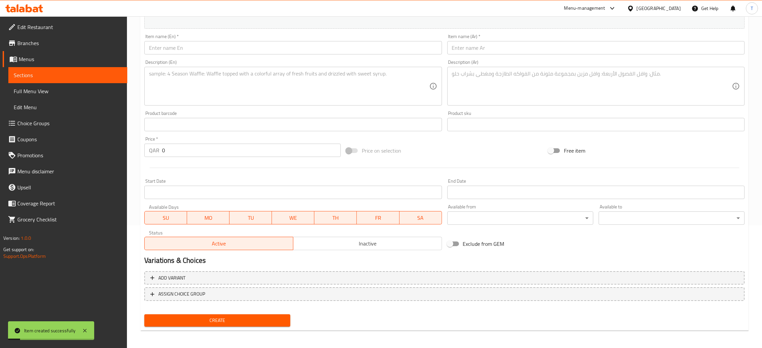
scroll to position [0, 0]
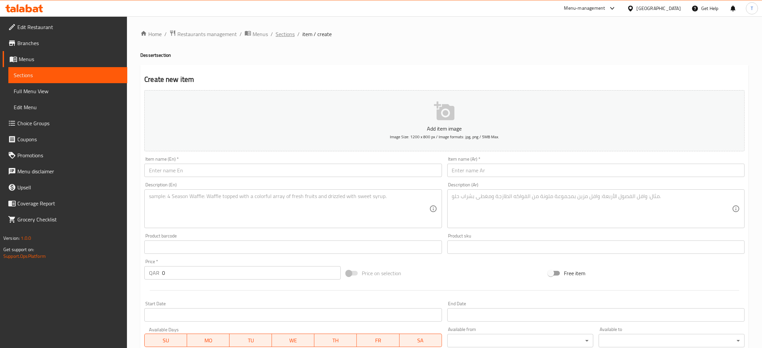
click at [285, 34] on span "Sections" at bounding box center [285, 34] width 19 height 8
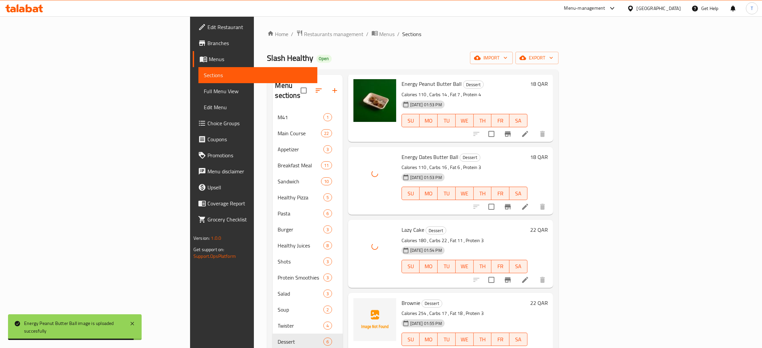
scroll to position [94, 0]
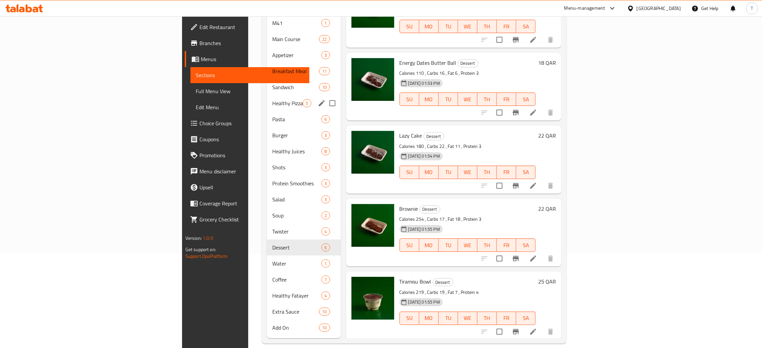
click at [272, 83] on span "Sandwich" at bounding box center [295, 87] width 47 height 8
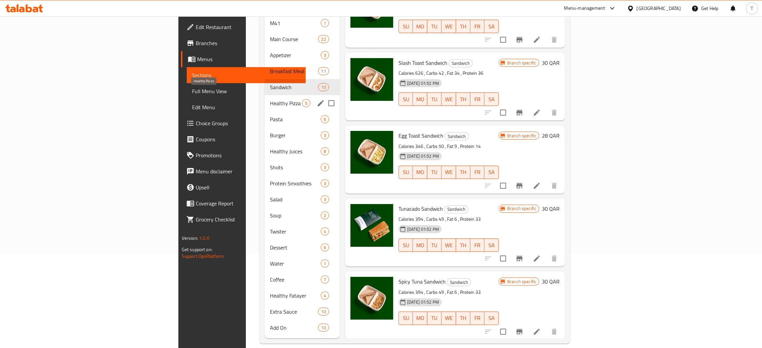
click at [270, 99] on span "Healthy Pizza" at bounding box center [286, 103] width 32 height 8
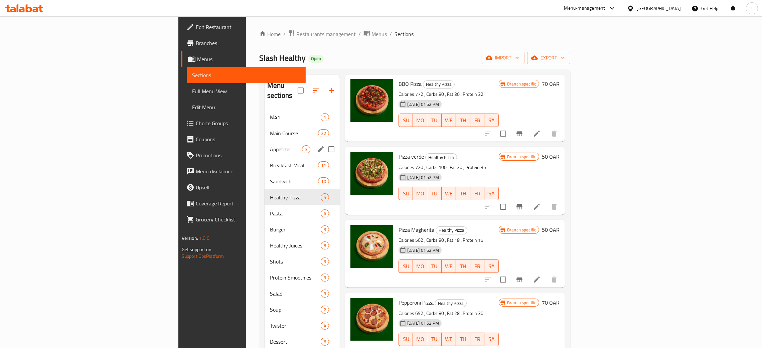
click at [264, 141] on div "Appetizer 3" at bounding box center [301, 149] width 75 height 16
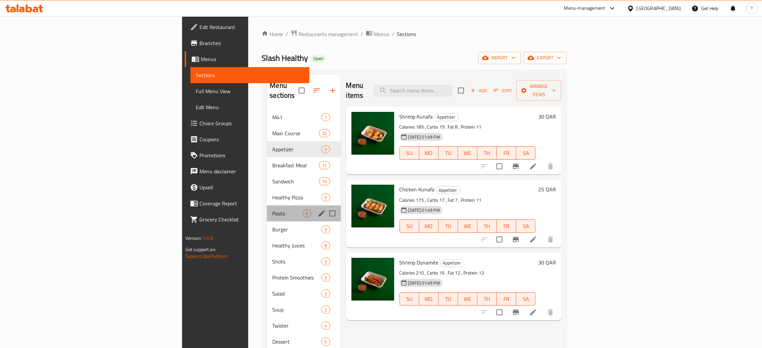
click at [267, 208] on div "Pasta 6" at bounding box center [303, 213] width 73 height 16
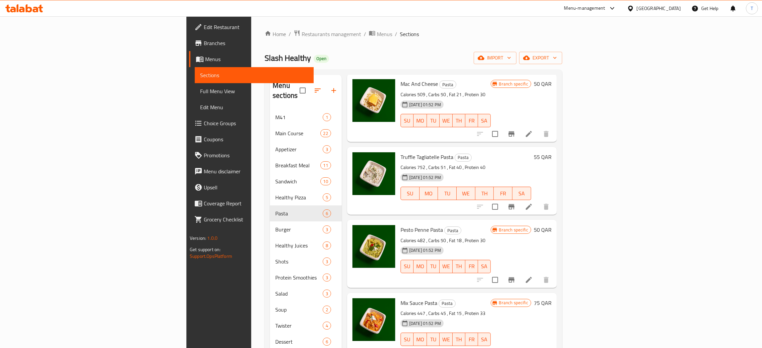
scroll to position [94, 0]
